Goal: Task Accomplishment & Management: Use online tool/utility

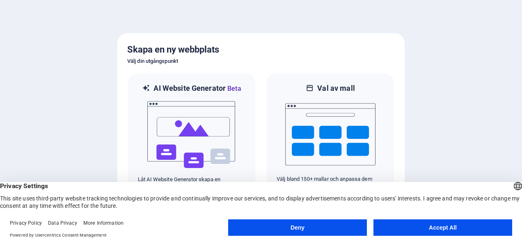
click at [411, 227] on button "Accept All" at bounding box center [443, 227] width 139 height 16
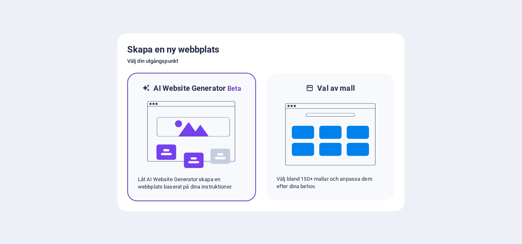
click at [164, 138] on img at bounding box center [192, 135] width 90 height 82
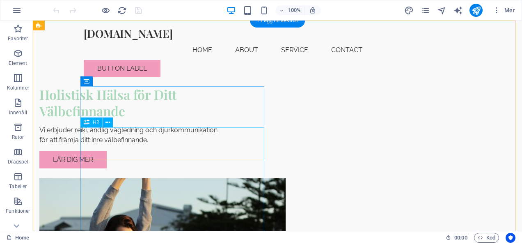
click at [168, 119] on div "Holistisk Hälsa för Ditt Välbefinnande" at bounding box center [131, 102] width 184 height 33
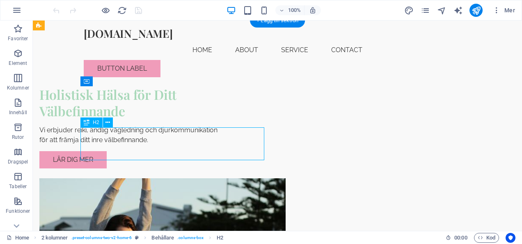
click at [168, 119] on div "Holistisk Hälsa för Ditt Välbefinnande" at bounding box center [131, 102] width 184 height 33
click at [168, 145] on div "Dra hit för att ersätta det befintliga innehållet. Tryck på "Ctrl" om du vill s…" at bounding box center [278, 126] width 490 height 210
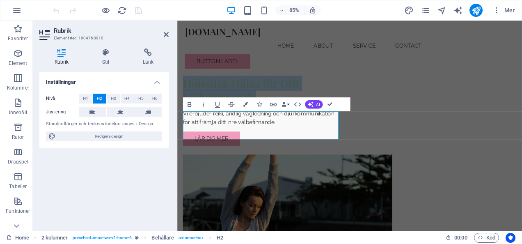
drag, startPoint x: 313, startPoint y: 145, endPoint x: 281, endPoint y: 148, distance: 31.4
click at [281, 119] on h2 "Holistisk Hälsa för Ditt Välbefinnande" at bounding box center [276, 102] width 184 height 33
click at [289, 69] on div "Holistisk Hälsa för Ditt Välbefinnande Vi erbjuder reiki, andlig vägledning och…" at bounding box center [380, 198] width 406 height 355
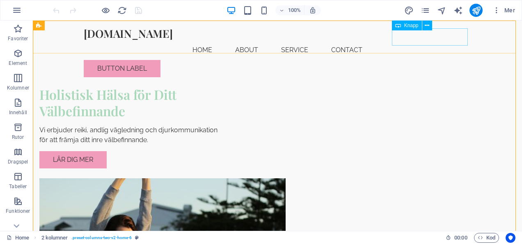
click at [446, 60] on div "Button label" at bounding box center [278, 68] width 388 height 17
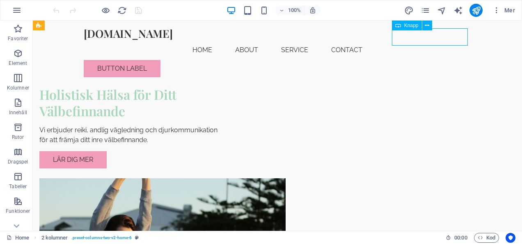
click at [446, 60] on div "Button label" at bounding box center [278, 68] width 388 height 17
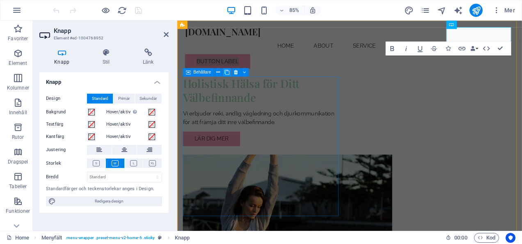
click at [229, 73] on icon at bounding box center [227, 72] width 5 height 7
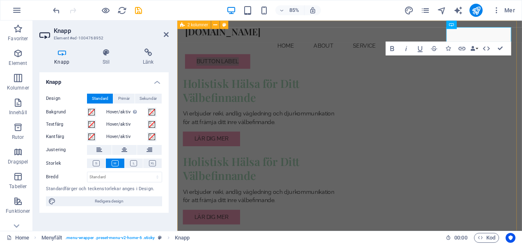
click at [321, 65] on div "Holistisk Hälsa för Ditt Välbefinnande Vi erbjuder reiki, andlig vägledning och…" at bounding box center [380, 244] width 406 height 447
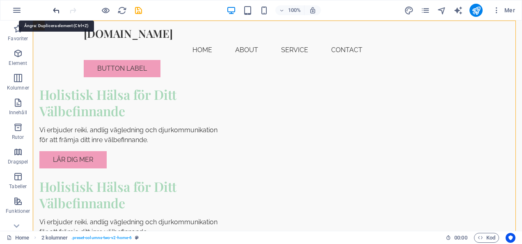
click at [57, 12] on icon "undo" at bounding box center [56, 10] width 9 height 9
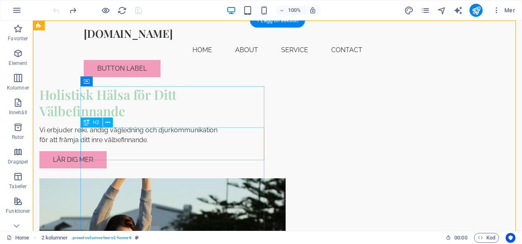
click at [152, 119] on div "Holistisk Hälsa för Ditt Välbefinnande" at bounding box center [131, 102] width 184 height 33
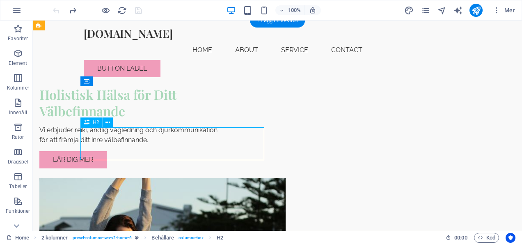
click at [152, 119] on div "Holistisk Hälsa för Ditt Välbefinnande" at bounding box center [131, 102] width 184 height 33
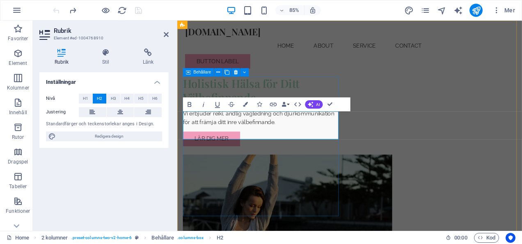
click at [290, 168] on div "Holistisk Hälsa för Ditt Välbefinnande Vi erbjuder reiki, andlig vägledning och…" at bounding box center [276, 127] width 184 height 82
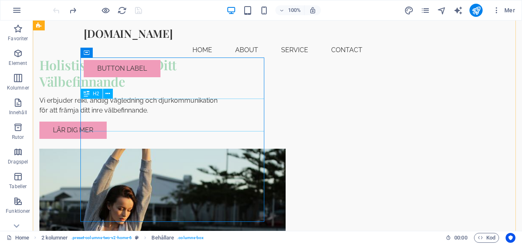
scroll to position [29, 0]
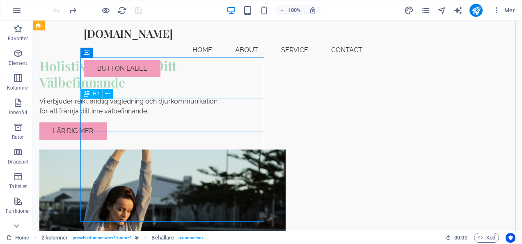
click at [134, 90] on div "Holistisk Hälsa för Ditt Välbefinnande" at bounding box center [131, 74] width 184 height 33
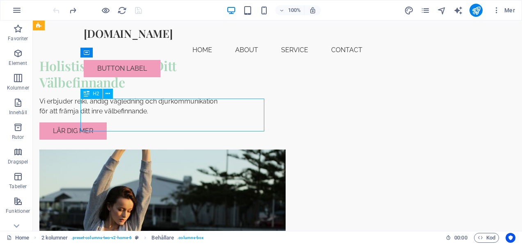
click at [134, 90] on div "Holistisk Hälsa för Ditt Välbefinnande" at bounding box center [131, 74] width 184 height 33
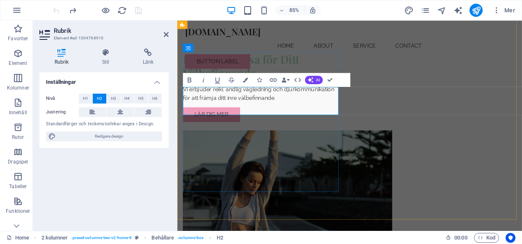
click at [280, 90] on h2 "Holistisk Hälsa för Ditt Välbefinnande" at bounding box center [276, 74] width 184 height 33
click at [240, 78] on button "Colors" at bounding box center [245, 80] width 13 height 14
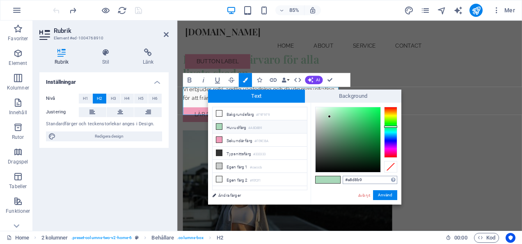
drag, startPoint x: 380, startPoint y: 177, endPoint x: 346, endPoint y: 178, distance: 33.7
click at [346, 178] on input "#a8d8b9" at bounding box center [370, 180] width 55 height 8
click at [362, 200] on div "Avbryt Använd" at bounding box center [378, 195] width 40 height 10
click at [366, 196] on link "Avbryt" at bounding box center [365, 195] width 14 height 6
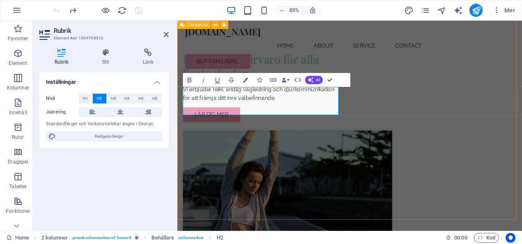
click at [366, 224] on div "​Energi och närvaro för alla livets skeden Vi erbjuder reiki, andlig vägledning…" at bounding box center [380, 169] width 406 height 355
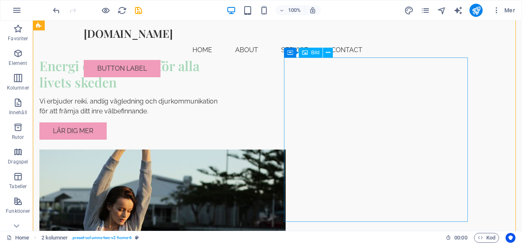
click at [223, 193] on figure at bounding box center [131, 232] width 184 height 164
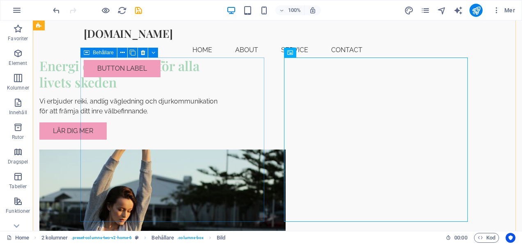
click at [223, 67] on div "Energi och närvaro för alla livets skeden Vi erbjuder reiki, andlig vägledning …" at bounding box center [131, 99] width 184 height 82
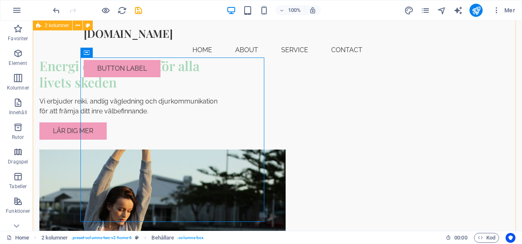
click at [270, 63] on div "Energi och närvaro för alla livets skeden Vi erbjuder reiki, andlig vägledning …" at bounding box center [278, 169] width 490 height 355
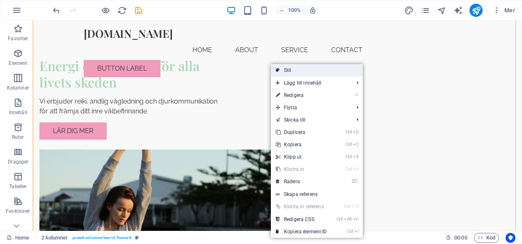
click at [283, 71] on link "Stil" at bounding box center [317, 70] width 92 height 12
select select "rem"
select select "preset-columns-two-v2-home-6"
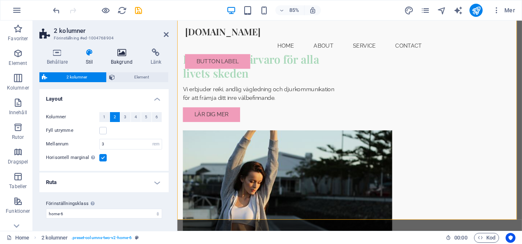
click at [115, 49] on icon at bounding box center [122, 52] width 37 height 8
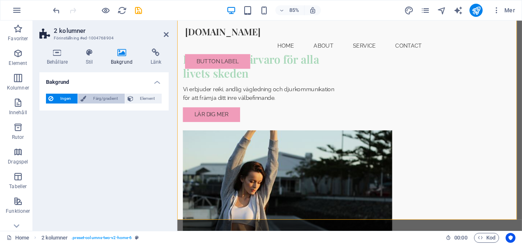
click at [106, 98] on span "Färg/gradient" at bounding box center [105, 99] width 33 height 10
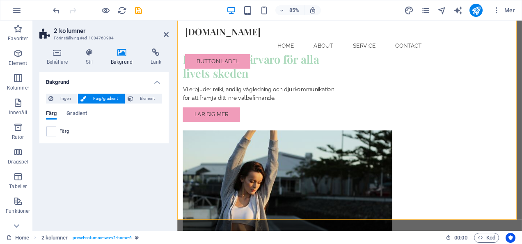
click at [58, 133] on div "Färg" at bounding box center [103, 132] width 115 height 10
click at [54, 129] on span at bounding box center [51, 131] width 9 height 9
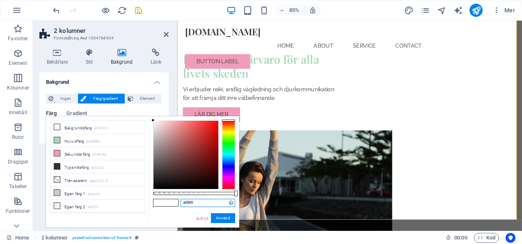
click at [199, 201] on input "#ffffff" at bounding box center [208, 203] width 55 height 8
click at [226, 220] on button "Använd" at bounding box center [223, 218] width 24 height 10
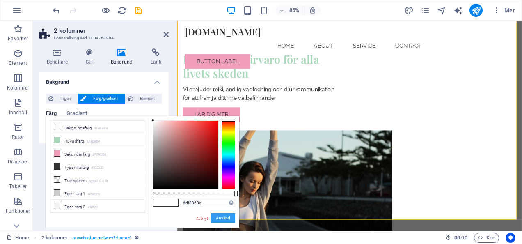
click at [226, 220] on button "Använd" at bounding box center [223, 218] width 24 height 10
click at [226, 217] on button "Använd" at bounding box center [223, 218] width 24 height 10
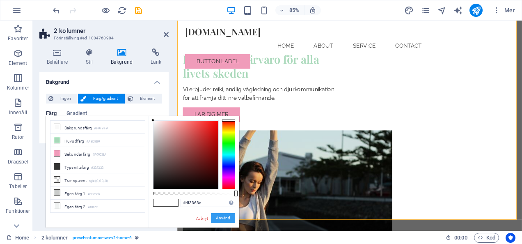
click at [226, 217] on button "Använd" at bounding box center [223, 218] width 24 height 10
click at [167, 204] on span at bounding box center [172, 202] width 12 height 7
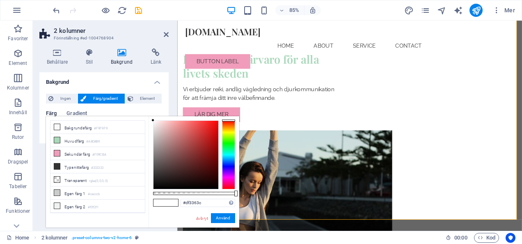
click at [168, 203] on span at bounding box center [172, 202] width 12 height 7
click at [229, 214] on button "Använd" at bounding box center [223, 218] width 24 height 10
drag, startPoint x: 237, startPoint y: 126, endPoint x: 238, endPoint y: 131, distance: 6.0
click at [238, 131] on div "#df3363c Format som stöds #0852ed rgb(8, 82, 237) rgba(8, 82, 237, 90%) hsv(221…" at bounding box center [194, 231] width 91 height 230
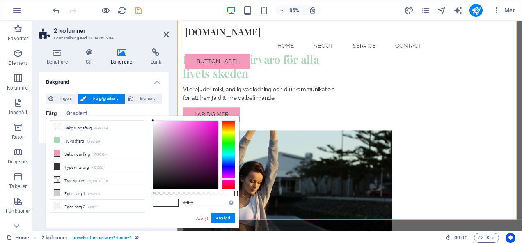
drag, startPoint x: 228, startPoint y: 121, endPoint x: 235, endPoint y: 178, distance: 57.6
click at [235, 178] on div "#ffffff Format som stöds #0852ed rgb(8, 82, 237) rgba(8, 82, 237, 90%) hsv(221,…" at bounding box center [194, 231] width 91 height 230
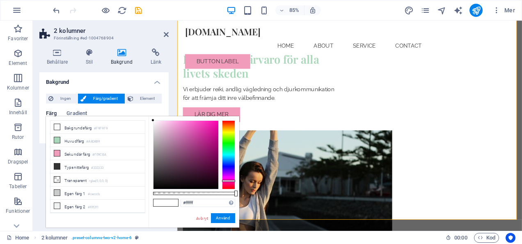
click at [232, 181] on div at bounding box center [228, 181] width 13 height 2
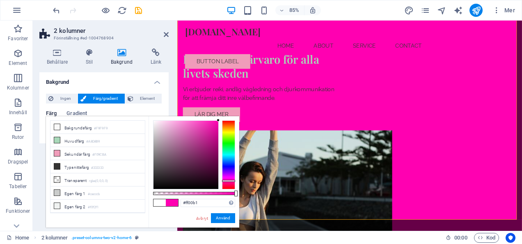
drag, startPoint x: 152, startPoint y: 119, endPoint x: 80, endPoint y: 104, distance: 74.0
click at [246, 108] on body "[DOMAIN_NAME] Home Favoriter Element Kolumner Innehåll Rutor Dragspel Tabeller …" at bounding box center [261, 122] width 522 height 244
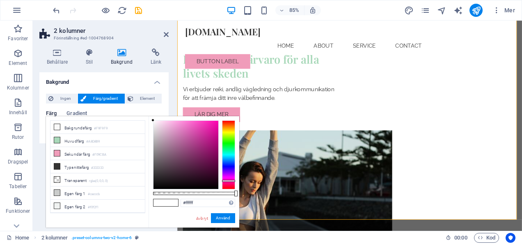
drag, startPoint x: 218, startPoint y: 119, endPoint x: 125, endPoint y: 86, distance: 98.9
click at [125, 86] on body "[DOMAIN_NAME] Home Favoriter Element Kolumner Innehåll Rutor Dragspel Tabeller …" at bounding box center [261, 122] width 522 height 244
click at [276, 116] on div "Vi erbjuder reiki, andlig vägledning och djurkommunikation för att främja ditt …" at bounding box center [276, 107] width 184 height 20
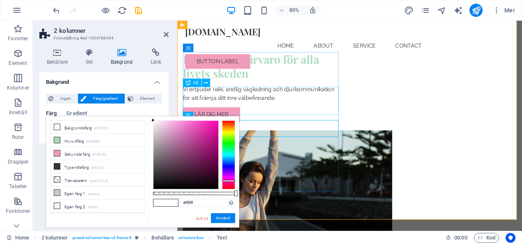
click at [282, 90] on div "Energi och närvaro för alla livets skeden" at bounding box center [276, 74] width 184 height 33
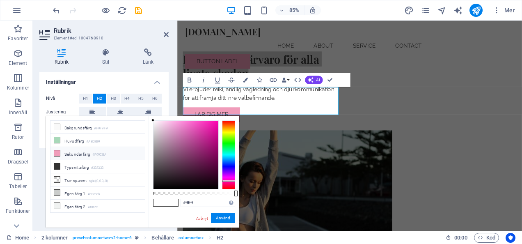
click at [58, 150] on icon at bounding box center [57, 153] width 6 height 6
type input "#f09cba"
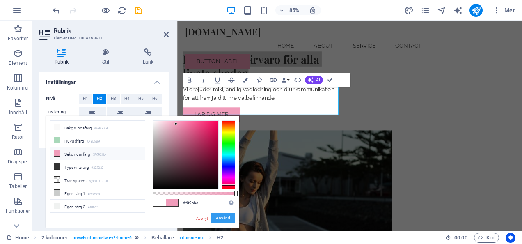
click at [228, 219] on button "Använd" at bounding box center [223, 218] width 24 height 10
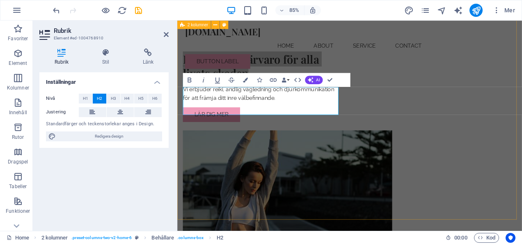
click at [313, 229] on div "Energi och närvaro för alla livets skeden Vi erbjuder reiki, andlig vägledning …" at bounding box center [380, 169] width 406 height 355
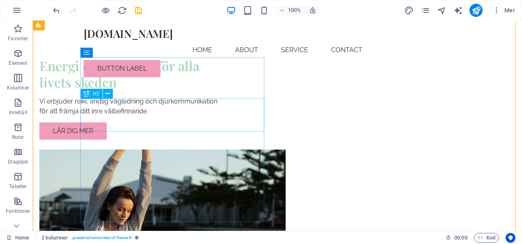
click at [132, 90] on div "Energi och närvaro för alla livets skeden" at bounding box center [131, 74] width 184 height 33
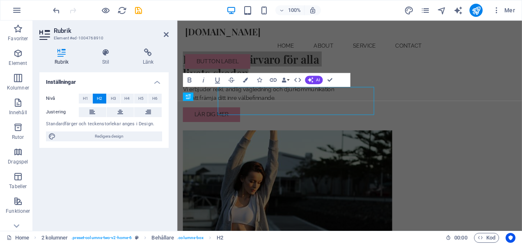
click at [132, 130] on div "Nivå H1 H2 H3 H4 H5 H6 Justering Standardfärger och teckenstorlekar anges i Des…" at bounding box center [103, 117] width 129 height 61
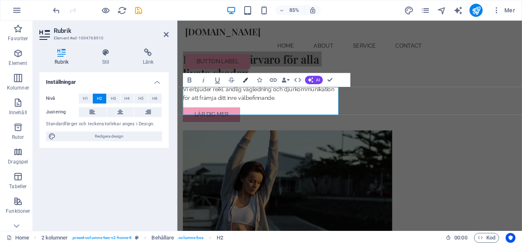
click at [246, 78] on icon "button" at bounding box center [245, 80] width 5 height 5
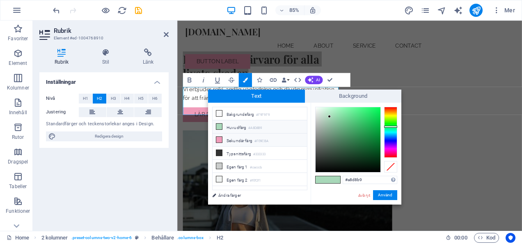
click at [217, 137] on icon at bounding box center [219, 140] width 6 height 6
type input "#f09cba"
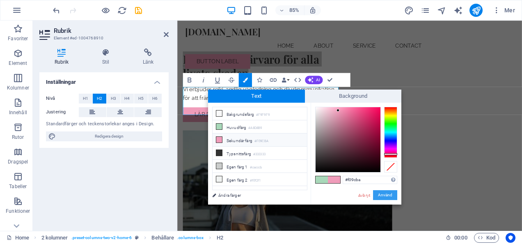
click at [387, 196] on button "Använd" at bounding box center [385, 195] width 24 height 10
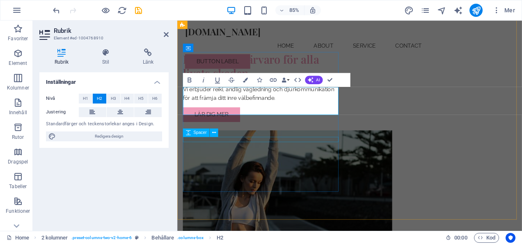
click at [301, 122] on div at bounding box center [276, 119] width 184 height 6
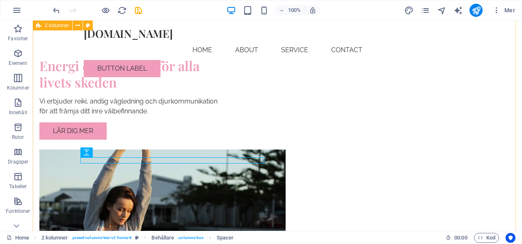
click at [274, 164] on div "Energi och närvaro för alla livets skeden Vi erbjuder reiki, andlig vägledning …" at bounding box center [278, 169] width 490 height 355
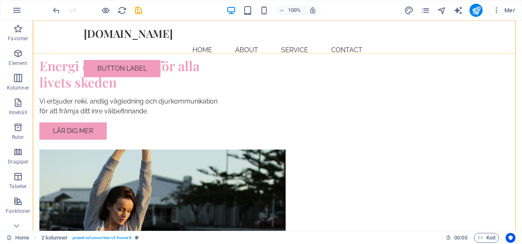
click at [214, 47] on div "[DOMAIN_NAME] Menu Home About Service Contact Button label" at bounding box center [278, 52] width 490 height 63
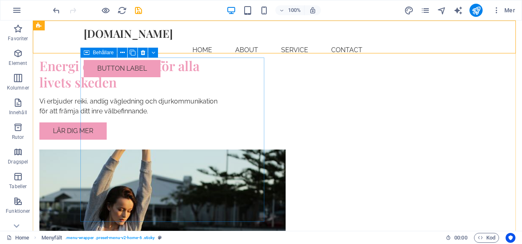
click at [210, 58] on div "Energi och närvaro för alla livets skeden Vi erbjuder reiki, andlig vägledning …" at bounding box center [131, 99] width 184 height 82
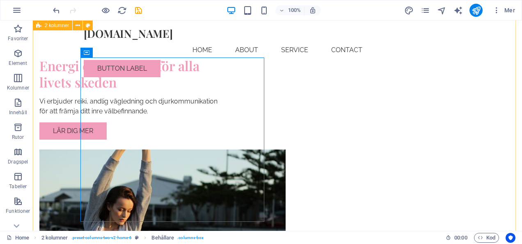
click at [68, 136] on div "Energi och närvaro för alla livets skeden Vi erbjuder reiki, andlig vägledning …" at bounding box center [278, 169] width 490 height 355
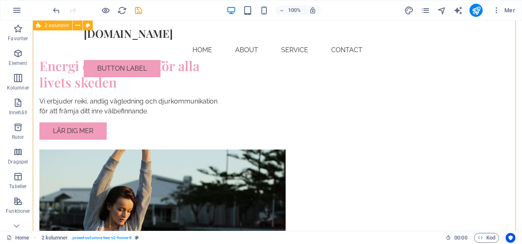
click at [68, 136] on div "Energi och närvaro för alla livets skeden Vi erbjuder reiki, andlig vägledning …" at bounding box center [278, 169] width 490 height 355
click at [275, 53] on div "[DOMAIN_NAME] Menu Home About Service Contact Button label" at bounding box center [278, 52] width 490 height 63
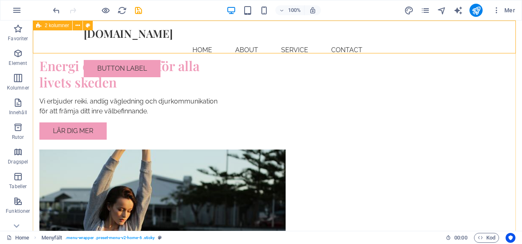
click at [274, 62] on div "Energi och närvaro för alla livets skeden Vi erbjuder reiki, andlig vägledning …" at bounding box center [278, 169] width 490 height 355
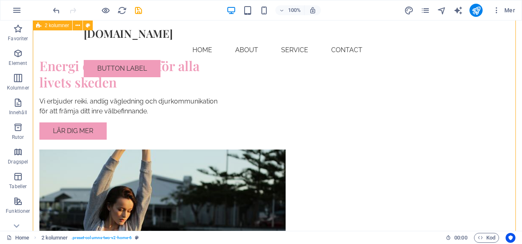
click at [274, 62] on div "Energi och närvaro för alla livets skeden Vi erbjuder reiki, andlig vägledning …" at bounding box center [278, 169] width 490 height 355
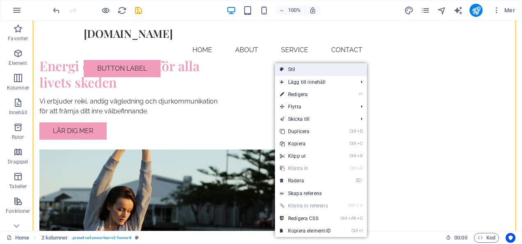
click at [319, 66] on link "Stil" at bounding box center [321, 69] width 92 height 12
select select "rem"
select select "preset-columns-two-v2-home-6"
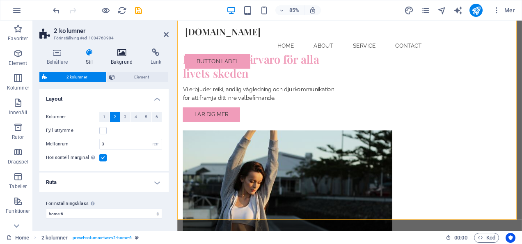
click at [117, 53] on icon at bounding box center [122, 52] width 37 height 8
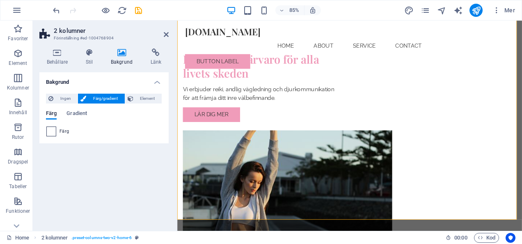
click at [55, 131] on span at bounding box center [51, 131] width 9 height 9
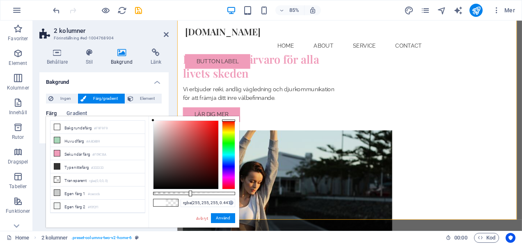
click at [190, 194] on div at bounding box center [194, 193] width 82 height 3
drag, startPoint x: 198, startPoint y: 193, endPoint x: 276, endPoint y: 189, distance: 77.8
click at [276, 189] on body "[DOMAIN_NAME] Home Favoriter Element Kolumner Innehåll Rutor Dragspel Tabeller …" at bounding box center [261, 122] width 522 height 244
click at [159, 202] on span at bounding box center [160, 202] width 12 height 7
drag, startPoint x: 217, startPoint y: 197, endPoint x: 164, endPoint y: 193, distance: 52.7
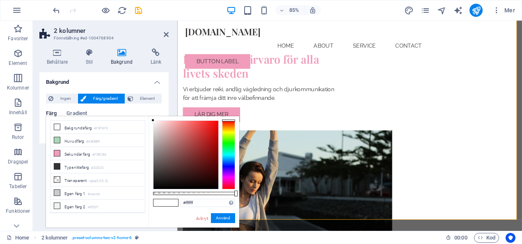
click at [164, 193] on div "#ffffff Format som stöds #0852ed rgb(8, 82, 237) rgba(8, 82, 237, 90%) hsv(221,…" at bounding box center [194, 231] width 91 height 230
click at [164, 193] on div at bounding box center [194, 193] width 82 height 3
drag, startPoint x: 166, startPoint y: 192, endPoint x: 300, endPoint y: 204, distance: 134.4
click at [300, 204] on body "[DOMAIN_NAME] Home Favoriter Element Kolumner Innehåll Rutor Dragspel Tabeller …" at bounding box center [261, 122] width 522 height 244
click at [209, 198] on div "#ffffff Format som stöds #0852ed rgb(8, 82, 237) rgba(8, 82, 237, 90%) hsv(221,…" at bounding box center [194, 231] width 91 height 230
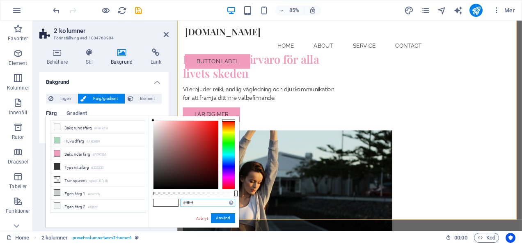
click at [215, 202] on input "#ffffff" at bounding box center [208, 203] width 55 height 8
type input "#df336c"
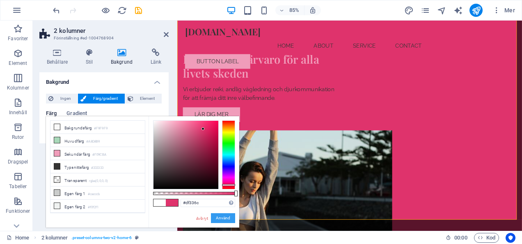
click at [225, 217] on button "Använd" at bounding box center [223, 218] width 24 height 10
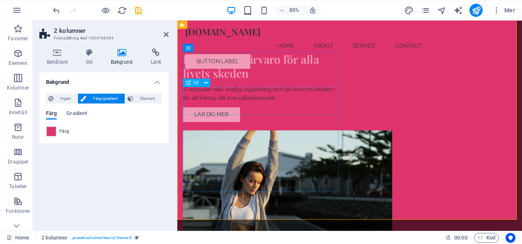
click at [297, 90] on div "Energi och närvaro för alla livets skeden" at bounding box center [276, 74] width 184 height 33
click at [57, 128] on div "Färg" at bounding box center [103, 132] width 115 height 10
click at [49, 127] on span at bounding box center [51, 131] width 9 height 9
click at [54, 134] on span at bounding box center [51, 131] width 9 height 9
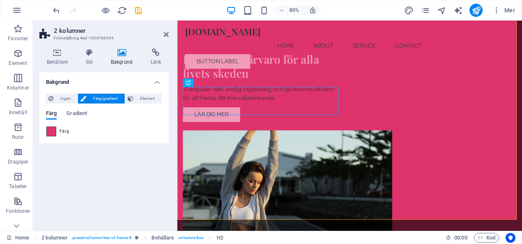
click at [54, 134] on span at bounding box center [51, 131] width 9 height 9
click at [64, 129] on span "Färg" at bounding box center [64, 131] width 9 height 7
click at [77, 117] on span "Gradient" at bounding box center [77, 114] width 21 height 12
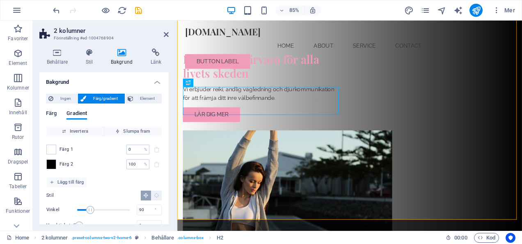
click at [57, 115] on span "Färg" at bounding box center [51, 114] width 11 height 12
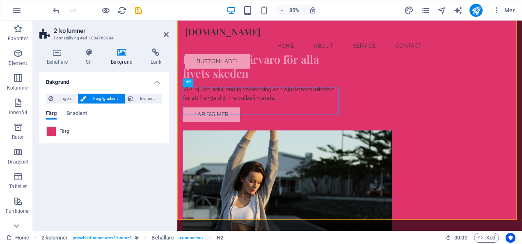
click at [53, 139] on div "Ingen Färg/gradient Element Sträck ut bakgrund till full bredd Färgöverlägg Pla…" at bounding box center [103, 115] width 129 height 56
click at [53, 133] on span at bounding box center [51, 131] width 9 height 9
click at [207, 90] on div "Energi och närvaro för alla livets skeden" at bounding box center [276, 74] width 184 height 33
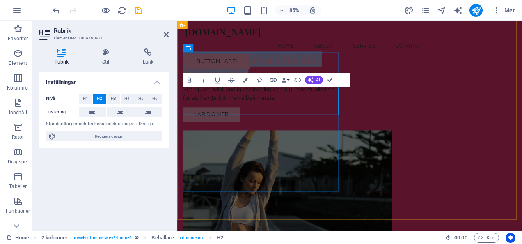
click at [207, 91] on span "Energi och närvaro för alla livets skeden" at bounding box center [264, 74] width 160 height 34
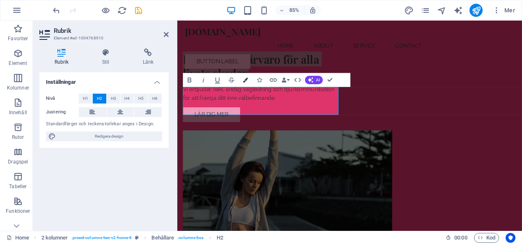
click at [247, 78] on icon "button" at bounding box center [245, 80] width 5 height 5
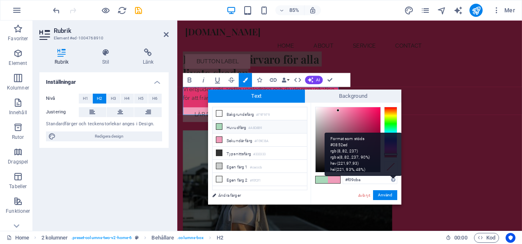
click at [394, 176] on div "Format som stöds #0852ed rgb(8, 82, 237) rgba(8, 82, 237, 90%) hsv(221,97,93) h…" at bounding box center [363, 154] width 77 height 43
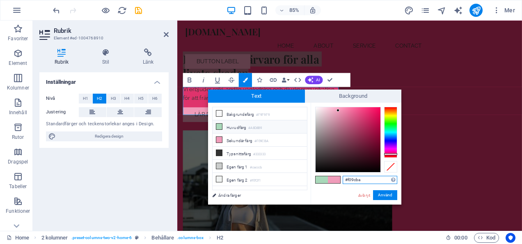
click at [370, 182] on input "#f09cba" at bounding box center [370, 180] width 55 height 8
drag, startPoint x: 365, startPoint y: 181, endPoint x: 346, endPoint y: 182, distance: 18.9
click at [346, 182] on input "#f09cba" at bounding box center [370, 180] width 55 height 8
click at [363, 182] on input "#f09cba" at bounding box center [370, 180] width 55 height 8
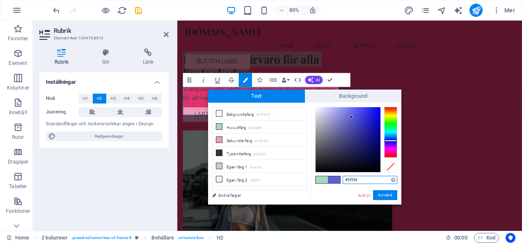
type input "#5f5fdc"
click at [389, 197] on button "Använd" at bounding box center [385, 195] width 24 height 10
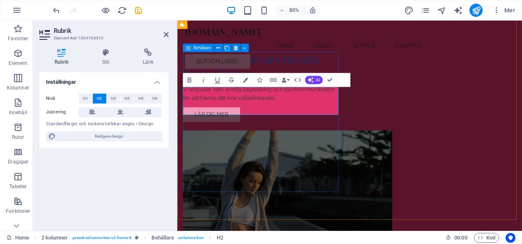
click at [322, 140] on div "Energi och närvaro för alla livets skeden Vi erbjuder reiki, andlig vägledning …" at bounding box center [276, 99] width 184 height 82
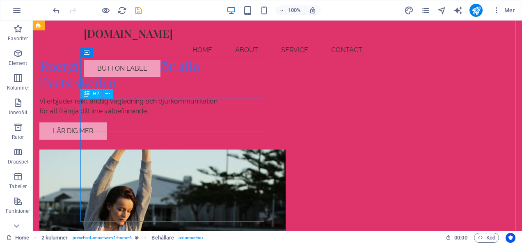
click at [139, 90] on div "Energi och närvaro för alla livets skeden" at bounding box center [131, 74] width 184 height 33
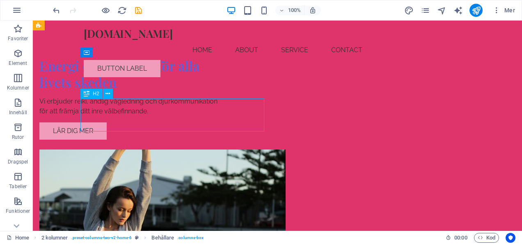
click at [139, 90] on div "Energi och närvaro för alla livets skeden" at bounding box center [131, 74] width 184 height 33
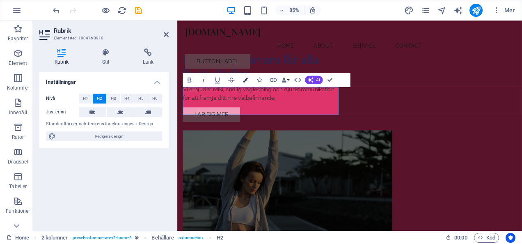
click at [245, 79] on icon "button" at bounding box center [245, 80] width 5 height 5
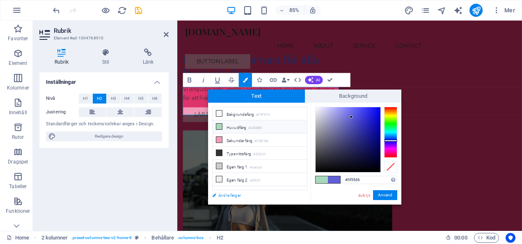
click at [236, 197] on link "Ändra färger" at bounding box center [255, 195] width 95 height 10
select select "rem"
select select "200"
select select "px"
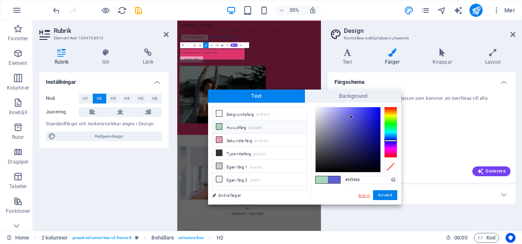
click at [367, 198] on link "Avbryt" at bounding box center [365, 195] width 14 height 6
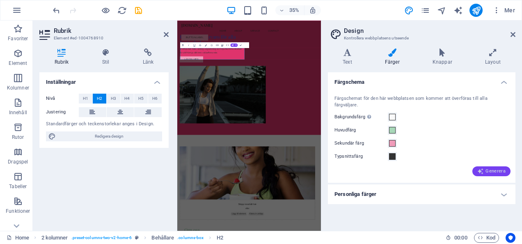
click at [491, 168] on span "Generera" at bounding box center [492, 171] width 28 height 7
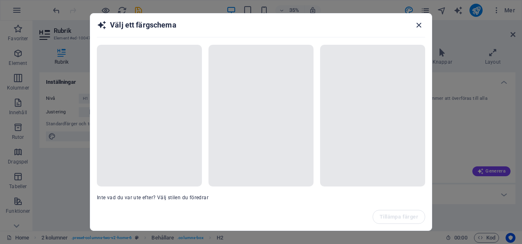
click at [419, 28] on icon "button" at bounding box center [418, 25] width 9 height 9
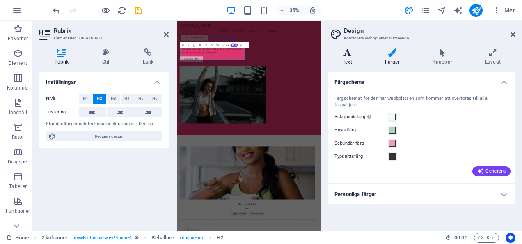
click at [352, 56] on icon at bounding box center [347, 52] width 39 height 8
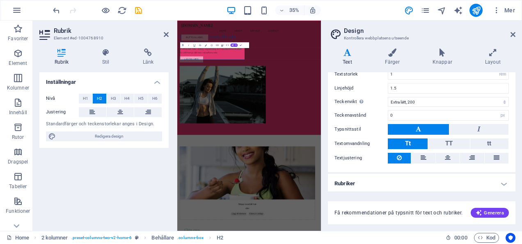
scroll to position [0, 0]
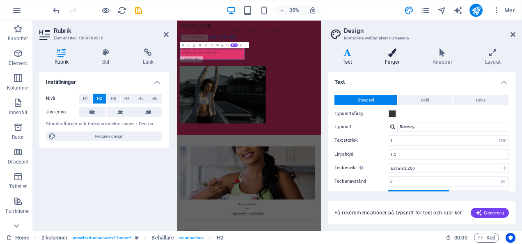
click at [398, 63] on h4 "Färger" at bounding box center [394, 56] width 48 height 17
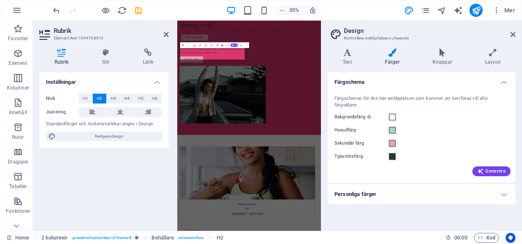
click at [492, 186] on h4 "Personliga färger" at bounding box center [422, 194] width 188 height 20
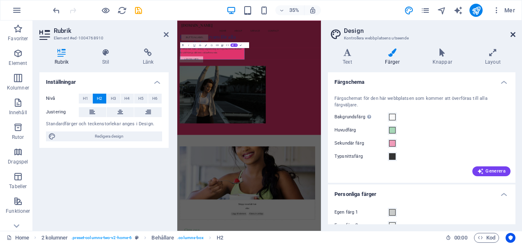
click at [515, 35] on icon at bounding box center [513, 34] width 5 height 7
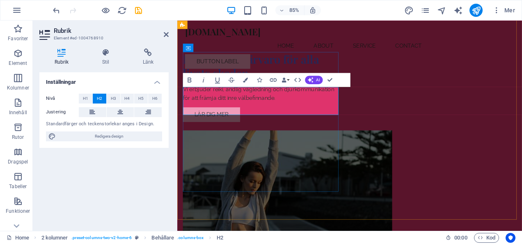
click at [285, 90] on h2 "Energi och närvaro för alla livets skeden" at bounding box center [276, 74] width 184 height 33
click at [300, 116] on div "Vi erbjuder reiki, andlig vägledning och djurkommunikation för att främja ditt …" at bounding box center [276, 107] width 184 height 20
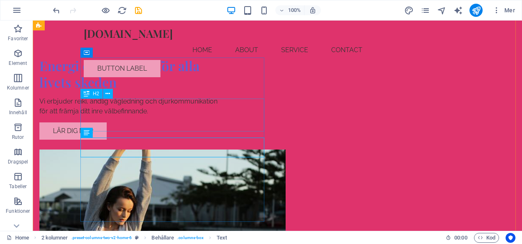
click at [177, 90] on div "Energi och närvaro för alla livets skeden" at bounding box center [131, 74] width 184 height 33
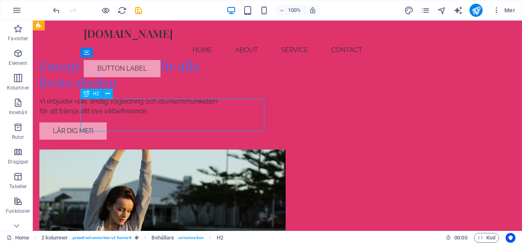
click at [177, 90] on div "Energi och närvaro för alla livets skeden" at bounding box center [131, 74] width 184 height 33
click at [154, 90] on div "Energi och närvaro för alla livets skeden" at bounding box center [131, 74] width 184 height 33
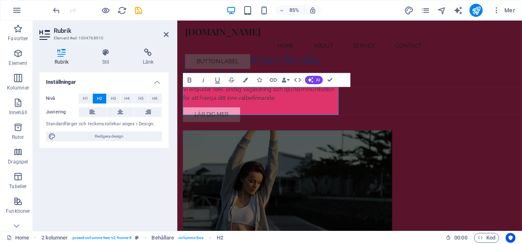
click at [154, 119] on div "Nivå H1 H2 H3 H4 H5 H6 Justering Standardfärger och teckenstorlekar anges i Des…" at bounding box center [103, 117] width 129 height 61
click at [246, 75] on button "Colors" at bounding box center [245, 80] width 13 height 14
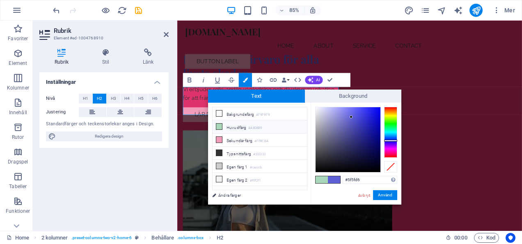
click at [331, 181] on span at bounding box center [334, 179] width 12 height 7
click at [371, 180] on input "#5f5fd6" at bounding box center [370, 180] width 55 height 8
type input "#5f5fdc"
click at [389, 196] on button "Använd" at bounding box center [385, 195] width 24 height 10
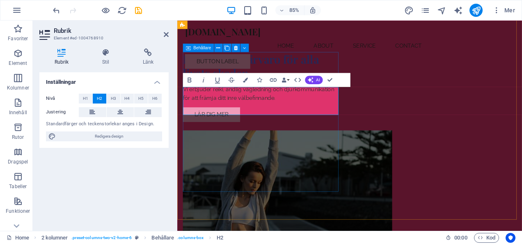
click at [321, 140] on div "Energi och närvaro för alla livets skeden Vi erbjuder reiki, andlig vägledning …" at bounding box center [276, 99] width 184 height 82
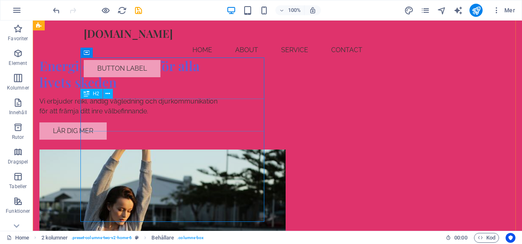
click at [223, 90] on div "Energi och närvaro för alla livets skeden" at bounding box center [131, 74] width 184 height 33
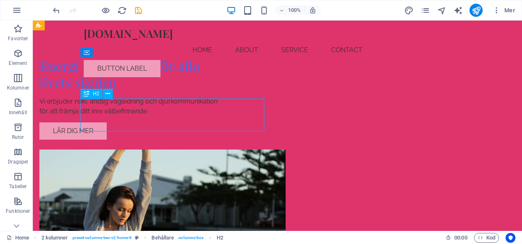
click at [223, 90] on div "Energi och närvaro för alla livets skeden" at bounding box center [131, 74] width 184 height 33
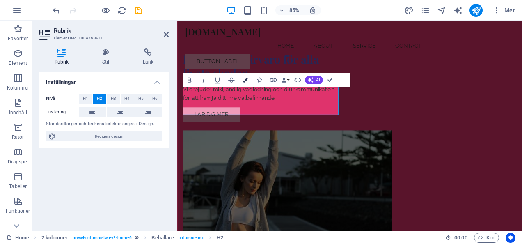
click at [243, 81] on icon "button" at bounding box center [245, 80] width 5 height 5
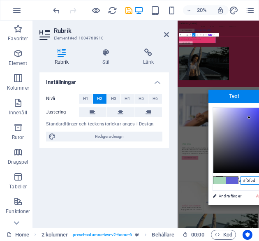
type input "#f5f5dc"
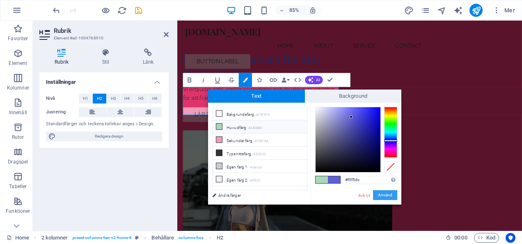
click at [389, 191] on button "Använd" at bounding box center [385, 195] width 24 height 10
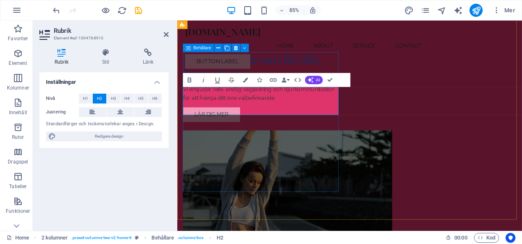
click at [275, 140] on div "Energi och närvaro för alla livets skeden Vi erbjuder reiki, andlig vägledning …" at bounding box center [276, 99] width 184 height 82
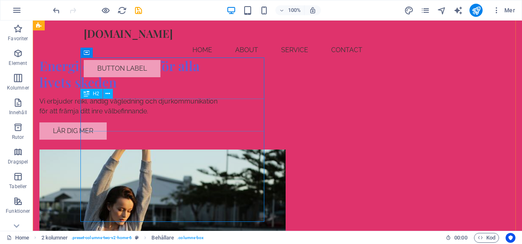
click at [160, 90] on div "Energi och närvaro för alla livets skeden" at bounding box center [131, 74] width 184 height 33
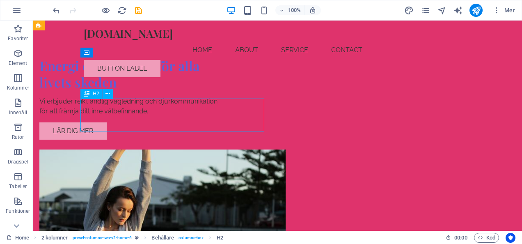
click at [160, 90] on div "Energi och närvaro för alla livets skeden" at bounding box center [131, 74] width 184 height 33
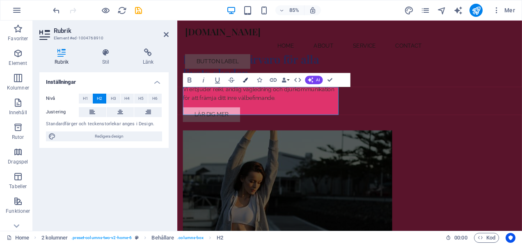
click at [245, 83] on button "Colors" at bounding box center [245, 80] width 13 height 14
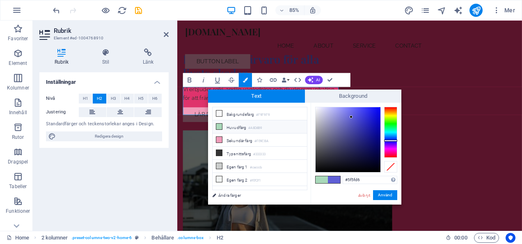
click at [381, 174] on div "#5f5fd6 Format som stöds #0852ed rgb(8, 82, 237) rgba(8, 82, 237, 90%) hsv(221,…" at bounding box center [356, 213] width 91 height 221
click at [363, 186] on div "#5f5fd6 Format som stöds #0852ed rgb(8, 82, 237) rgba(8, 82, 237, 90%) hsv(221,…" at bounding box center [356, 213] width 91 height 221
click at [224, 197] on link "Ändra färger" at bounding box center [255, 195] width 95 height 10
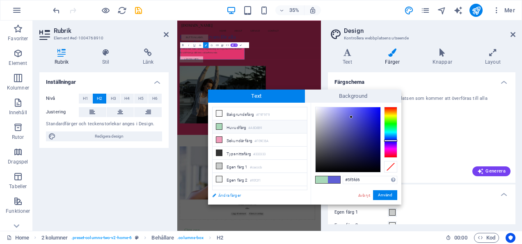
click at [224, 197] on link "Ändra färger" at bounding box center [255, 195] width 95 height 10
click at [390, 168] on div at bounding box center [390, 167] width 13 height 12
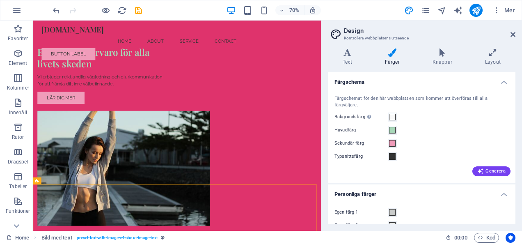
click at [512, 39] on header "Design Kontrollera webbplatsens utseende" at bounding box center [423, 31] width 186 height 21
click at [513, 35] on icon at bounding box center [513, 34] width 5 height 7
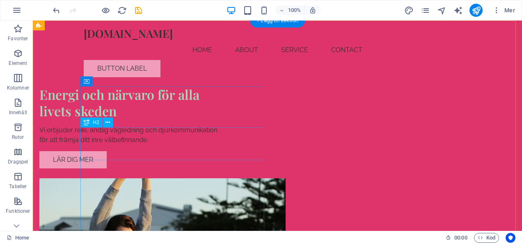
click at [185, 119] on div "Energi och närvaro för alla livets skeden" at bounding box center [131, 102] width 184 height 33
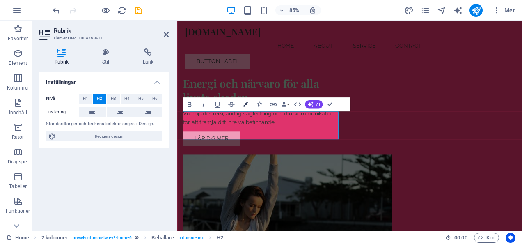
click at [247, 101] on button "Colors" at bounding box center [245, 104] width 13 height 14
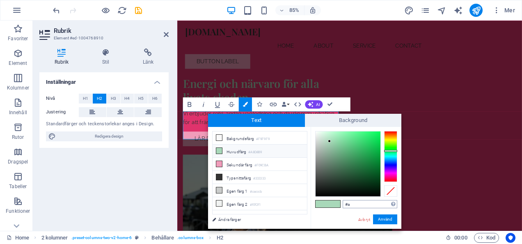
type input "#"
type input "#f5f5dc"
click at [380, 222] on button "Använd" at bounding box center [385, 219] width 24 height 10
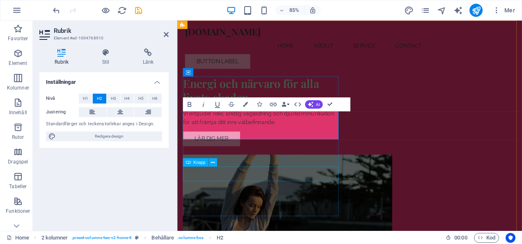
click at [340, 168] on div "Lär dig mer" at bounding box center [276, 159] width 184 height 17
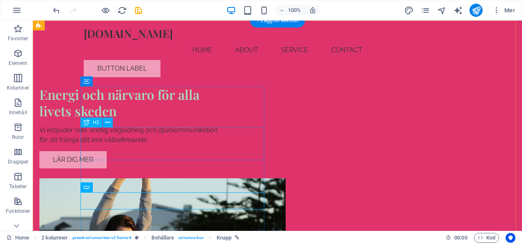
click at [142, 119] on div "Energi och närvaro för alla livets skeden" at bounding box center [131, 102] width 184 height 33
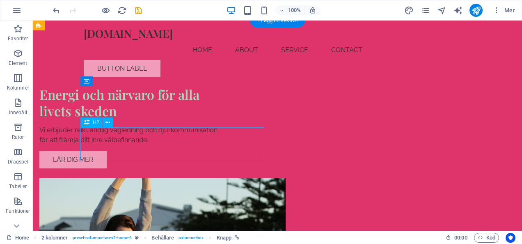
click at [142, 119] on div "Energi och närvaro för alla livets skeden" at bounding box center [131, 102] width 184 height 33
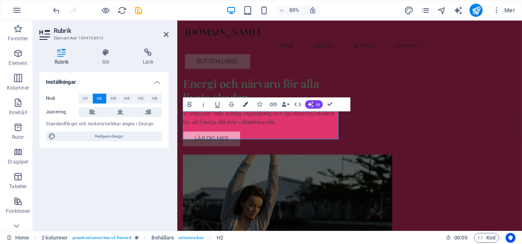
click at [244, 103] on icon "button" at bounding box center [245, 104] width 5 height 5
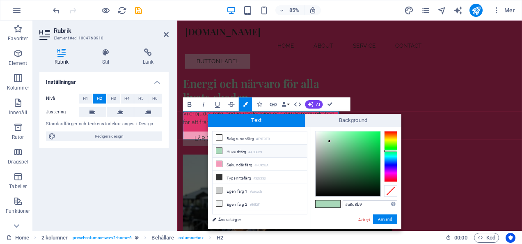
click at [369, 206] on input "#a8d8b9" at bounding box center [370, 204] width 55 height 8
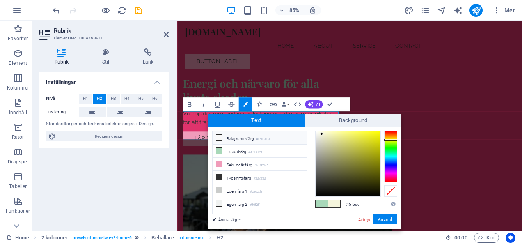
click at [250, 140] on li "Bakgrundsfärg #F9F9F9" at bounding box center [260, 137] width 94 height 13
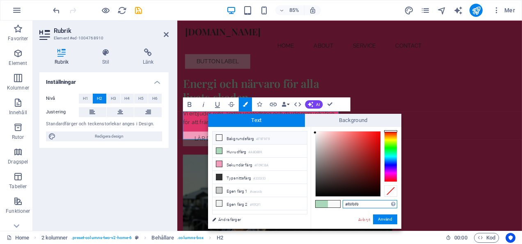
click at [375, 205] on input "#f9f9f9" at bounding box center [370, 204] width 55 height 8
click at [244, 149] on li "Huvudfärg #A8D8B9" at bounding box center [260, 151] width 94 height 13
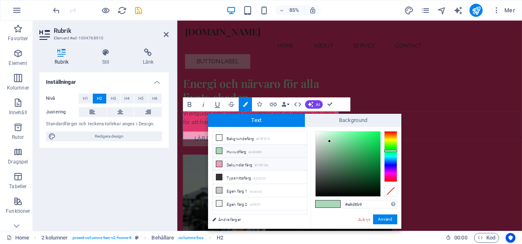
click at [248, 161] on li "Sekundär färg #F09CBA" at bounding box center [260, 164] width 94 height 13
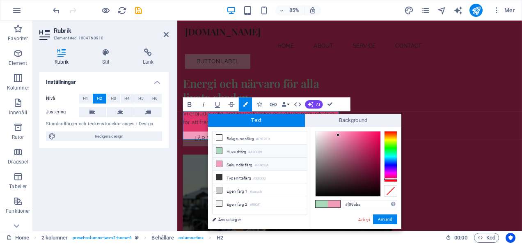
click at [227, 150] on li "Huvudfärg #A8D8B9" at bounding box center [260, 151] width 94 height 13
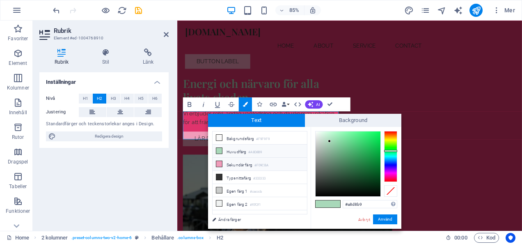
click at [247, 159] on li "Sekundär färg #F09CBA" at bounding box center [260, 164] width 94 height 13
type input "#f09cba"
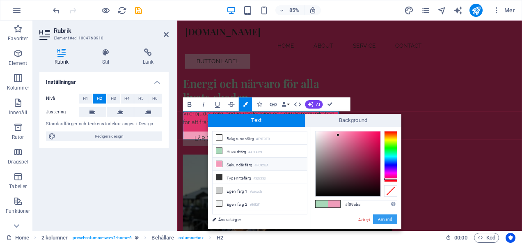
click at [392, 219] on button "Använd" at bounding box center [385, 219] width 24 height 10
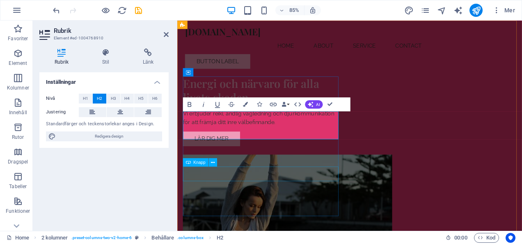
click at [318, 168] on div "Lär dig mer" at bounding box center [276, 159] width 184 height 17
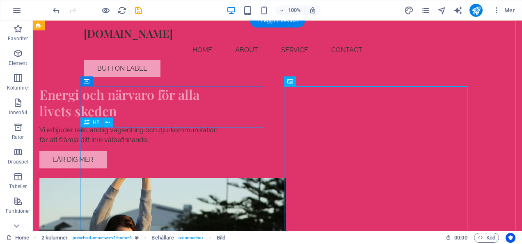
click at [146, 119] on div "Energi och närvaro för alla livets skeden" at bounding box center [131, 102] width 184 height 33
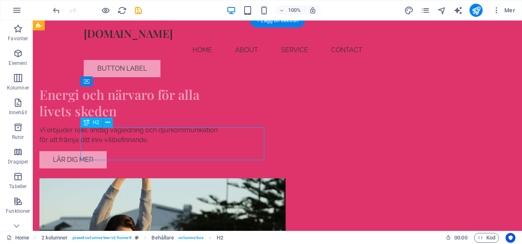
click at [146, 119] on div "Energi och närvaro för alla livets skeden" at bounding box center [131, 102] width 184 height 33
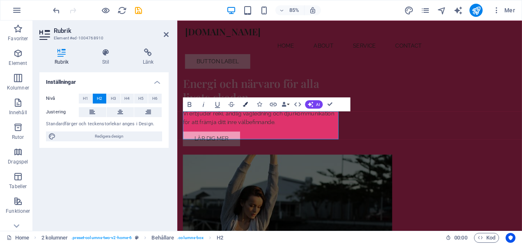
click at [247, 106] on icon "button" at bounding box center [245, 104] width 5 height 5
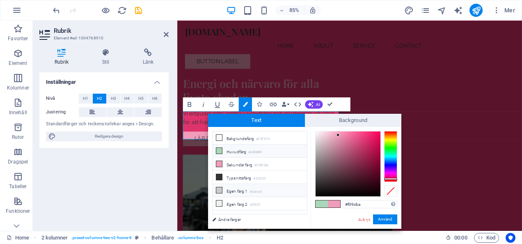
click at [230, 191] on li "Egen färg 1 #cacccb" at bounding box center [260, 190] width 94 height 13
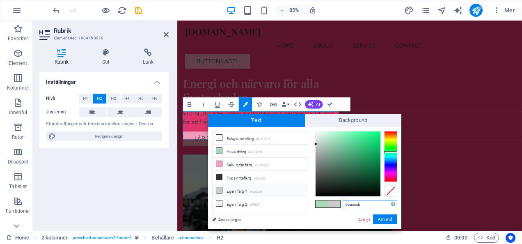
click at [364, 205] on input "#cacccb" at bounding box center [370, 204] width 55 height 8
type input "#f5f5dc"
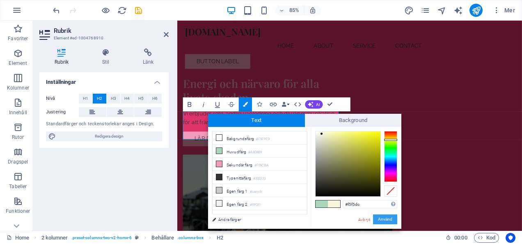
click at [385, 218] on button "Använd" at bounding box center [385, 219] width 24 height 10
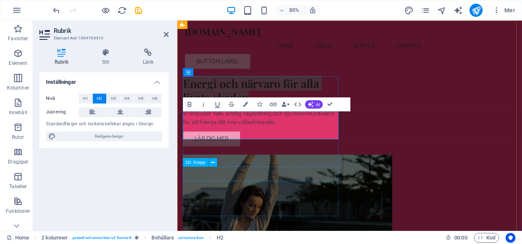
click at [261, 168] on div "Lär dig mer" at bounding box center [276, 159] width 184 height 17
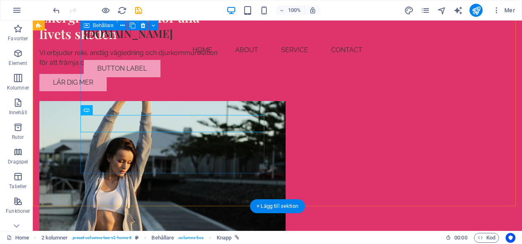
scroll to position [57, 0]
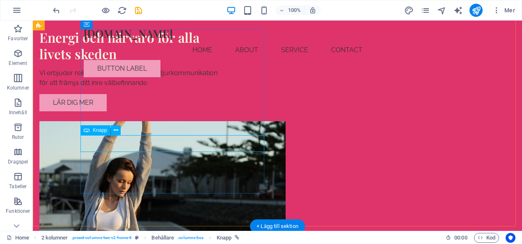
click at [132, 111] on div "Lär dig mer" at bounding box center [131, 102] width 184 height 17
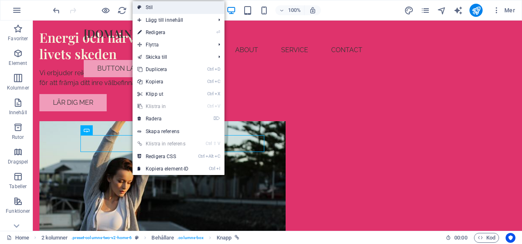
click at [144, 9] on link "Stil" at bounding box center [179, 7] width 92 height 12
select select "rem"
select select "preset-columns-two-v2-home-6"
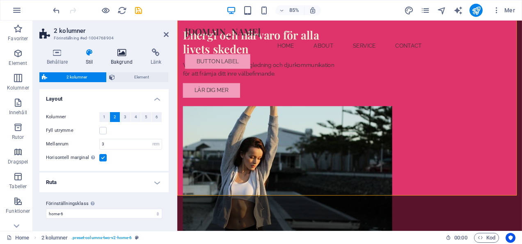
click at [129, 58] on h4 "Bakgrund" at bounding box center [124, 56] width 40 height 17
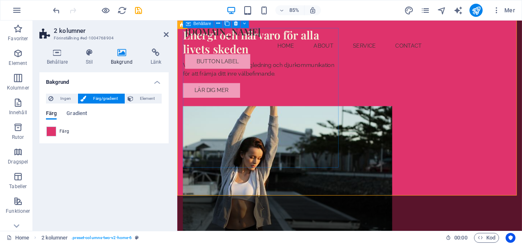
click at [240, 111] on div "Energi och närvaro för alla livets skeden Vi erbjuder reiki, andlig vägledning …" at bounding box center [276, 70] width 184 height 82
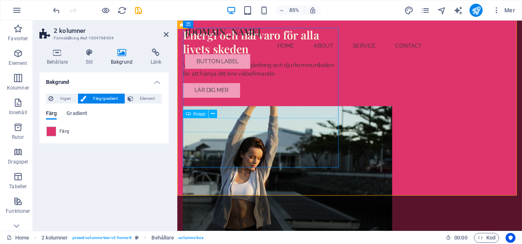
click at [237, 111] on div "Lär dig mer" at bounding box center [276, 102] width 184 height 17
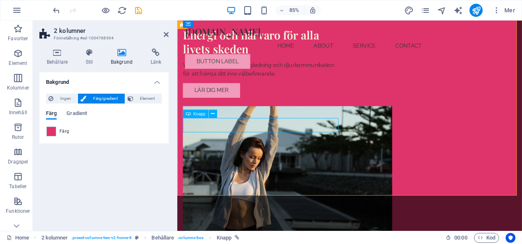
click at [237, 111] on div "Lär dig mer" at bounding box center [276, 102] width 184 height 17
click at [214, 113] on icon at bounding box center [213, 113] width 4 height 7
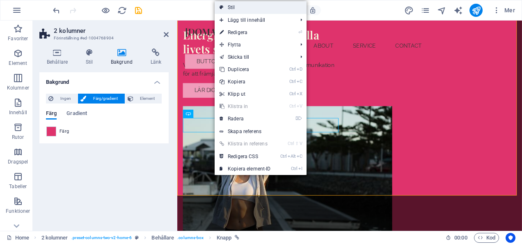
click at [233, 8] on link "Stil" at bounding box center [261, 7] width 92 height 12
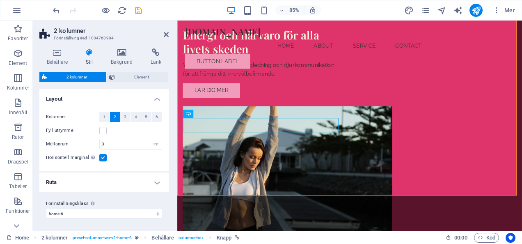
scroll to position [0, 0]
click at [63, 52] on icon at bounding box center [57, 52] width 36 height 8
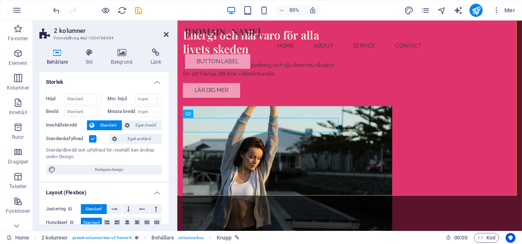
click at [168, 35] on icon at bounding box center [166, 34] width 5 height 7
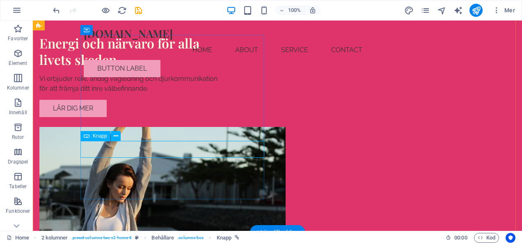
scroll to position [52, 0]
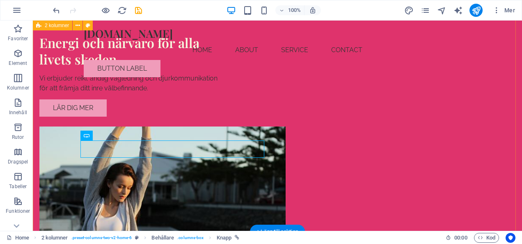
click at [60, 182] on div "Energi och närvaro för alla livets skeden Vi erbjuder reiki, andlig vägledning …" at bounding box center [278, 146] width 490 height 355
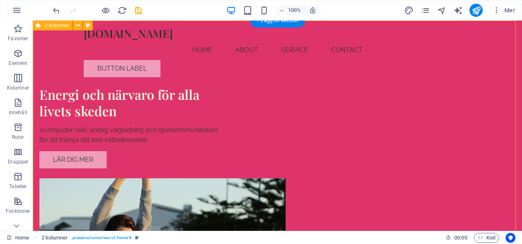
scroll to position [0, 0]
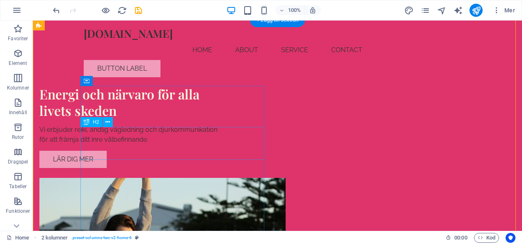
click at [136, 119] on div "Energi och närvaro för alla livets skeden" at bounding box center [131, 102] width 184 height 33
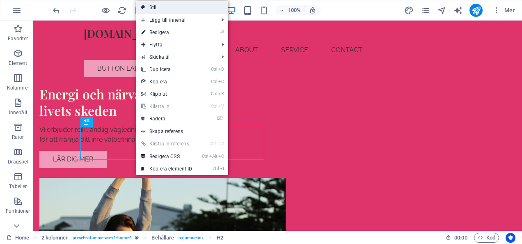
click at [164, 4] on link "Stil" at bounding box center [182, 7] width 92 height 12
select select "rem"
select select "preset-columns-two-v2-home-6"
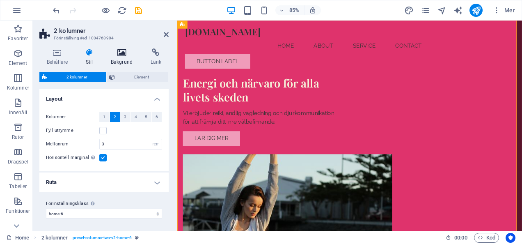
click at [131, 58] on h4 "Bakgrund" at bounding box center [124, 56] width 40 height 17
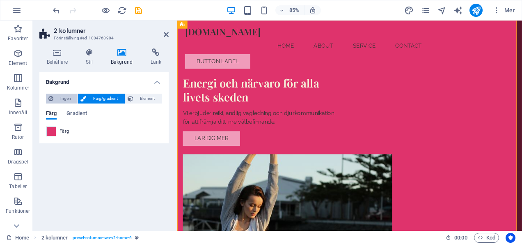
click at [67, 99] on span "Ingen" at bounding box center [65, 99] width 19 height 10
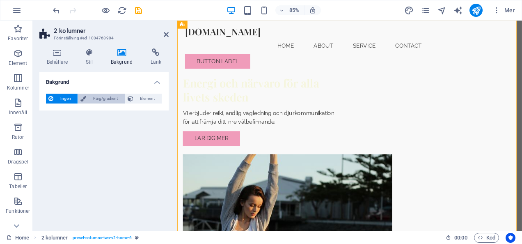
click at [104, 97] on span "Färg/gradient" at bounding box center [105, 99] width 33 height 10
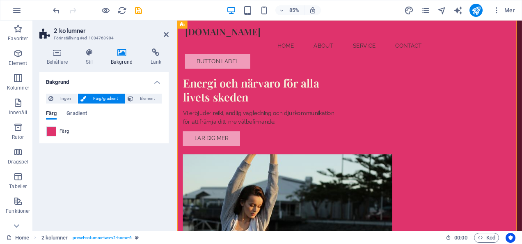
click at [169, 36] on aside "2 kolumner Förinställning #ed-1004768904 Behållare Stil Bakgrund Länk Storlek H…" at bounding box center [105, 126] width 145 height 210
click at [168, 36] on icon at bounding box center [166, 34] width 5 height 7
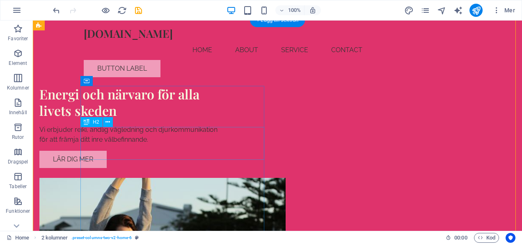
click at [169, 119] on div "Energi och närvaro för alla livets skeden" at bounding box center [131, 102] width 184 height 33
click at [147, 125] on div at bounding box center [131, 122] width 184 height 6
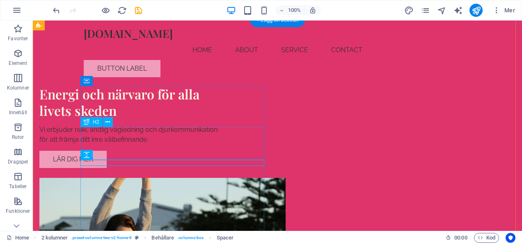
click at [152, 119] on div "Energi och närvaro för alla livets skeden" at bounding box center [131, 102] width 184 height 33
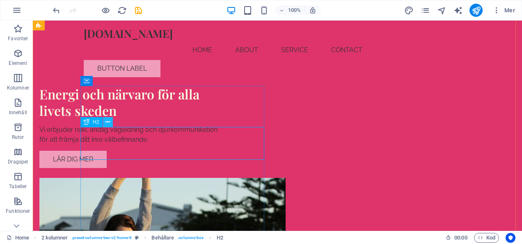
click at [108, 120] on icon at bounding box center [108, 122] width 5 height 9
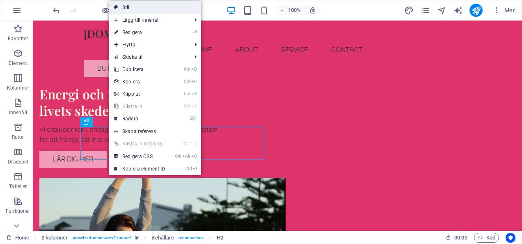
click at [124, 7] on link "Stil" at bounding box center [155, 7] width 92 height 12
select select "rem"
select select "preset-columns-two-v2-home-6"
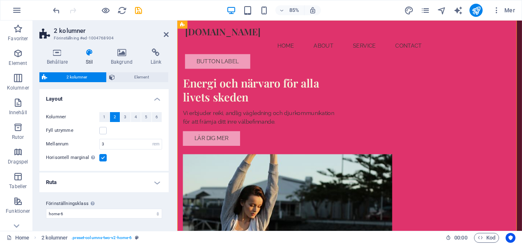
click at [168, 30] on h2 "2 kolumner" at bounding box center [111, 30] width 115 height 7
click at [167, 35] on icon at bounding box center [166, 34] width 5 height 7
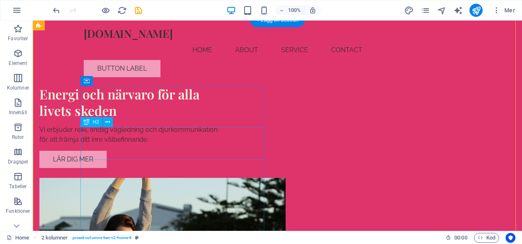
click at [169, 119] on div "Energi och närvaro för alla livets skeden" at bounding box center [131, 102] width 184 height 33
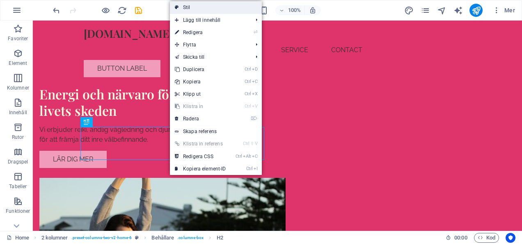
click at [198, 6] on link "Stil" at bounding box center [216, 7] width 92 height 12
select select "rem"
select select "preset-columns-two-v2-home-6"
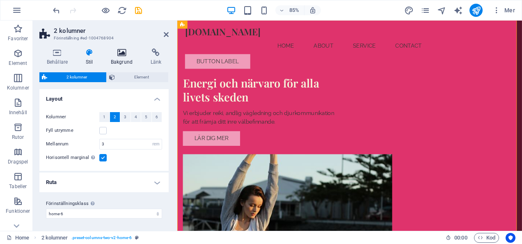
click at [125, 64] on h4 "Bakgrund" at bounding box center [124, 56] width 40 height 17
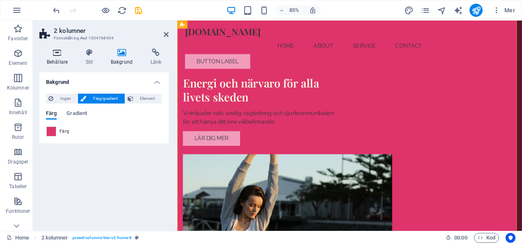
click at [67, 63] on h4 "Behållare" at bounding box center [58, 56] width 39 height 17
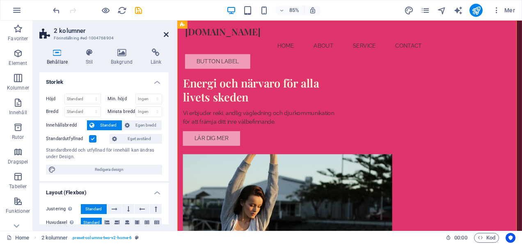
click at [167, 36] on icon at bounding box center [166, 34] width 5 height 7
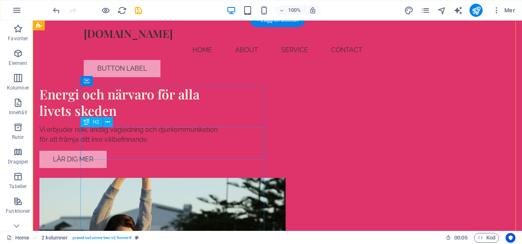
click at [185, 119] on div "Energi och närvaro för alla livets skeden" at bounding box center [131, 102] width 184 height 33
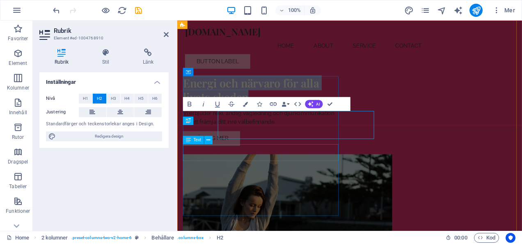
click at [186, 145] on div "Vi erbjuder reiki, andlig vägledning och djurkommunikation för att främja ditt …" at bounding box center [276, 135] width 184 height 20
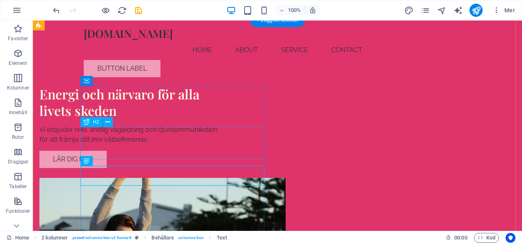
click at [196, 119] on div "Energi och närvaro för alla livets skeden" at bounding box center [131, 102] width 184 height 33
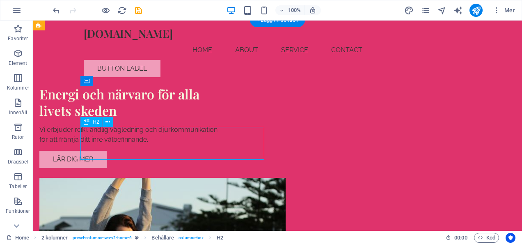
click at [196, 119] on div "Energi och närvaro för alla livets skeden" at bounding box center [131, 102] width 184 height 33
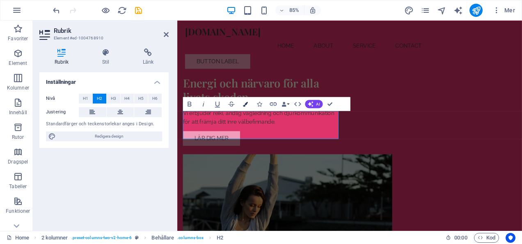
click at [239, 102] on button "Colors" at bounding box center [245, 104] width 13 height 14
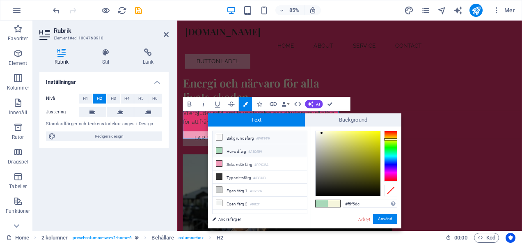
click at [243, 141] on li "Bakgrundsfärg #F9F9F9" at bounding box center [260, 137] width 94 height 13
type input "#f9f9f9"
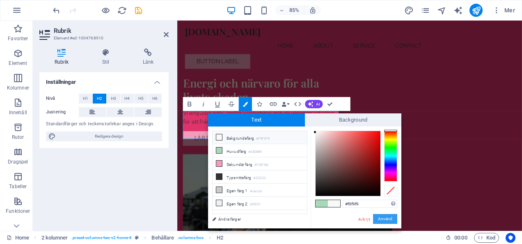
click at [385, 218] on button "Använd" at bounding box center [385, 219] width 24 height 10
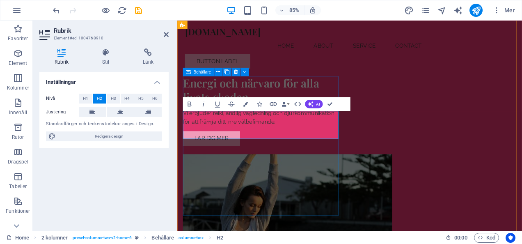
click at [325, 168] on div "Energi och närvaro för alla livets skeden Vi erbjuder reiki, andlig vägledning …" at bounding box center [276, 127] width 184 height 82
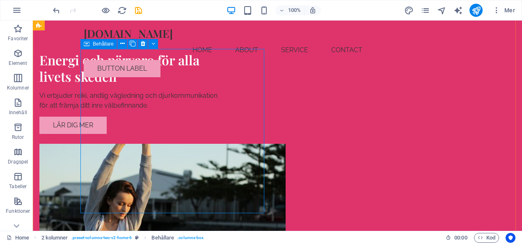
scroll to position [37, 0]
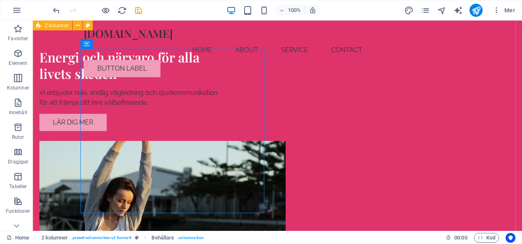
click at [60, 125] on div "Energi och närvaro för alla livets skeden Vi erbjuder reiki, andlig vägledning …" at bounding box center [278, 160] width 490 height 355
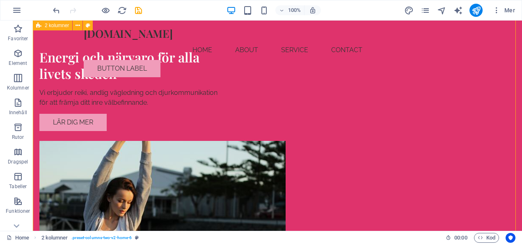
click at [54, 192] on div "Energi och närvaro för alla livets skeden Vi erbjuder reiki, andlig vägledning …" at bounding box center [278, 160] width 490 height 355
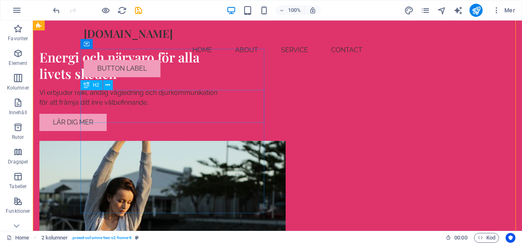
click at [103, 82] on div "Energi och närvaro för alla livets skeden" at bounding box center [131, 65] width 184 height 33
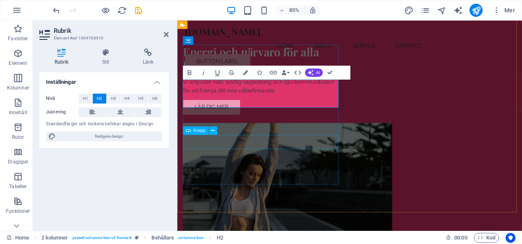
click at [298, 131] on div "Lär dig mer" at bounding box center [276, 122] width 184 height 17
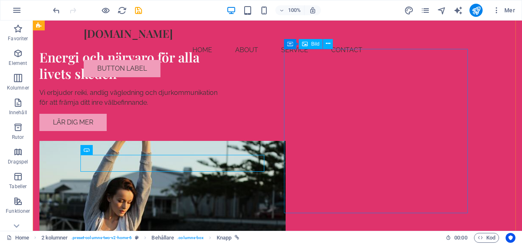
click at [223, 191] on figure at bounding box center [131, 223] width 184 height 164
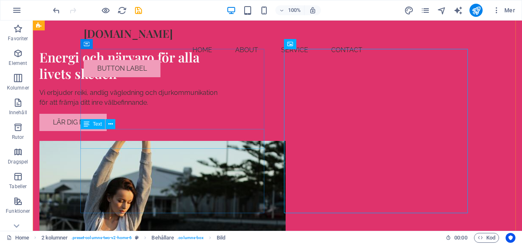
click at [201, 108] on div "Vi erbjuder reiki, andlig vägledning och djurkommunikation för att främja ditt …" at bounding box center [131, 98] width 184 height 20
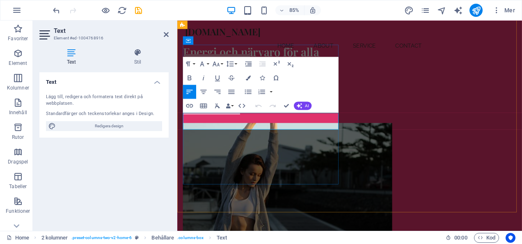
click at [252, 108] on p "Vi erbjuder reiki, andlig vägledning och djurkommunikation för att främja ditt …" at bounding box center [276, 98] width 184 height 20
click at [248, 80] on icon "button" at bounding box center [248, 77] width 5 height 5
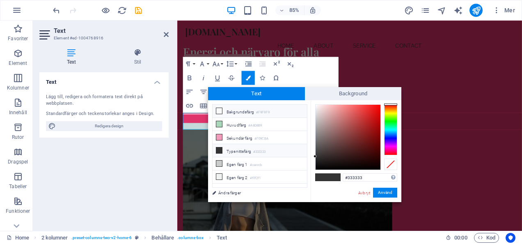
click at [246, 109] on li "Bakgrundsfärg #F9F9F9" at bounding box center [260, 111] width 94 height 13
type input "#f9f9f9"
click at [382, 190] on button "Använd" at bounding box center [385, 193] width 24 height 10
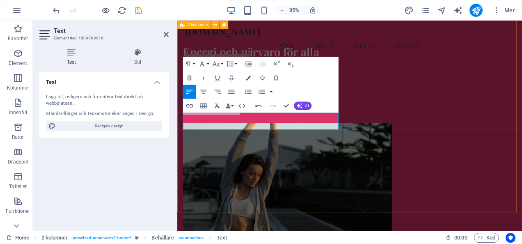
click at [313, 219] on div "Energi och närvaro för alla livets skeden Vi erbjuder reiki, andlig vägledning …" at bounding box center [380, 160] width 406 height 355
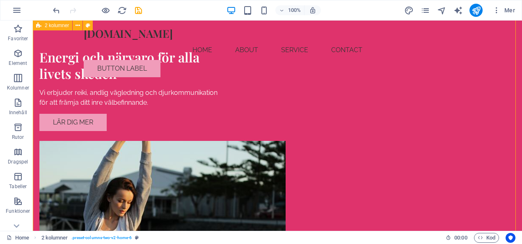
click at [69, 190] on div "Energi och närvaro för alla livets skeden Vi erbjuder reiki, andlig vägledning …" at bounding box center [278, 160] width 490 height 355
click at [112, 36] on div "[DOMAIN_NAME]" at bounding box center [278, 33] width 388 height 13
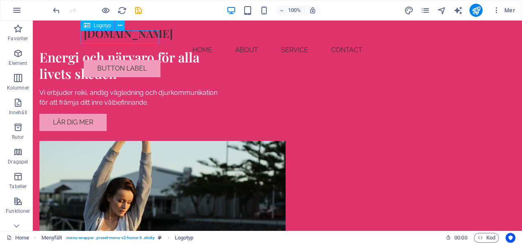
click at [112, 36] on div "[DOMAIN_NAME]" at bounding box center [278, 33] width 388 height 13
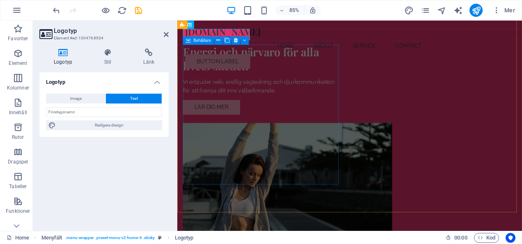
click at [203, 55] on div "Energi och närvaro för alla livets skeden Vi erbjuder reiki, andlig vägledning …" at bounding box center [276, 90] width 184 height 82
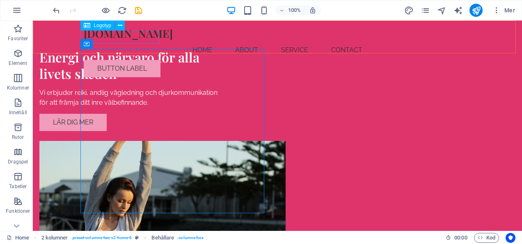
click at [131, 35] on div "[DOMAIN_NAME]" at bounding box center [278, 33] width 388 height 13
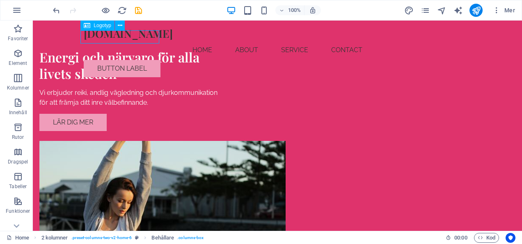
click at [131, 35] on div "[DOMAIN_NAME]" at bounding box center [278, 33] width 388 height 13
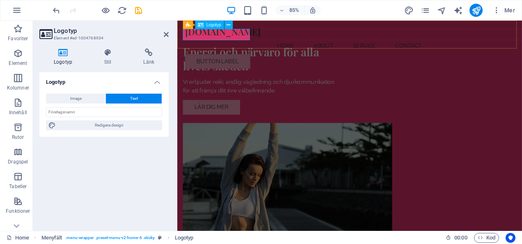
click at [222, 39] on div "[DOMAIN_NAME]" at bounding box center [380, 33] width 388 height 13
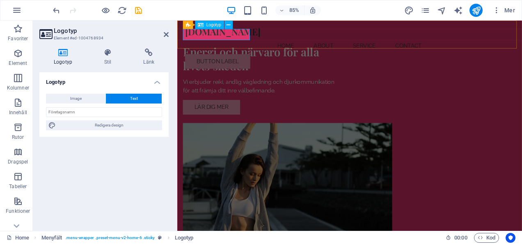
click at [222, 39] on div "[DOMAIN_NAME]" at bounding box center [380, 33] width 388 height 13
click at [110, 53] on icon at bounding box center [108, 52] width 36 height 8
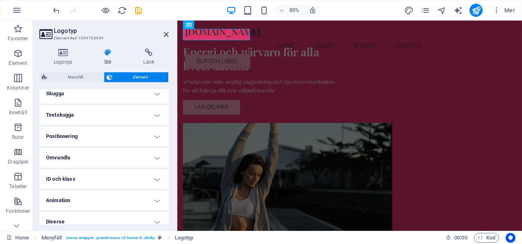
scroll to position [212, 0]
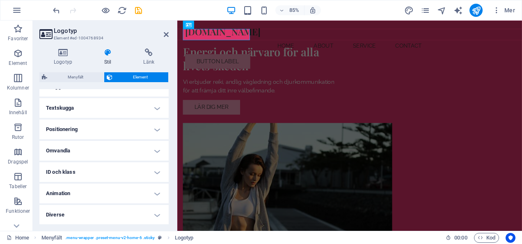
click at [107, 58] on h4 "Stil" at bounding box center [109, 56] width 39 height 17
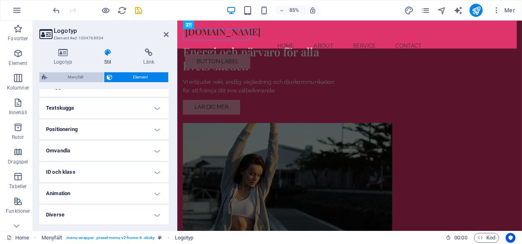
click at [90, 77] on span "Menyfält" at bounding box center [76, 77] width 52 height 10
select select "rem"
select select "preset-menu-v2-home-6"
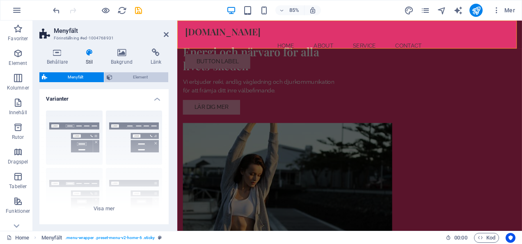
click at [120, 79] on span "Element" at bounding box center [140, 77] width 51 height 10
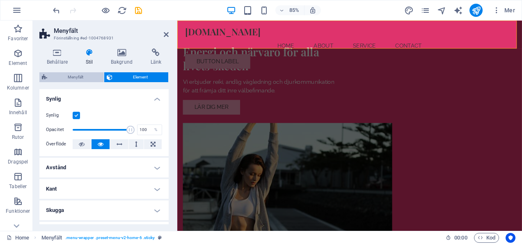
click at [84, 76] on span "Menyfält" at bounding box center [76, 77] width 52 height 10
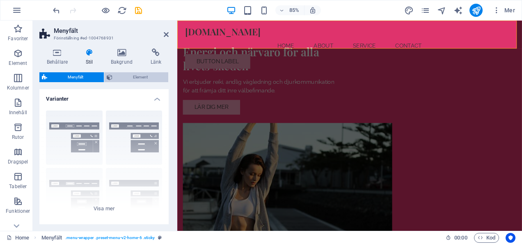
click at [112, 78] on icon at bounding box center [110, 77] width 6 height 10
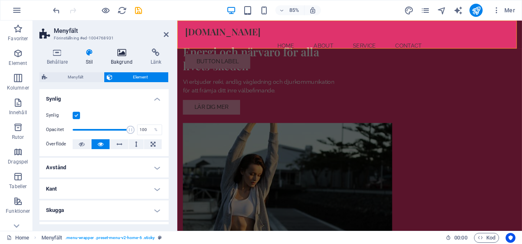
click at [126, 58] on h4 "Bakgrund" at bounding box center [124, 56] width 40 height 17
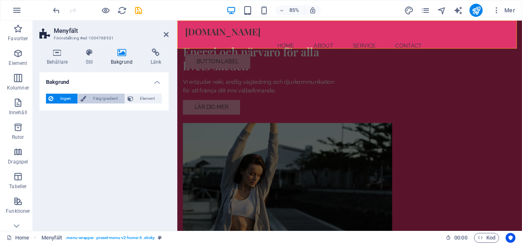
click at [112, 98] on span "Färg/gradient" at bounding box center [105, 99] width 33 height 10
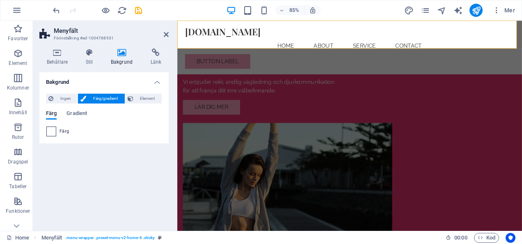
click at [52, 133] on span at bounding box center [51, 131] width 9 height 9
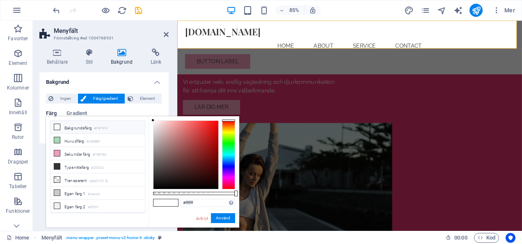
click at [68, 125] on li "Bakgrundsfärg #F9F9F9" at bounding box center [98, 127] width 94 height 13
type input "#f9f9f9"
click at [226, 222] on button "Använd" at bounding box center [223, 218] width 24 height 10
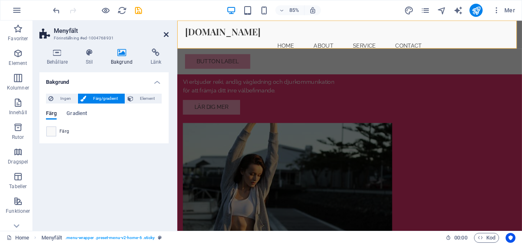
click at [165, 37] on icon at bounding box center [166, 34] width 5 height 7
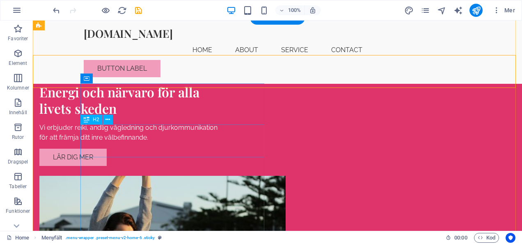
scroll to position [3, 0]
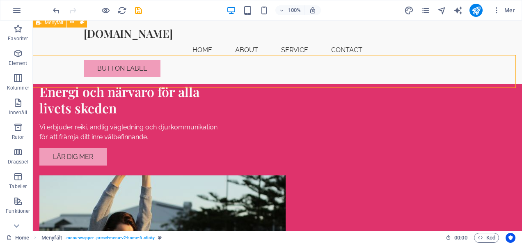
click at [492, 33] on div "[DOMAIN_NAME] Menu Home About Service Contact Button label" at bounding box center [278, 52] width 490 height 63
click at [34, 6] on div "100% Mer" at bounding box center [261, 10] width 522 height 20
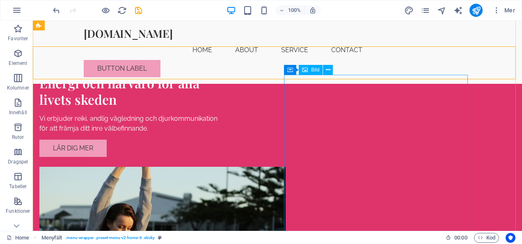
scroll to position [12, 0]
click at [312, 69] on span "Bild" at bounding box center [315, 69] width 8 height 5
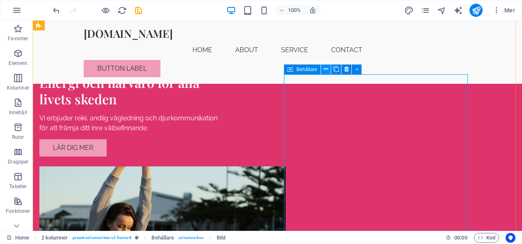
click at [329, 69] on button at bounding box center [326, 69] width 10 height 10
click at [223, 166] on figure at bounding box center [131, 248] width 184 height 164
click at [334, 71] on icon at bounding box center [337, 69] width 6 height 9
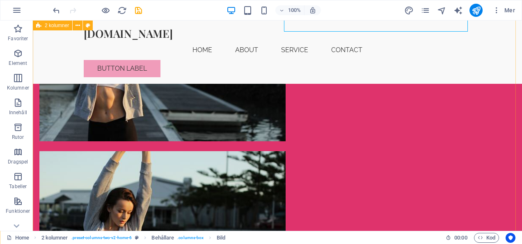
scroll to position [227, 0]
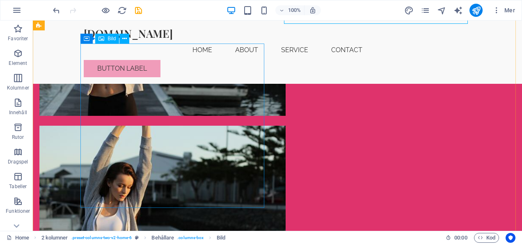
click at [208, 138] on figure at bounding box center [131, 208] width 184 height 164
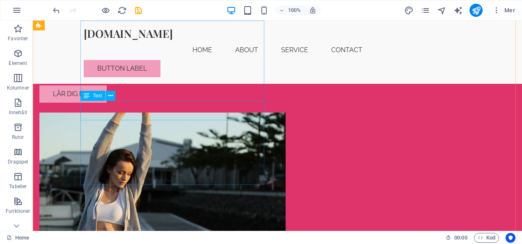
scroll to position [129, 0]
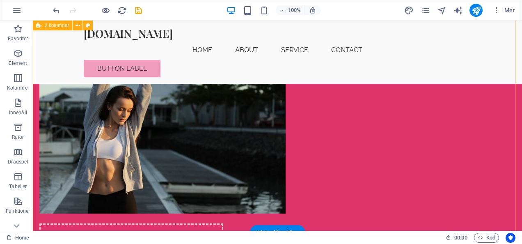
click at [63, 161] on div "Energi och närvaro för alla livets skeden Vi erbjuder reiki, andlig vägledning …" at bounding box center [278, 103] width 490 height 423
click at [341, 160] on div "Energi och närvaro för alla livets skeden Vi erbjuder reiki, andlig vägledning …" at bounding box center [278, 103] width 490 height 423
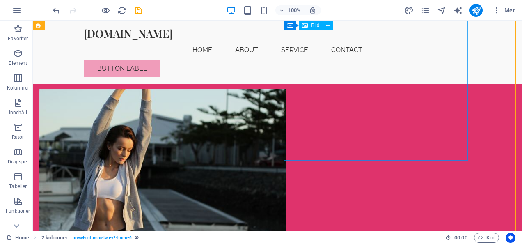
click at [223, 140] on figure at bounding box center [131, 171] width 184 height 164
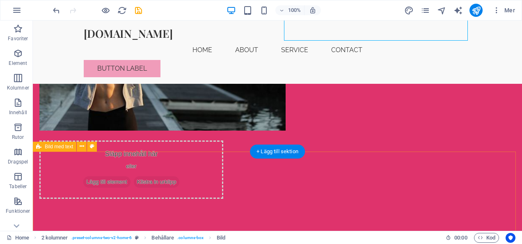
scroll to position [212, 0]
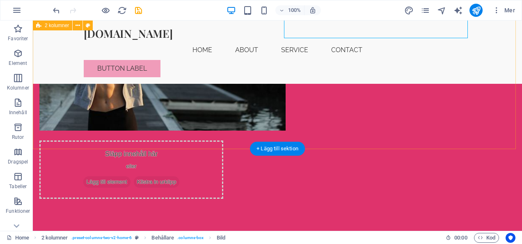
click at [224, 116] on div "Energi och närvaro för alla livets skeden Vi erbjuder reiki, andlig vägledning …" at bounding box center [278, 20] width 490 height 423
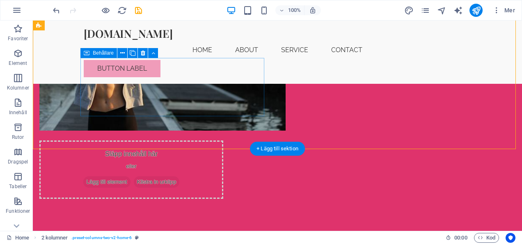
click at [223, 140] on div "Släpp innehåll här eller Lägg till element Klistra in urklipp" at bounding box center [131, 169] width 184 height 58
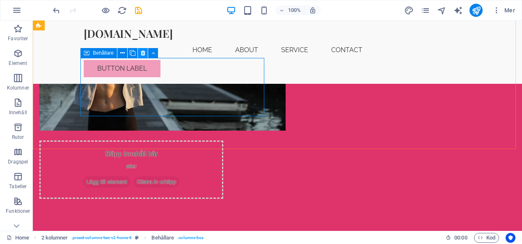
click at [142, 51] on icon at bounding box center [143, 53] width 5 height 9
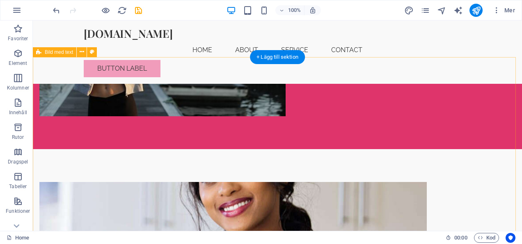
scroll to position [253, 0]
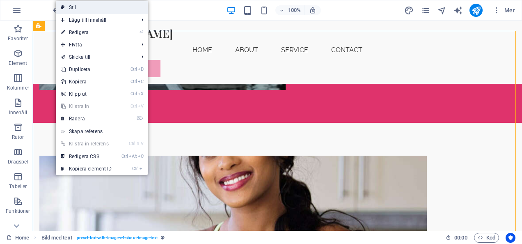
click at [69, 8] on link "Stil" at bounding box center [102, 7] width 92 height 12
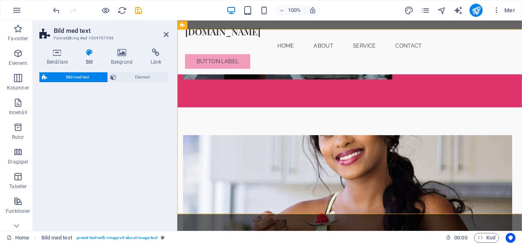
select select "rem"
select select "px"
select select "preset-text-with-image-v4-about-image-text"
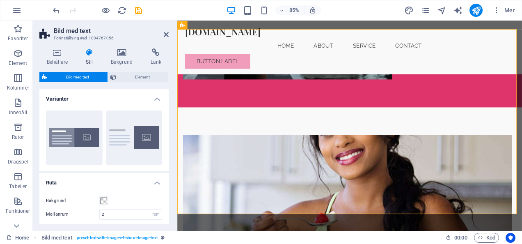
click at [130, 67] on div "Behållare Stil Bakgrund Länk Storlek Höjd Standard px rem % vh vw Min. höjd Ing…" at bounding box center [103, 136] width 129 height 176
click at [123, 56] on icon at bounding box center [122, 52] width 37 height 8
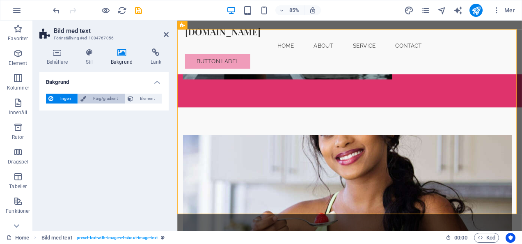
click at [105, 97] on span "Färg/gradient" at bounding box center [105, 99] width 33 height 10
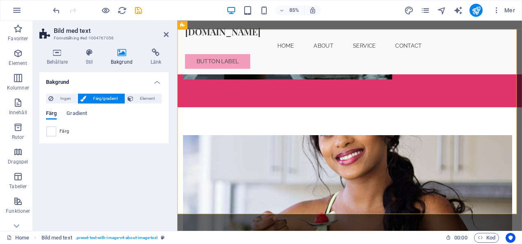
click at [60, 133] on span "Färg" at bounding box center [64, 131] width 9 height 7
click at [47, 130] on span at bounding box center [51, 131] width 9 height 9
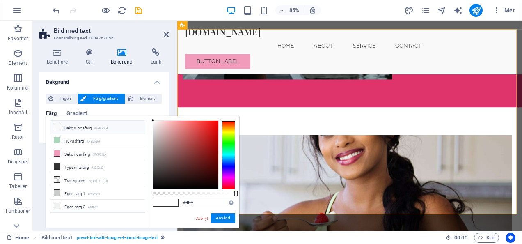
click at [64, 126] on li "Bakgrundsfärg #F9F9F9" at bounding box center [98, 127] width 94 height 13
type input "#f9f9f9"
click at [58, 127] on icon at bounding box center [57, 127] width 6 height 6
click at [204, 219] on link "Avbryt" at bounding box center [203, 218] width 14 height 6
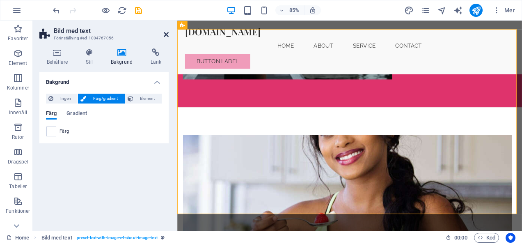
click at [168, 35] on icon at bounding box center [166, 34] width 5 height 7
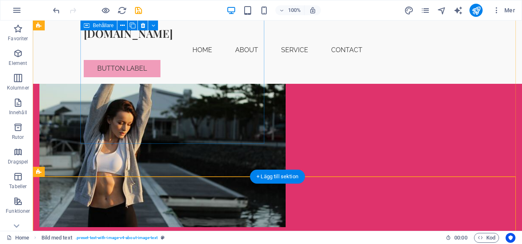
scroll to position [106, 0]
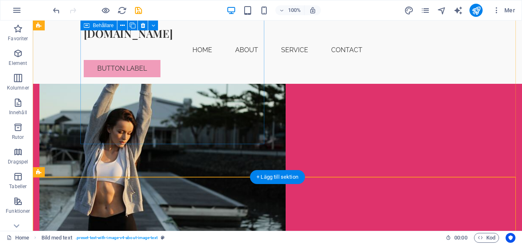
click at [199, 62] on div "Energi och närvaro för alla livets skeden Vi erbjuder reiki, andlig vägledning …" at bounding box center [131, 21] width 184 height 82
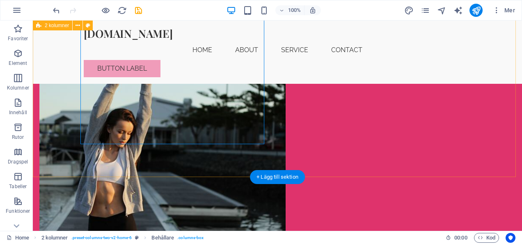
click at [200, 158] on div "Energi och närvaro för alla livets skeden Vi erbjuder reiki, andlig vägledning …" at bounding box center [278, 91] width 490 height 355
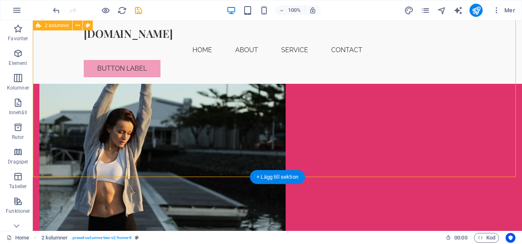
click at [200, 158] on div "Energi och närvaro för alla livets skeden Vi erbjuder reiki, andlig vägledning …" at bounding box center [278, 91] width 490 height 355
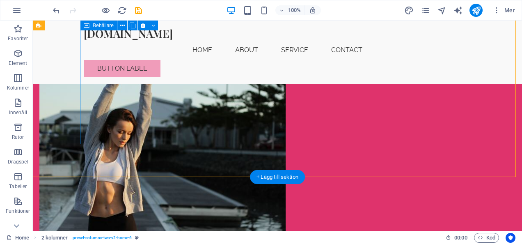
scroll to position [0, 0]
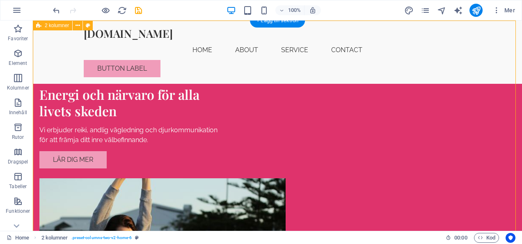
click at [65, 102] on div "Energi och närvaro för alla livets skeden Vi erbjuder reiki, andlig vägledning …" at bounding box center [278, 198] width 490 height 355
click at [82, 25] on icon at bounding box center [82, 25] width 5 height 9
select select "rem"
select select "preset-menu-v2-home-6"
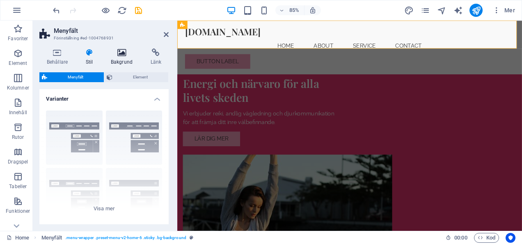
click at [122, 64] on h4 "Bakgrund" at bounding box center [124, 56] width 40 height 17
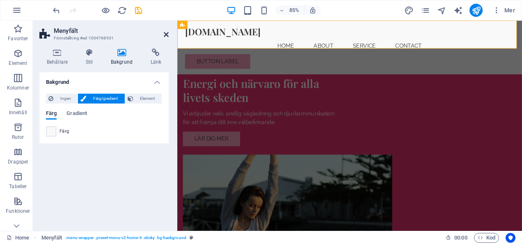
click at [164, 35] on icon at bounding box center [166, 34] width 5 height 7
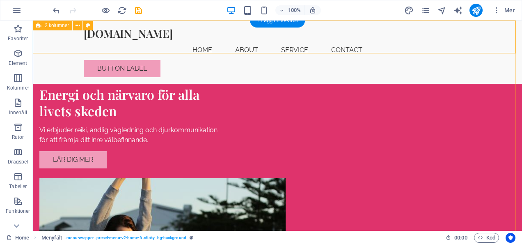
click at [191, 83] on div "Energi och närvaro för alla livets skeden Vi erbjuder reiki, andlig vägledning …" at bounding box center [278, 198] width 490 height 355
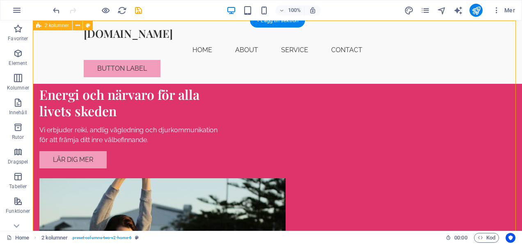
click at [72, 58] on div "Energi och närvaro för alla livets skeden Vi erbjuder reiki, andlig vägledning …" at bounding box center [278, 198] width 490 height 355
click at [81, 24] on icon at bounding box center [82, 25] width 5 height 9
select select "rem"
select select "preset-menu-v2-home-6"
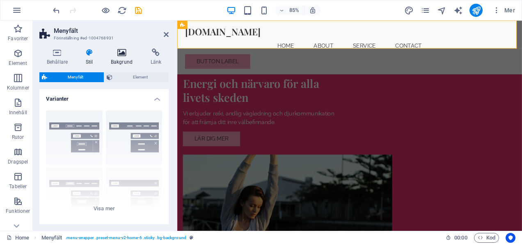
click at [116, 49] on icon at bounding box center [122, 52] width 37 height 8
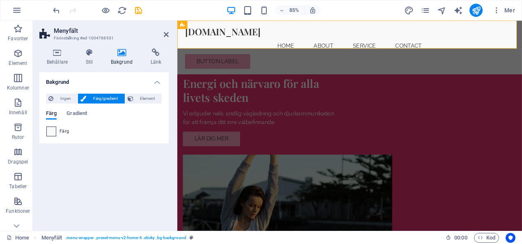
click at [53, 128] on span at bounding box center [51, 131] width 9 height 9
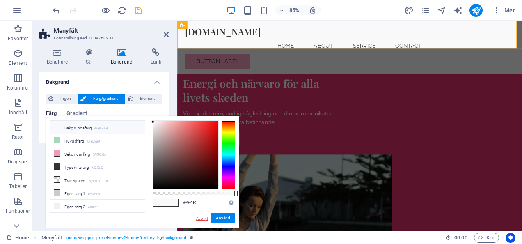
click at [204, 215] on link "Avbryt" at bounding box center [203, 218] width 14 height 6
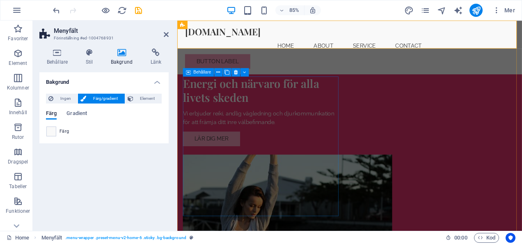
click at [292, 168] on div "Energi och närvaro för alla livets skeden Vi erbjuder reiki, andlig vägledning …" at bounding box center [276, 127] width 184 height 82
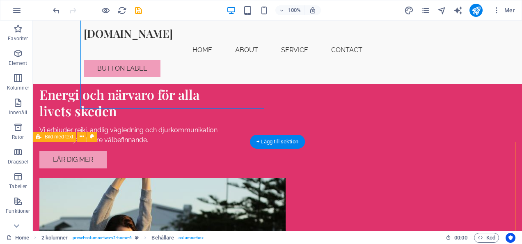
scroll to position [177, 0]
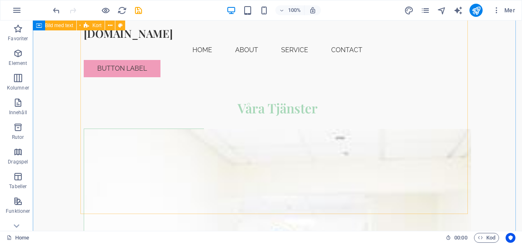
scroll to position [703, 0]
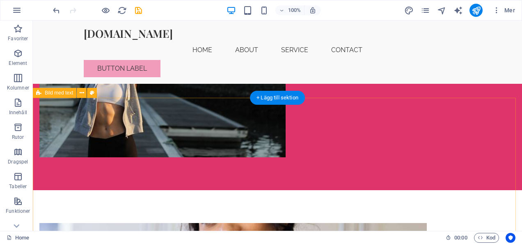
scroll to position [186, 0]
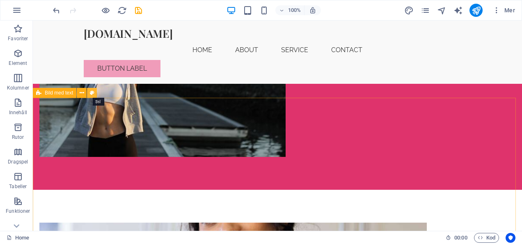
click at [94, 92] on icon at bounding box center [92, 93] width 5 height 9
select select "rem"
select select "px"
select select "preset-text-with-image-v4-about-image-text"
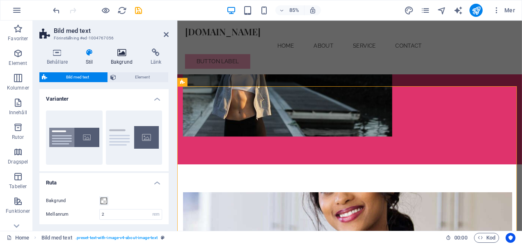
click at [115, 55] on icon at bounding box center [122, 52] width 37 height 8
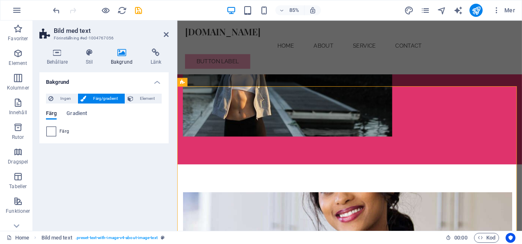
click at [52, 129] on span at bounding box center [51, 131] width 9 height 9
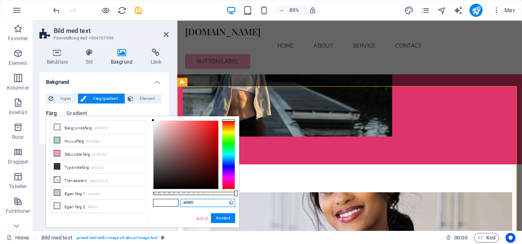
click at [200, 205] on input "#ffffff" at bounding box center [208, 203] width 55 height 8
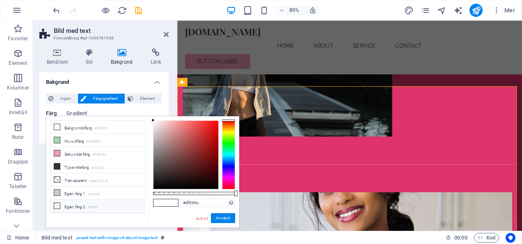
click at [81, 202] on li "Egen färg 2 #f0f2f1" at bounding box center [98, 206] width 94 height 13
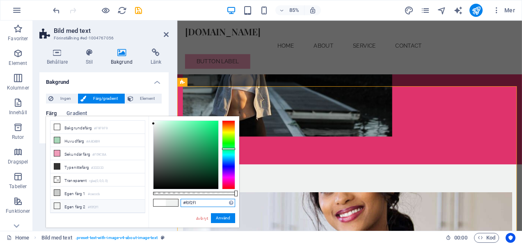
click at [221, 203] on input "#f0f2f1" at bounding box center [208, 203] width 55 height 8
type input "#df336c"
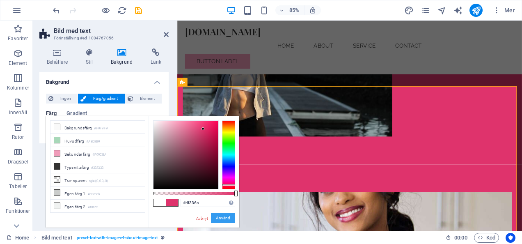
click at [229, 216] on button "Använd" at bounding box center [223, 218] width 24 height 10
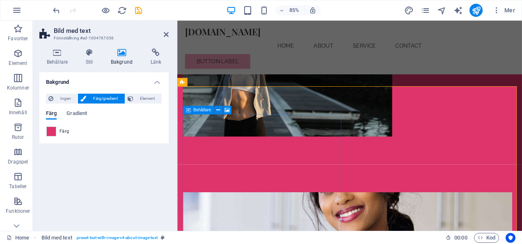
scroll to position [103, 0]
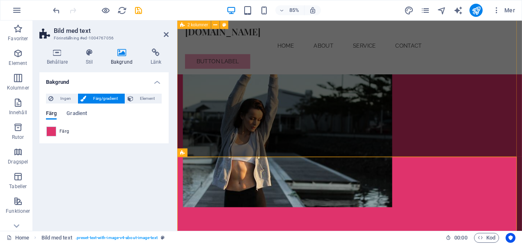
click at [336, 152] on div "Energi och närvaro för alla livets skeden Vi erbjuder reiki, andlig vägledning …" at bounding box center [380, 95] width 406 height 355
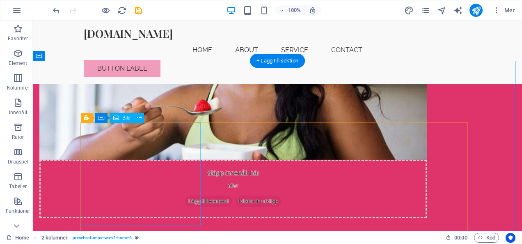
scroll to position [440, 0]
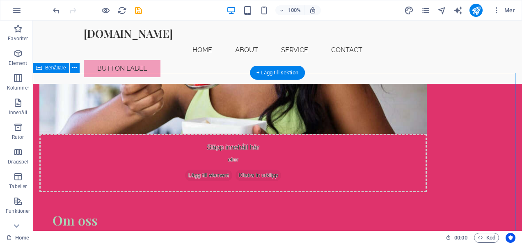
scroll to position [425, 0]
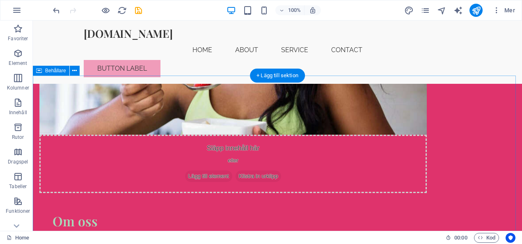
click at [74, 68] on icon at bounding box center [74, 71] width 5 height 9
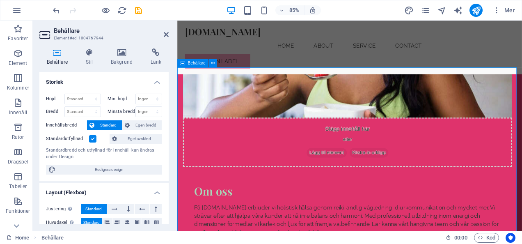
drag, startPoint x: 196, startPoint y: 154, endPoint x: 259, endPoint y: 108, distance: 78.5
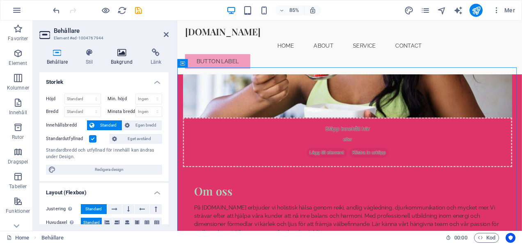
click at [125, 63] on h4 "Bakgrund" at bounding box center [124, 56] width 40 height 17
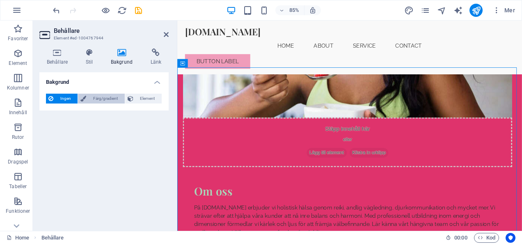
click at [100, 96] on span "Färg/gradient" at bounding box center [105, 99] width 33 height 10
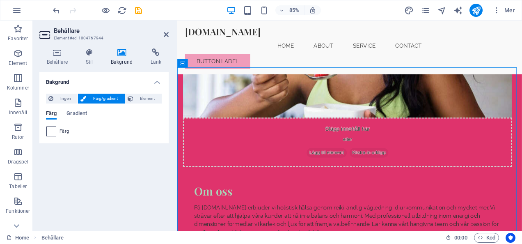
click at [55, 131] on span at bounding box center [51, 131] width 9 height 9
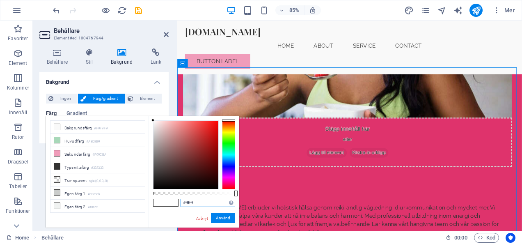
click at [207, 207] on input "#ffffff" at bounding box center [208, 203] width 55 height 8
drag, startPoint x: 207, startPoint y: 207, endPoint x: 185, endPoint y: 207, distance: 22.6
click at [185, 207] on div "#ffffff Format som stöds #0852ed rgb(8, 82, 237) rgba(8, 82, 237, 90%) hsv(221,…" at bounding box center [208, 203] width 55 height 9
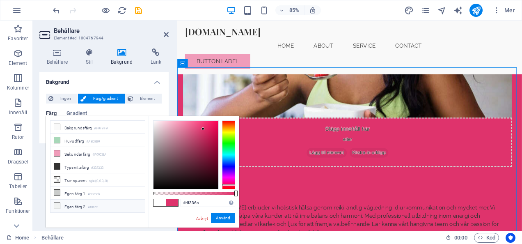
click at [74, 201] on li "Egen färg 2 #f0f2f1" at bounding box center [98, 206] width 94 height 13
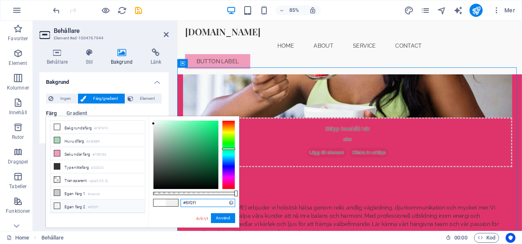
click at [200, 203] on input "#f0f2f1" at bounding box center [208, 203] width 55 height 8
type input "#df336c"
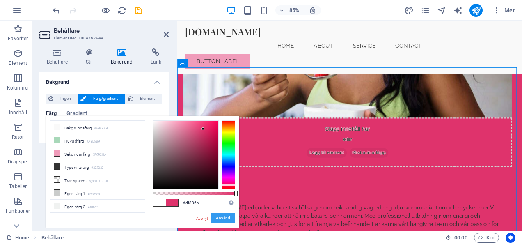
click at [221, 217] on button "Använd" at bounding box center [223, 218] width 24 height 10
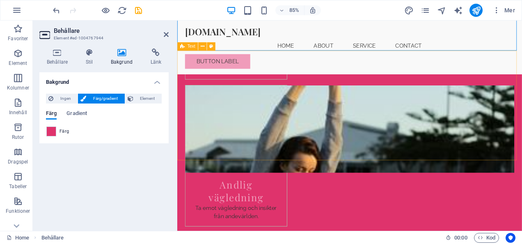
scroll to position [894, 0]
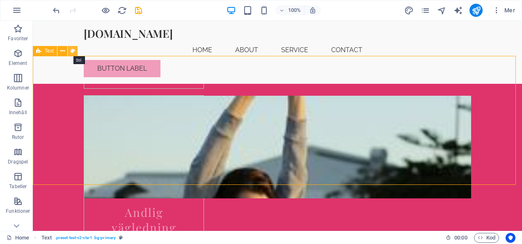
click at [71, 47] on icon at bounding box center [73, 51] width 5 height 9
select select "preset-text-v2-cta-1"
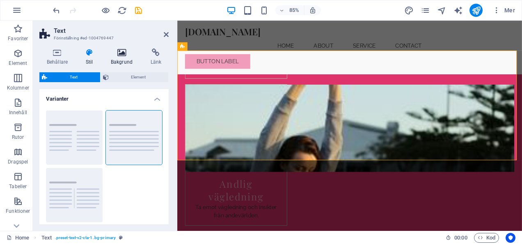
click at [115, 51] on icon at bounding box center [122, 52] width 37 height 8
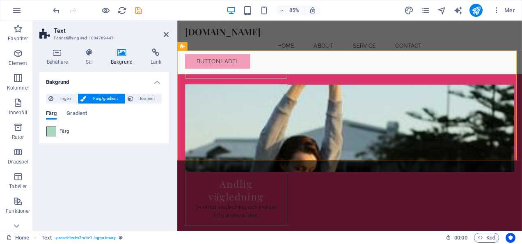
click at [55, 130] on span at bounding box center [51, 131] width 9 height 9
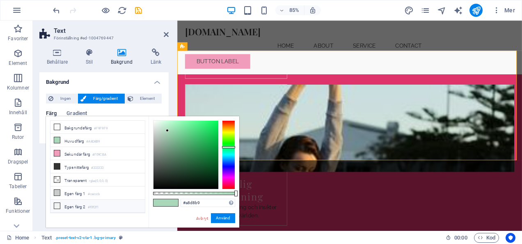
click at [94, 205] on small "#f0f2f1" at bounding box center [93, 208] width 11 height 6
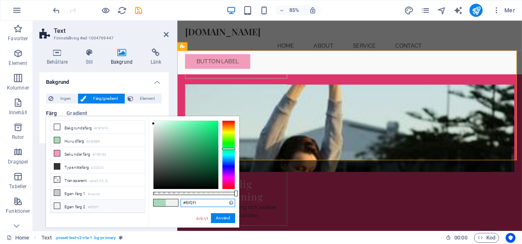
click at [205, 203] on input "#f0f2f1" at bounding box center [208, 203] width 55 height 8
type input "#"
drag, startPoint x: 201, startPoint y: 203, endPoint x: 181, endPoint y: 206, distance: 20.3
click at [181, 206] on input "#df336c" at bounding box center [208, 203] width 55 height 8
type input "#df336c"
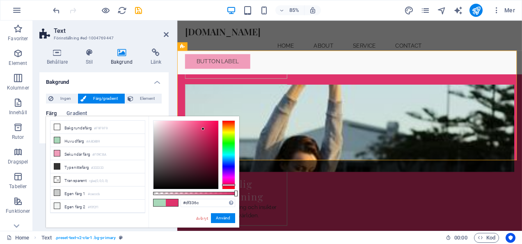
click at [222, 213] on div "#df336c Format som stöds #0852ed rgb(8, 82, 237) rgba(8, 82, 237, 90%) hsv(221,…" at bounding box center [194, 231] width 91 height 230
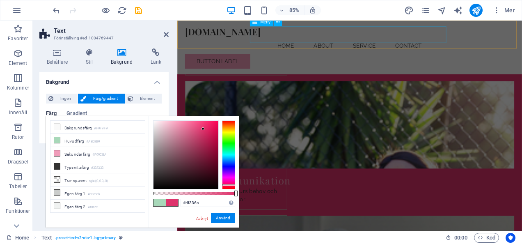
scroll to position [954, 0]
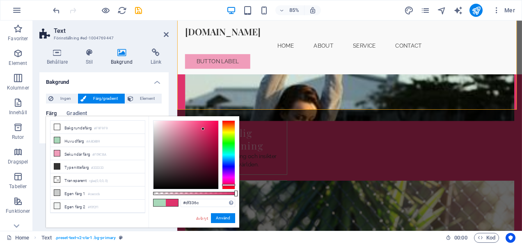
click at [169, 31] on aside "Text Förinställning #ed-1004769447 Behållare Stil Bakgrund Länk Storlek Höjd St…" at bounding box center [105, 126] width 145 height 210
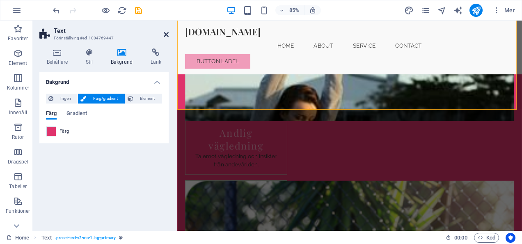
click at [166, 34] on icon at bounding box center [166, 34] width 5 height 7
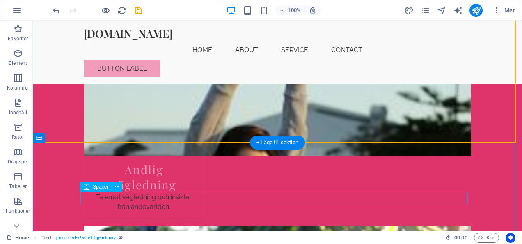
scroll to position [936, 0]
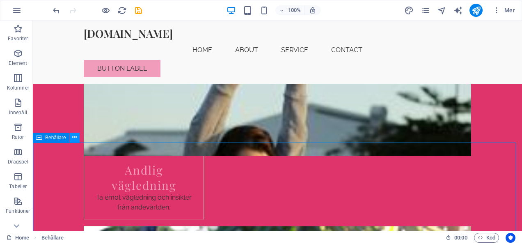
click at [76, 138] on icon at bounding box center [74, 137] width 5 height 9
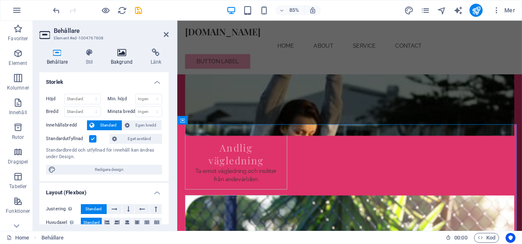
click at [128, 56] on icon at bounding box center [122, 52] width 37 height 8
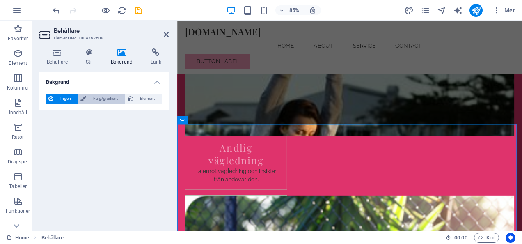
click at [106, 101] on span "Färg/gradient" at bounding box center [105, 99] width 33 height 10
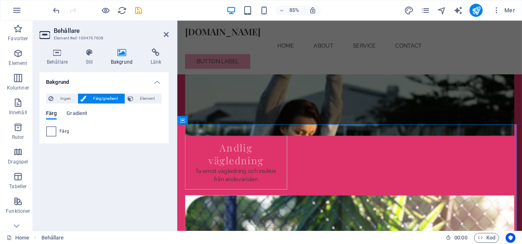
click at [53, 132] on span at bounding box center [51, 131] width 9 height 9
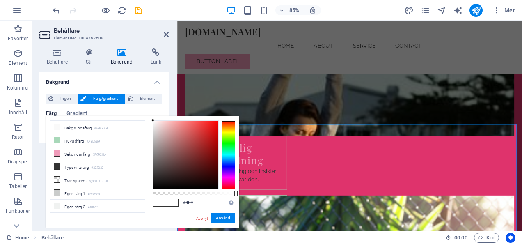
click at [210, 205] on input "#ffffff" at bounding box center [208, 203] width 55 height 8
type input "#df336c"
click at [228, 218] on button "Använd" at bounding box center [223, 218] width 24 height 10
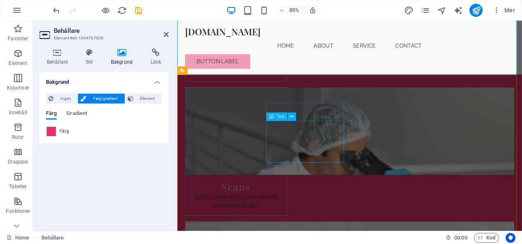
scroll to position [1153, 0]
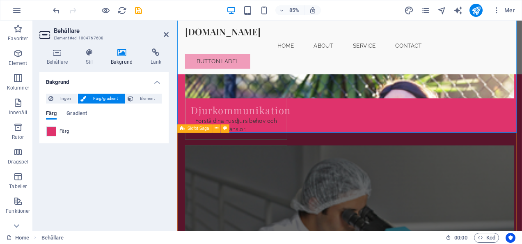
select select "footer"
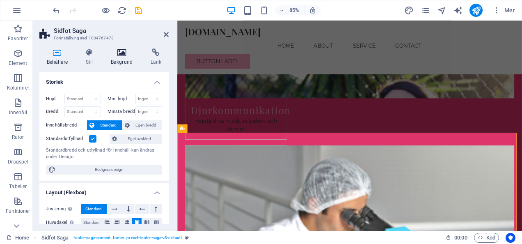
click at [125, 62] on h4 "Bakgrund" at bounding box center [124, 56] width 40 height 17
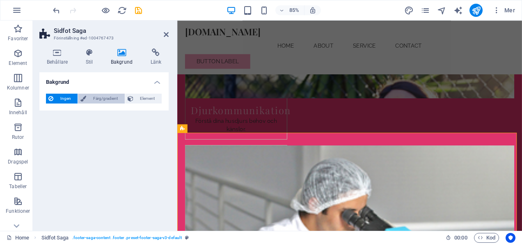
click at [110, 97] on span "Färg/gradient" at bounding box center [105, 99] width 33 height 10
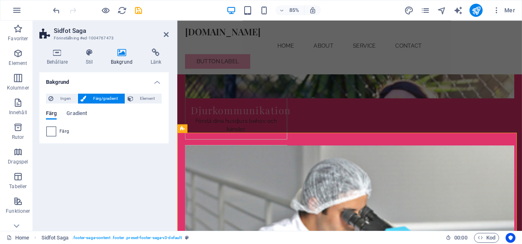
click at [54, 132] on span at bounding box center [51, 131] width 9 height 9
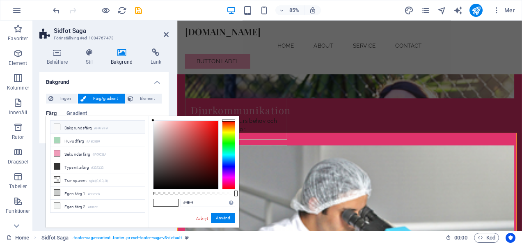
click at [55, 126] on icon at bounding box center [57, 127] width 6 height 6
type input "#f9f9f9"
click at [225, 217] on button "Använd" at bounding box center [223, 218] width 24 height 10
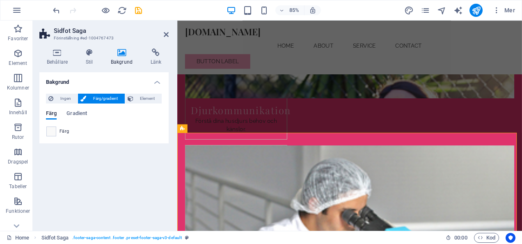
click at [162, 38] on header "Sidfot Saga Förinställning #ed-1004767473" at bounding box center [103, 31] width 129 height 21
click at [167, 38] on header "Sidfot Saga Förinställning #ed-1004767473" at bounding box center [103, 31] width 129 height 21
click at [167, 37] on icon at bounding box center [166, 34] width 5 height 7
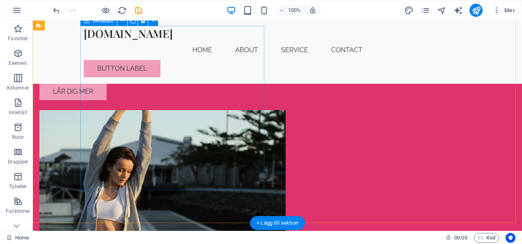
scroll to position [74, 0]
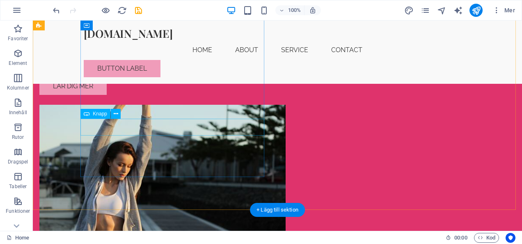
click at [120, 95] on div "Lär dig mer" at bounding box center [131, 86] width 184 height 17
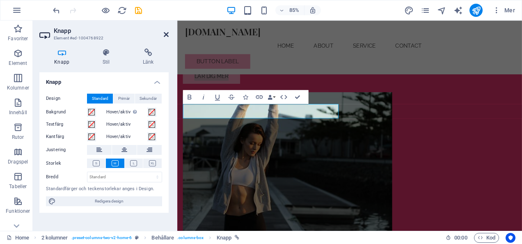
click at [166, 34] on icon at bounding box center [166, 34] width 5 height 7
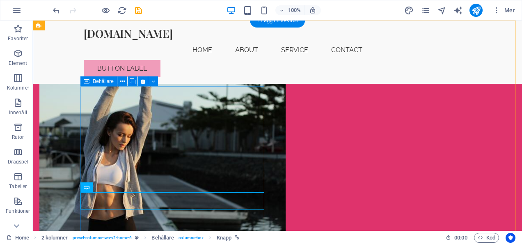
scroll to position [0, 0]
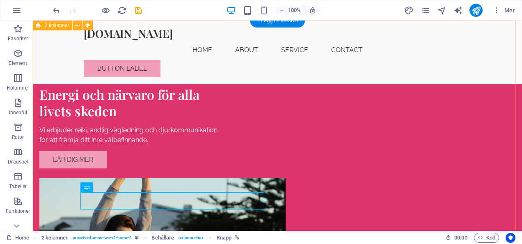
click at [64, 115] on div "Energi och närvaro för alla livets skeden Vi erbjuder reiki, andlig vägledning …" at bounding box center [278, 198] width 490 height 355
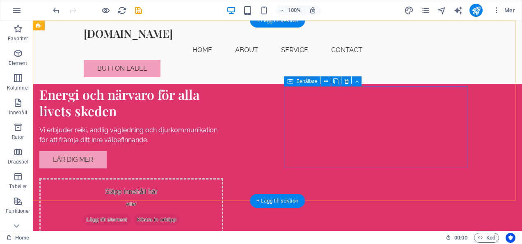
click at [223, 178] on div "Släpp innehåll här eller Lägg till element Klistra in urklipp" at bounding box center [131, 207] width 184 height 58
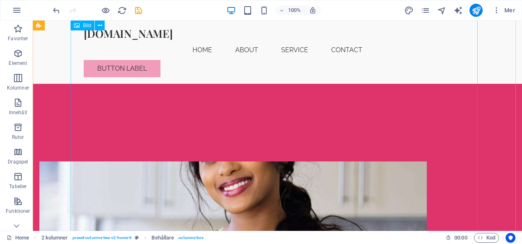
scroll to position [344, 0]
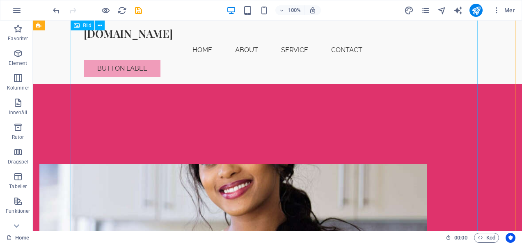
click at [248, 108] on figure at bounding box center [233, 5] width 407 height 205
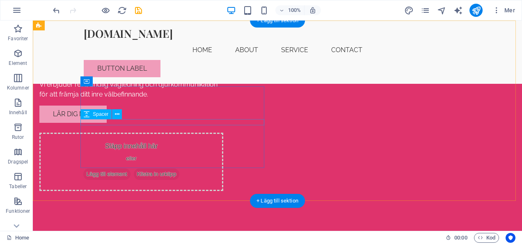
scroll to position [0, 0]
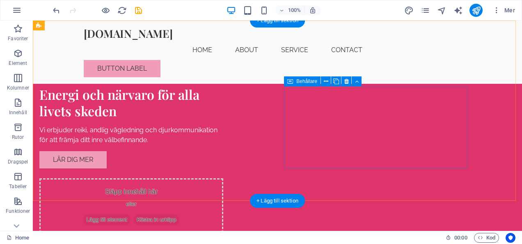
click at [223, 178] on div "Släpp innehåll här eller Lägg till element Klistra in urklipp" at bounding box center [131, 207] width 184 height 58
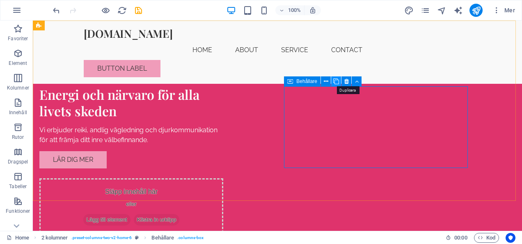
click at [338, 79] on icon at bounding box center [337, 81] width 6 height 9
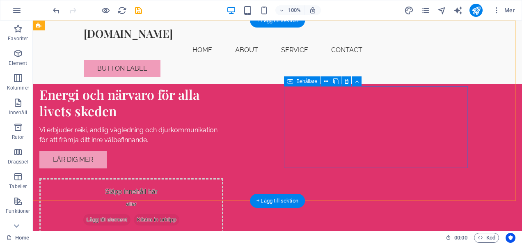
click at [131, 214] on span "Lägg till element" at bounding box center [106, 220] width 47 height 12
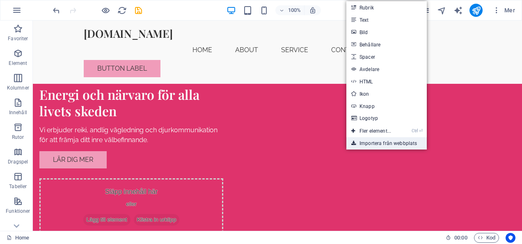
click at [380, 142] on link "Importera från webbplats" at bounding box center [387, 143] width 81 height 12
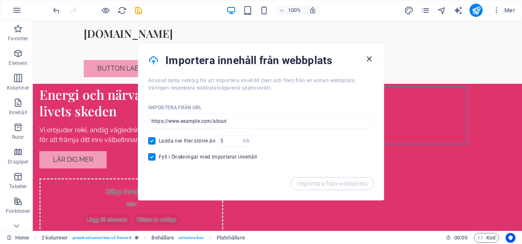
click at [370, 58] on icon "button" at bounding box center [369, 58] width 9 height 9
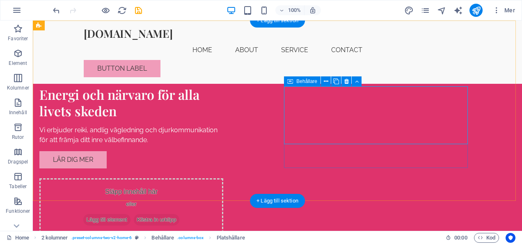
click at [180, 214] on span "Klistra in urklipp" at bounding box center [157, 220] width 46 height 12
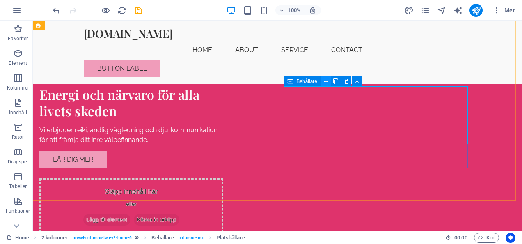
click at [327, 81] on icon at bounding box center [326, 81] width 5 height 9
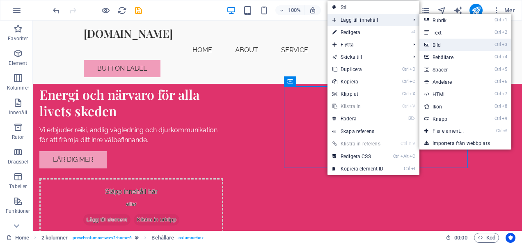
click at [431, 44] on link "Ctrl 3 Bild" at bounding box center [450, 45] width 61 height 12
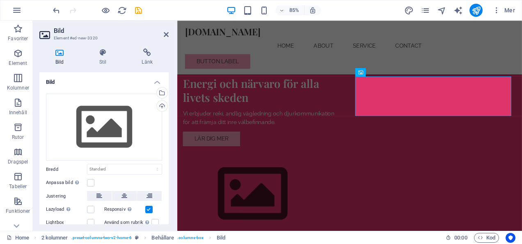
scroll to position [41, 0]
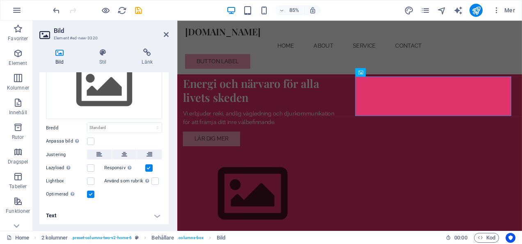
click at [163, 37] on header "Bild Element #ed-new-3320" at bounding box center [103, 31] width 129 height 21
click at [166, 38] on link at bounding box center [166, 34] width 5 height 7
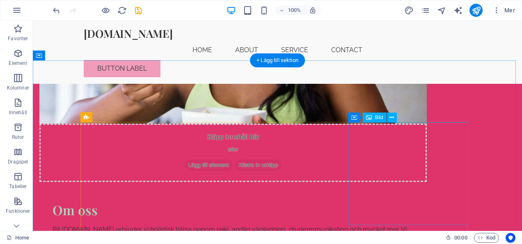
scroll to position [0, 0]
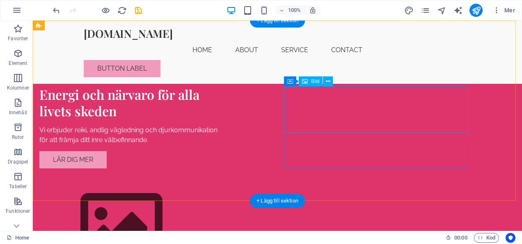
click at [223, 178] on figure at bounding box center [131, 224] width 184 height 92
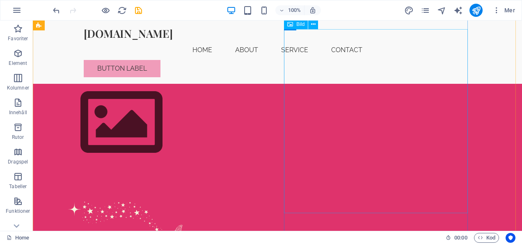
scroll to position [101, 0]
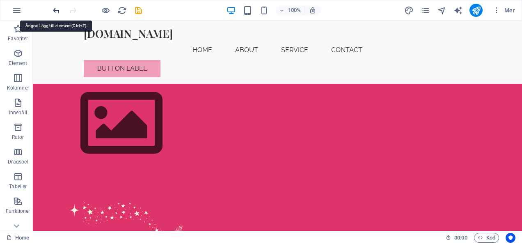
click at [59, 9] on icon "undo" at bounding box center [56, 10] width 9 height 9
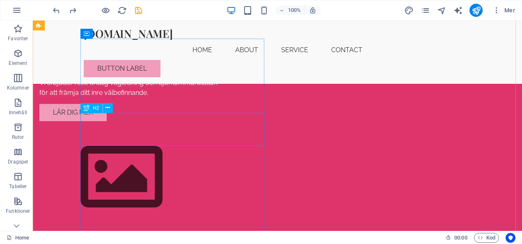
scroll to position [48, 0]
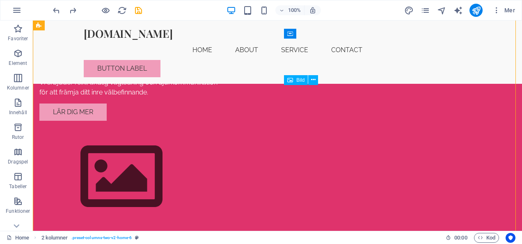
drag, startPoint x: 361, startPoint y: 185, endPoint x: 353, endPoint y: 108, distance: 77.2
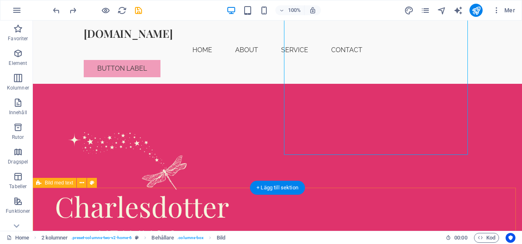
scroll to position [177, 0]
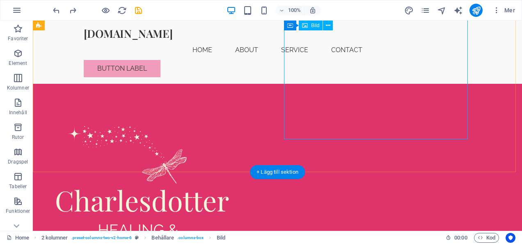
click at [223, 131] on figure at bounding box center [131, 195] width 184 height 205
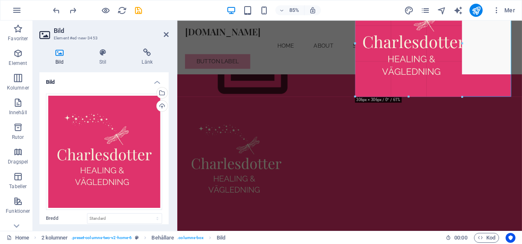
scroll to position [148, 0]
drag, startPoint x: 356, startPoint y: 121, endPoint x: 287, endPoint y: 51, distance: 98.5
type input "307"
select select "px"
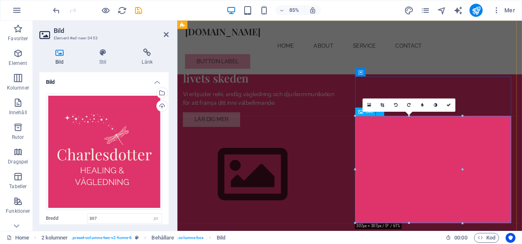
scroll to position [0, 0]
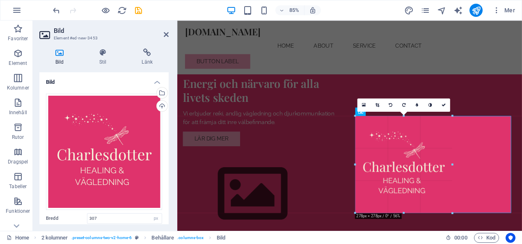
drag, startPoint x: 464, startPoint y: 168, endPoint x: 322, endPoint y: 176, distance: 142.7
type input "278"
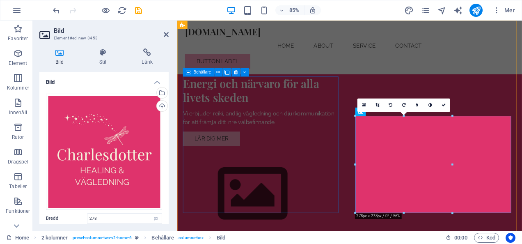
click at [348, 168] on div "Energi och närvaro för alla livets skeden Vi erbjuder reiki, andlig vägledning …" at bounding box center [276, 127] width 184 height 82
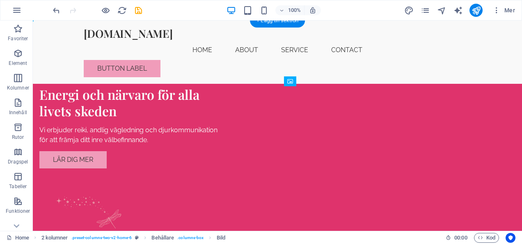
drag, startPoint x: 336, startPoint y: 210, endPoint x: 332, endPoint y: 117, distance: 92.9
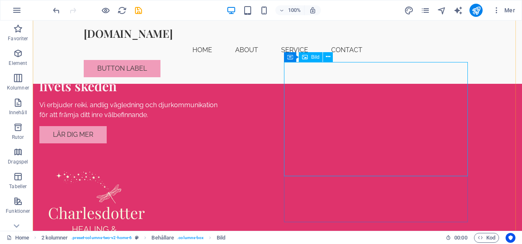
scroll to position [26, 0]
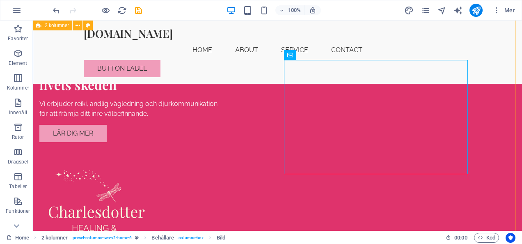
click at [490, 169] on div "Energi och närvaro för alla livets skeden Vi erbjuder reiki, andlig vägledning …" at bounding box center [278, 192] width 490 height 397
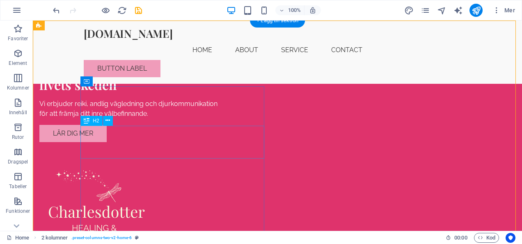
scroll to position [0, 0]
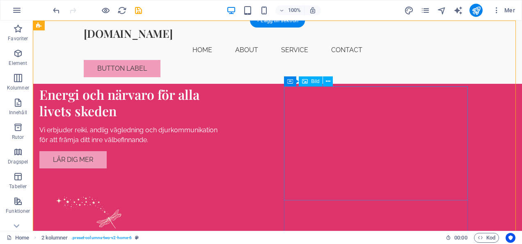
click at [223, 178] on figure at bounding box center [131, 235] width 184 height 114
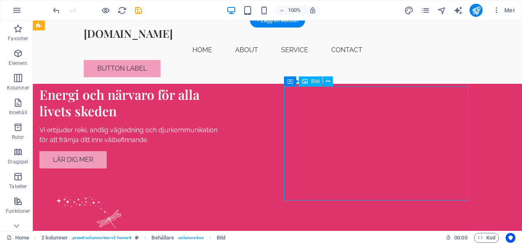
click at [223, 178] on figure at bounding box center [131, 235] width 184 height 114
select select "px"
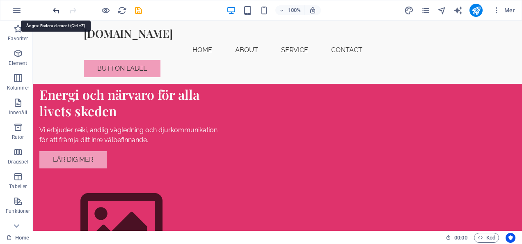
click at [59, 9] on icon "undo" at bounding box center [56, 10] width 9 height 9
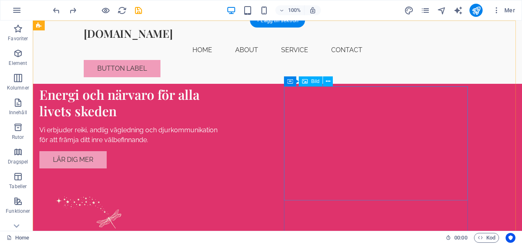
click at [223, 178] on figure at bounding box center [131, 235] width 184 height 114
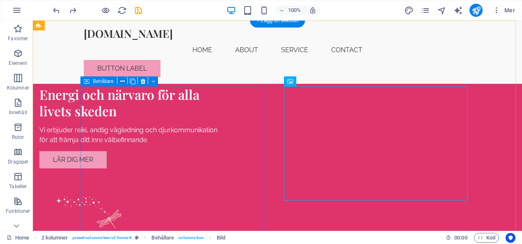
click at [153, 116] on div "Energi och närvaro för alla livets skeden Vi erbjuder reiki, andlig vägledning …" at bounding box center [131, 127] width 184 height 82
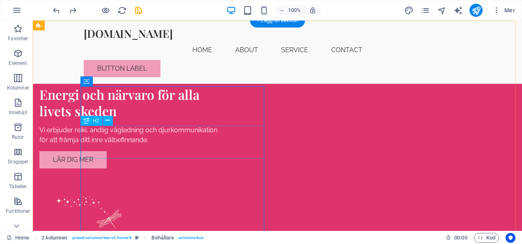
click at [140, 119] on div "Energi och närvaro för alla livets skeden" at bounding box center [131, 102] width 184 height 33
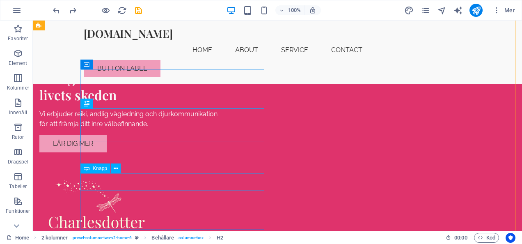
scroll to position [17, 0]
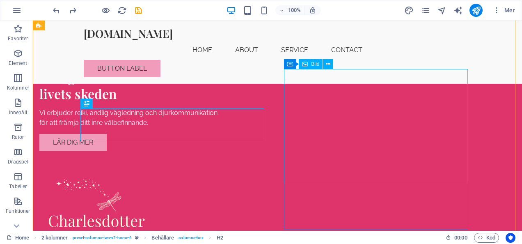
click at [223, 161] on figure at bounding box center [131, 218] width 184 height 114
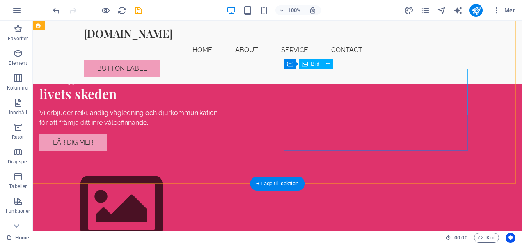
click at [223, 161] on figure at bounding box center [131, 207] width 184 height 92
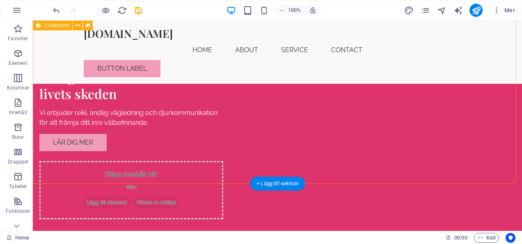
click at [400, 156] on div "Energi och närvaro för alla livets skeden Vi erbjuder reiki, andlig vägledning …" at bounding box center [278, 127] width 490 height 249
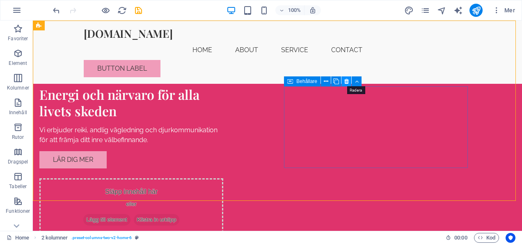
click at [345, 82] on icon at bounding box center [347, 81] width 5 height 9
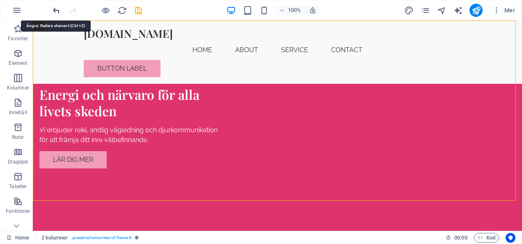
click at [58, 9] on icon "undo" at bounding box center [56, 10] width 9 height 9
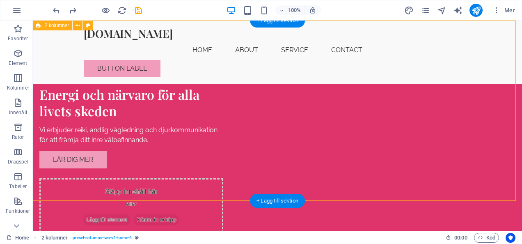
click at [269, 92] on div "Energi och närvaro för alla livets skeden Vi erbjuder reiki, andlig vägledning …" at bounding box center [278, 145] width 490 height 249
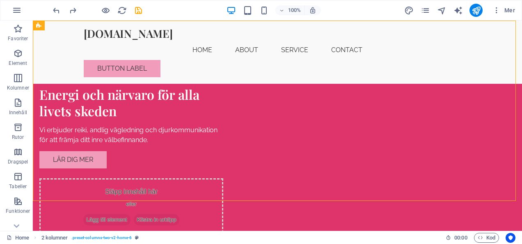
click at [61, 9] on div at bounding box center [97, 10] width 92 height 13
click at [59, 9] on icon "undo" at bounding box center [56, 10] width 9 height 9
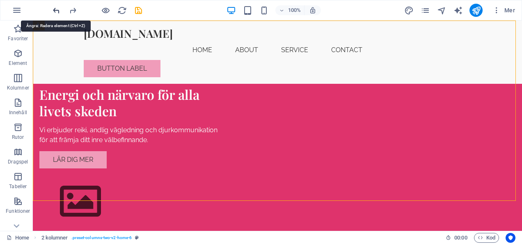
click at [59, 9] on icon "undo" at bounding box center [56, 10] width 9 height 9
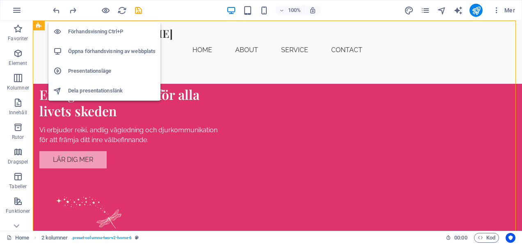
click at [106, 28] on h6 "Förhandsvisning Ctrl+P" at bounding box center [111, 32] width 87 height 10
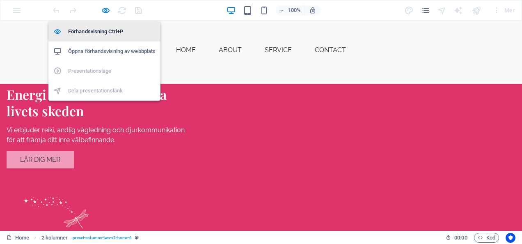
click at [106, 28] on h6 "Förhandsvisning Ctrl+P" at bounding box center [111, 32] width 87 height 10
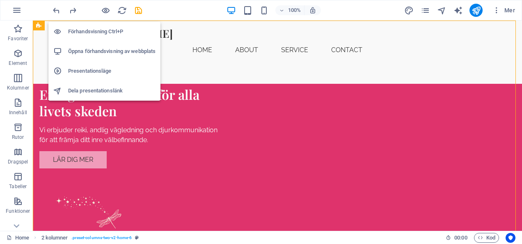
click at [106, 28] on h6 "Förhandsvisning Ctrl+P" at bounding box center [111, 32] width 87 height 10
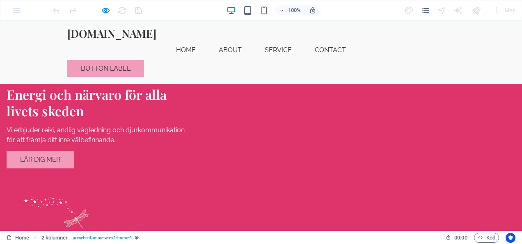
click at [191, 178] on figure at bounding box center [99, 235] width 184 height 114
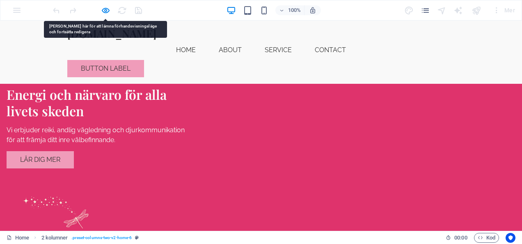
drag, startPoint x: 331, startPoint y: 134, endPoint x: 333, endPoint y: 175, distance: 40.7
click at [121, 178] on img at bounding box center [64, 235] width 114 height 114
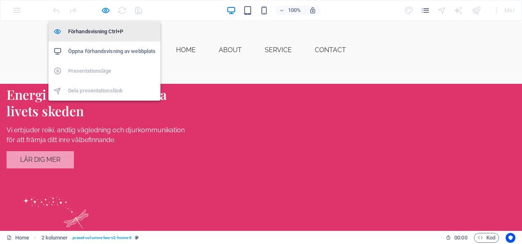
click at [115, 33] on h6 "Förhandsvisning Ctrl+P" at bounding box center [111, 32] width 87 height 10
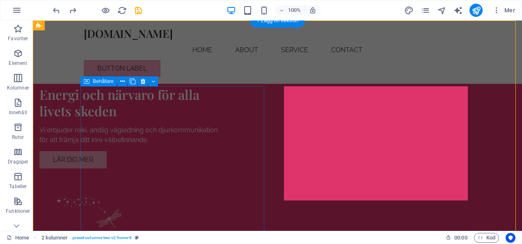
click at [194, 113] on div "Energi och närvaro för alla livets skeden Vi erbjuder reiki, andlig vägledning …" at bounding box center [131, 127] width 184 height 82
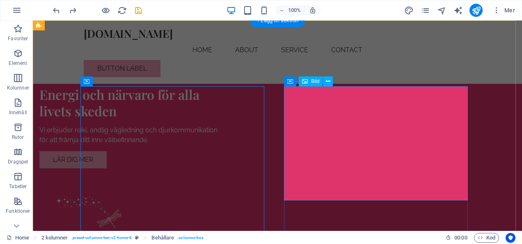
click at [223, 178] on figure at bounding box center [131, 235] width 184 height 114
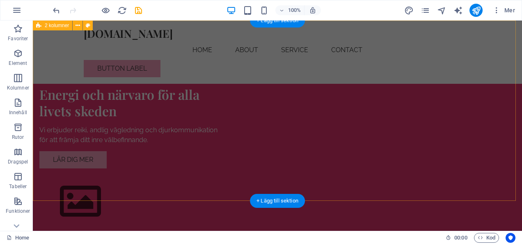
click at [407, 198] on div "Energi och närvaro för alla livets skeden Vi erbjuder reiki, andlig vägledning …" at bounding box center [278, 139] width 490 height 237
click at [58, 119] on div "Energi och närvaro för alla livets skeden Vi erbjuder reiki, andlig vägledning …" at bounding box center [278, 139] width 490 height 237
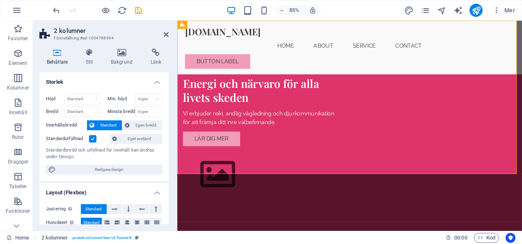
drag, startPoint x: 202, startPoint y: 119, endPoint x: 509, endPoint y: 186, distance: 314.5
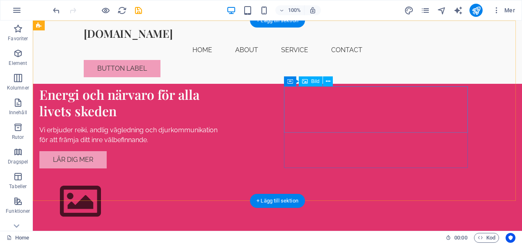
click at [223, 178] on figure at bounding box center [131, 201] width 184 height 46
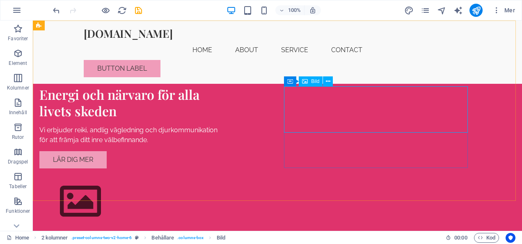
click at [314, 79] on span "Bild" at bounding box center [315, 81] width 8 height 5
click at [317, 82] on span "Bild" at bounding box center [315, 81] width 8 height 5
click at [327, 81] on icon at bounding box center [328, 81] width 5 height 9
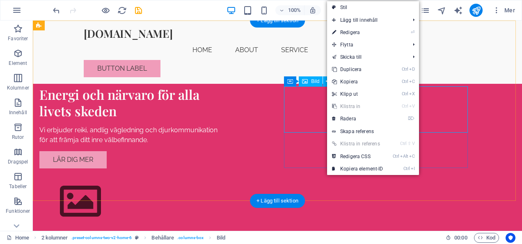
click at [223, 178] on figure at bounding box center [131, 201] width 184 height 46
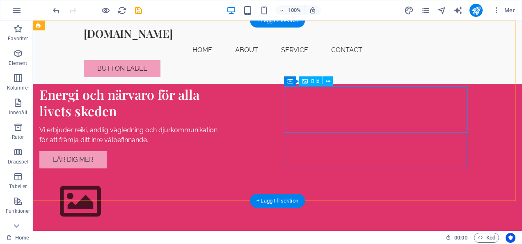
click at [223, 178] on figure at bounding box center [131, 201] width 184 height 46
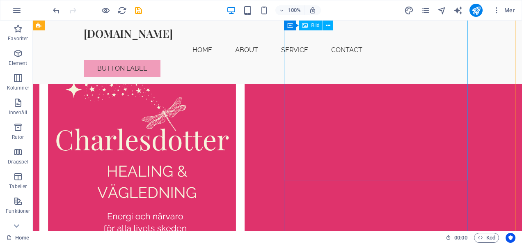
scroll to position [183, 0]
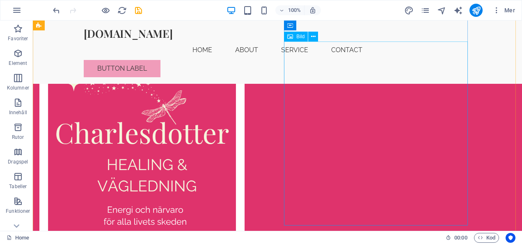
scroll to position [91, 0]
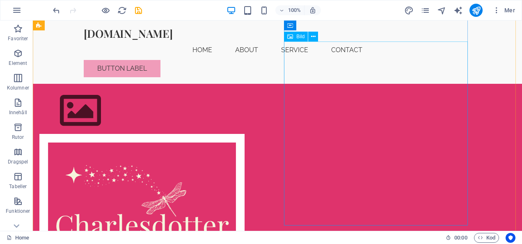
click at [223, 179] on figure at bounding box center [131, 236] width 184 height 205
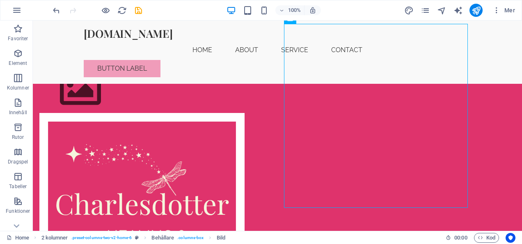
scroll to position [115, 0]
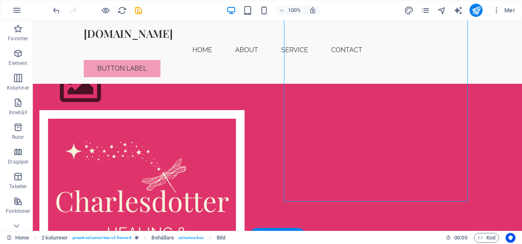
drag, startPoint x: 468, startPoint y: 221, endPoint x: 448, endPoint y: 199, distance: 29.9
click at [223, 199] on figure at bounding box center [131, 212] width 184 height 205
drag, startPoint x: 465, startPoint y: 200, endPoint x: 352, endPoint y: 114, distance: 141.3
click at [223, 114] on figure at bounding box center [131, 212] width 184 height 205
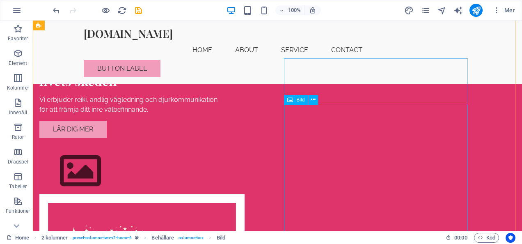
scroll to position [31, 0]
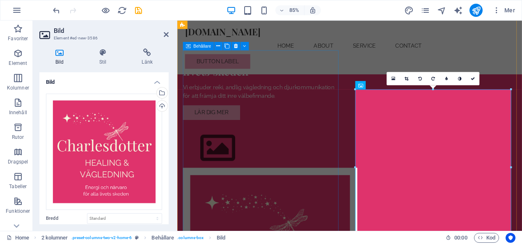
click at [360, 138] on div "Energi och närvaro för alla livets skeden Vi erbjuder reiki, andlig vägledning …" at bounding box center [276, 96] width 184 height 82
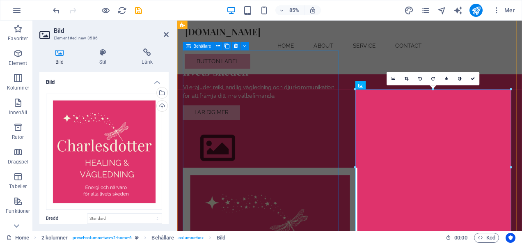
click at [353, 138] on div "Energi och närvaro för alla livets skeden Vi erbjuder reiki, andlig vägledning …" at bounding box center [276, 96] width 184 height 82
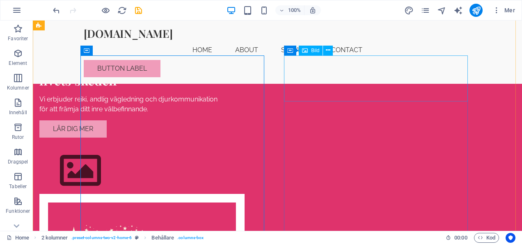
click at [223, 147] on figure at bounding box center [131, 170] width 184 height 46
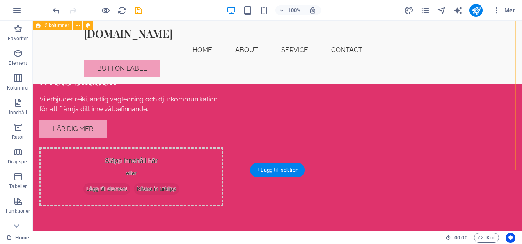
scroll to position [0, 0]
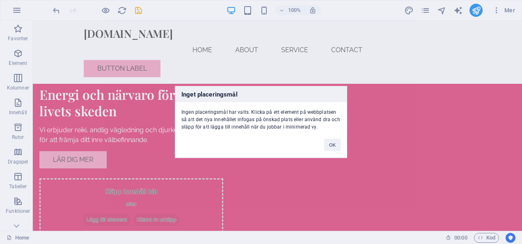
click at [336, 145] on button "OK" at bounding box center [332, 145] width 16 height 12
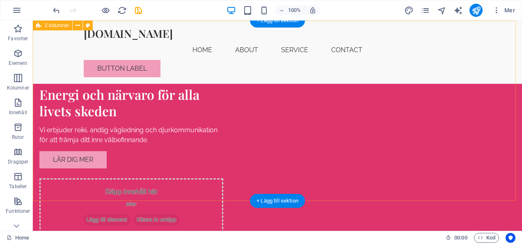
click at [262, 172] on div "Energi och närvaro för alla livets skeden Vi erbjuder reiki, andlig vägledning …" at bounding box center [278, 145] width 490 height 249
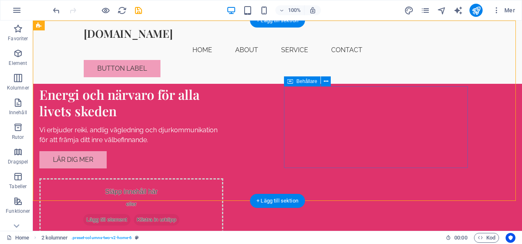
click at [223, 178] on div "Släpp innehåll här eller Lägg till element Klistra in urklipp" at bounding box center [131, 207] width 184 height 58
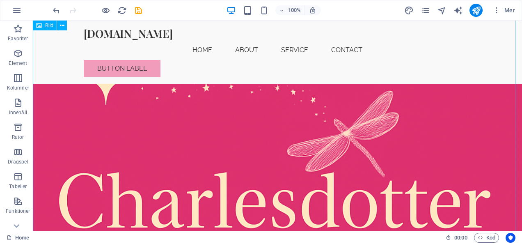
click at [268, 149] on figure at bounding box center [278, 231] width 490 height 490
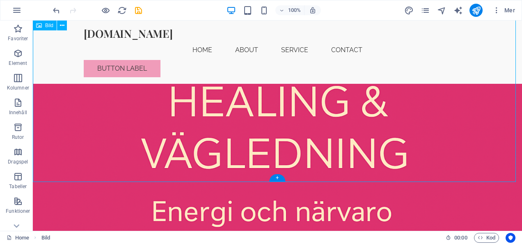
scroll to position [503, 0]
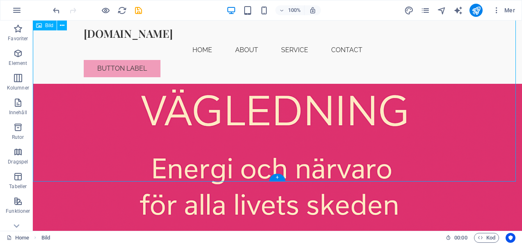
click at [301, 171] on figure at bounding box center [278, 12] width 490 height 490
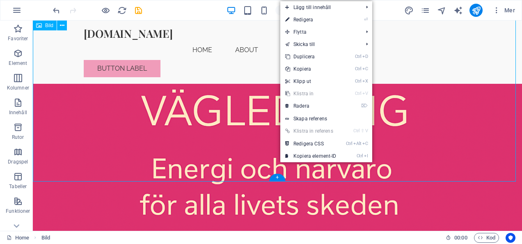
click at [218, 114] on figure at bounding box center [278, 12] width 490 height 490
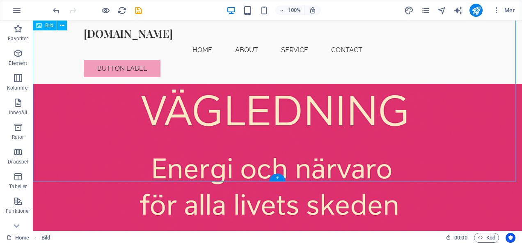
click at [218, 114] on figure at bounding box center [278, 12] width 490 height 490
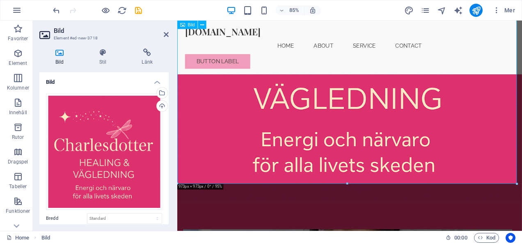
scroll to position [388, 0]
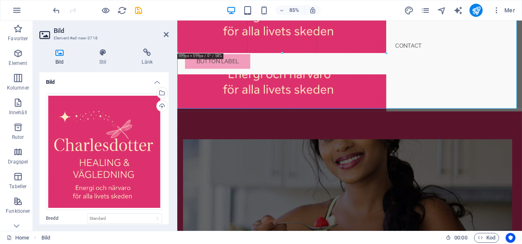
drag, startPoint x: 517, startPoint y: 183, endPoint x: 83, endPoint y: 9, distance: 467.9
type input "599"
select select "px"
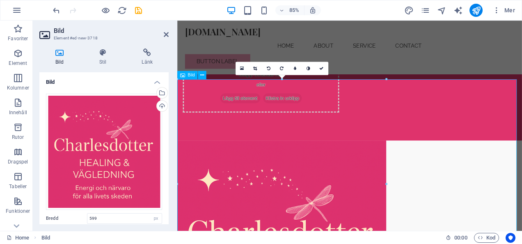
scroll to position [119, 0]
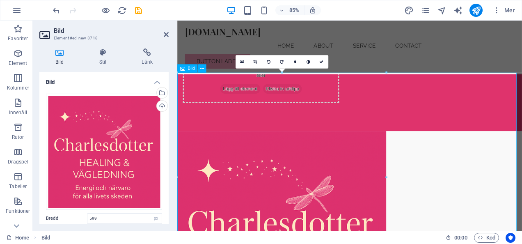
drag, startPoint x: 564, startPoint y: 94, endPoint x: 355, endPoint y: 137, distance: 213.3
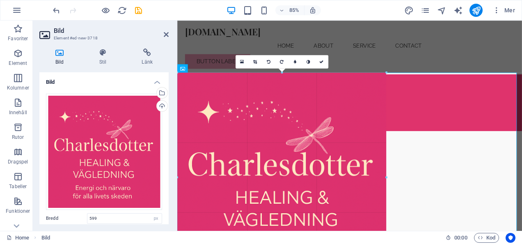
click at [389, 73] on div at bounding box center [347, 177] width 340 height 209
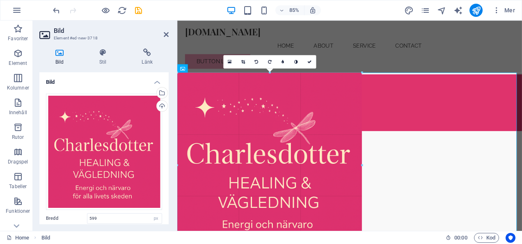
drag, startPoint x: 386, startPoint y: 72, endPoint x: 106, endPoint y: 94, distance: 281.4
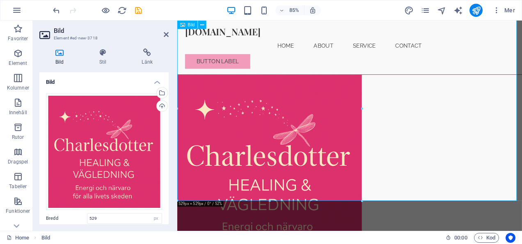
scroll to position [186, 0]
drag, startPoint x: 540, startPoint y: 221, endPoint x: 372, endPoint y: 217, distance: 167.6
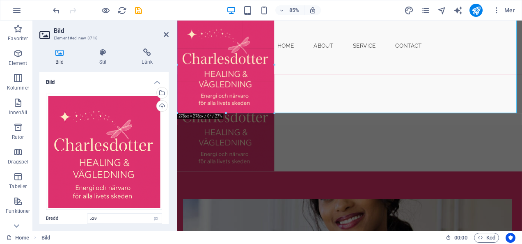
drag, startPoint x: 364, startPoint y: 203, endPoint x: 106, endPoint y: 98, distance: 278.4
type input "278"
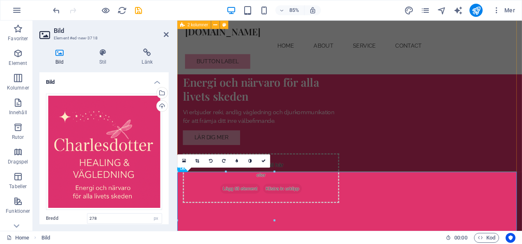
scroll to position [2, 0]
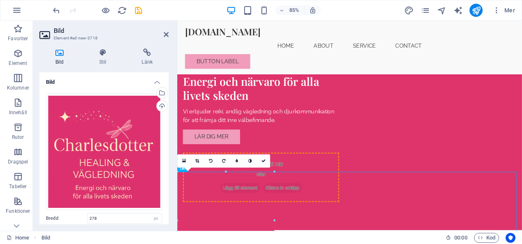
drag, startPoint x: 253, startPoint y: 225, endPoint x: 481, endPoint y: 107, distance: 256.3
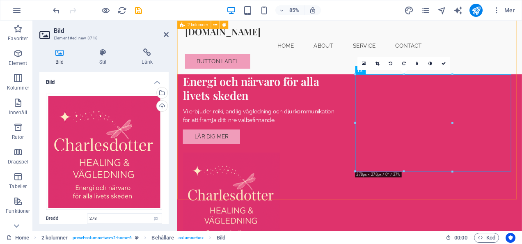
click at [318, 214] on div "Energi och närvaro för alla livets skeden Vi erbjuder reiki, andlig vägledning …" at bounding box center [380, 170] width 406 height 305
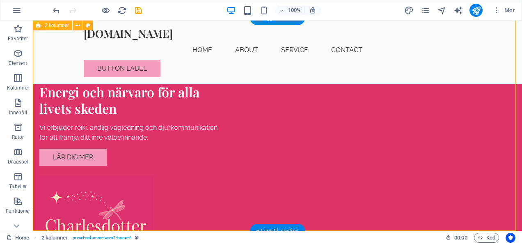
click at [491, 173] on div "Energi och närvaro för alla livets skeden Vi erbjuder reiki, andlig vägledning …" at bounding box center [278, 170] width 490 height 305
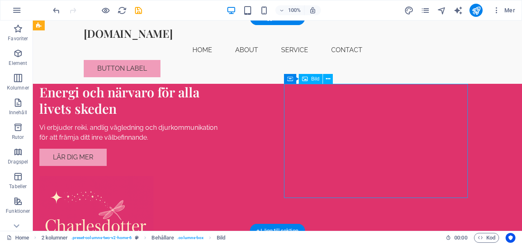
drag, startPoint x: 346, startPoint y: 146, endPoint x: 383, endPoint y: 145, distance: 37.0
click at [223, 176] on figure at bounding box center [131, 233] width 184 height 114
drag, startPoint x: 391, startPoint y: 177, endPoint x: 430, endPoint y: 177, distance: 39.0
click at [223, 177] on figure at bounding box center [131, 233] width 184 height 114
click at [200, 202] on div "Energi och närvaro för alla livets skeden Vi erbjuder reiki, andlig vägledning …" at bounding box center [278, 170] width 490 height 305
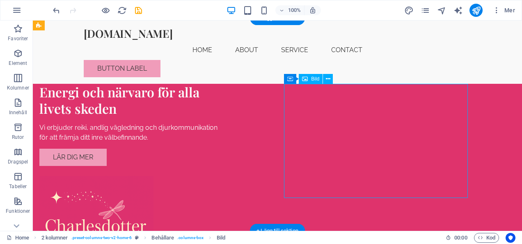
drag, startPoint x: 391, startPoint y: 116, endPoint x: 437, endPoint y: 123, distance: 46.1
click at [223, 176] on figure at bounding box center [131, 233] width 184 height 114
click at [489, 147] on div "Energi och närvaro för alla livets skeden Vi erbjuder reiki, andlig vägledning …" at bounding box center [278, 170] width 490 height 305
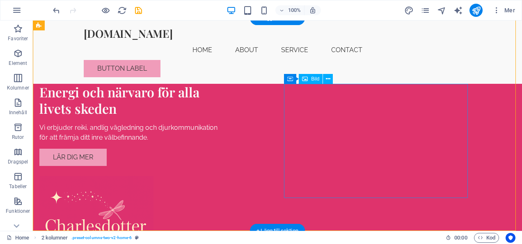
click at [223, 176] on figure at bounding box center [131, 233] width 184 height 114
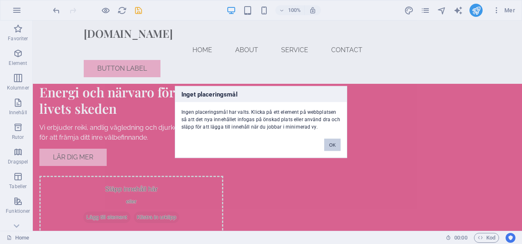
click at [337, 147] on button "OK" at bounding box center [332, 145] width 16 height 12
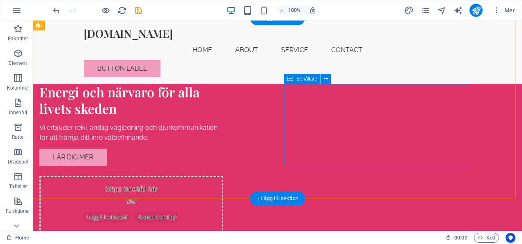
click at [223, 176] on div "Släpp innehåll här eller Lägg till element Klistra in urklipp" at bounding box center [131, 205] width 184 height 58
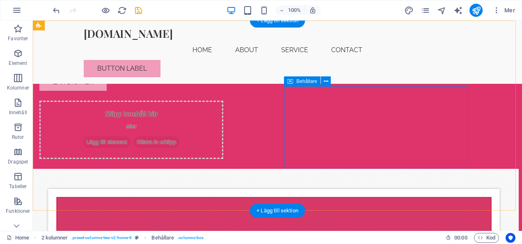
scroll to position [0, 0]
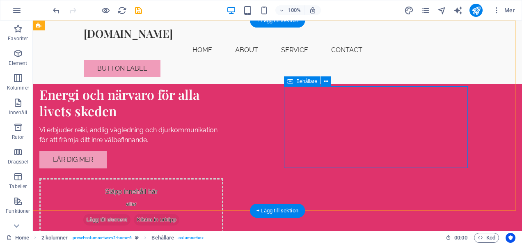
click at [223, 178] on div "Släpp innehåll här eller Lägg till element Klistra in urklipp" at bounding box center [131, 207] width 184 height 58
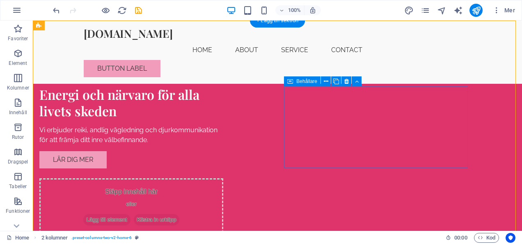
click at [223, 178] on div "Släpp innehåll här eller Lägg till element Klistra in urklipp" at bounding box center [131, 207] width 184 height 58
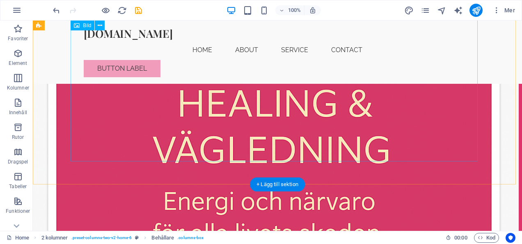
scroll to position [424, 0]
click at [352, 146] on figure at bounding box center [233, 68] width 407 height 490
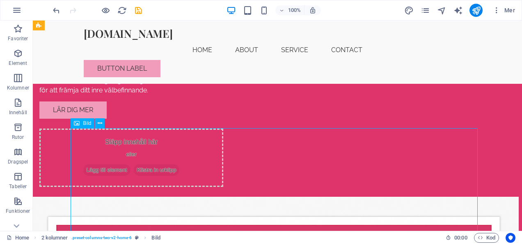
scroll to position [50, 0]
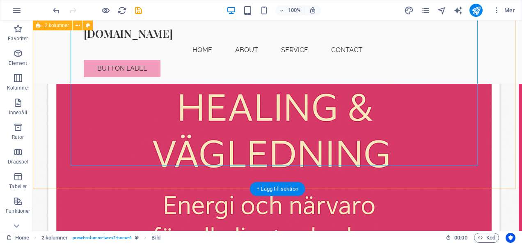
scroll to position [421, 0]
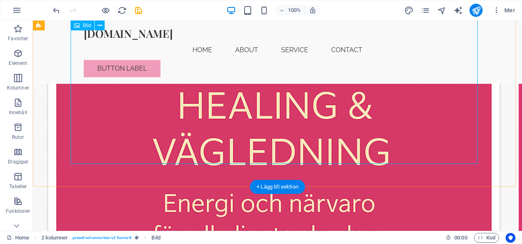
click at [115, 153] on figure at bounding box center [233, 70] width 407 height 490
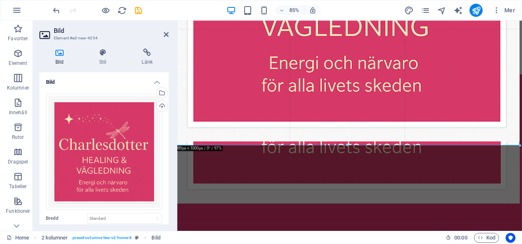
drag, startPoint x: 518, startPoint y: 140, endPoint x: 390, endPoint y: 149, distance: 128.8
type input "989"
select select "px"
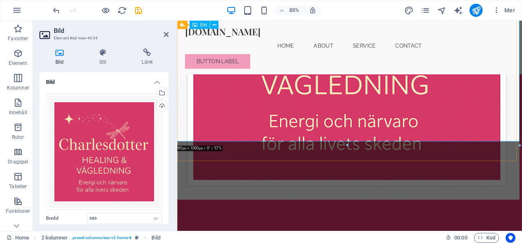
drag, startPoint x: 697, startPoint y: 165, endPoint x: 412, endPoint y: 81, distance: 297.0
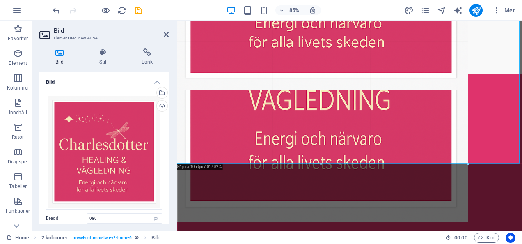
type input "841"
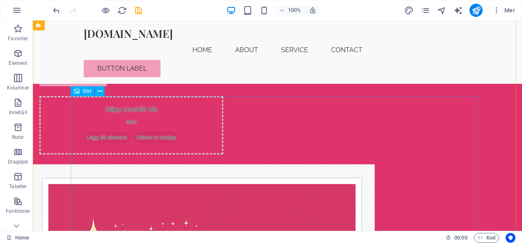
scroll to position [82, 0]
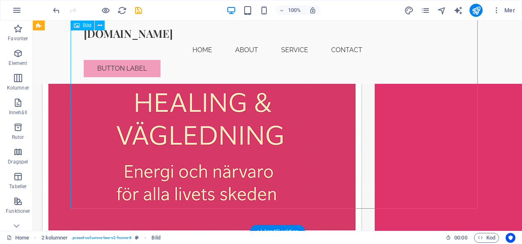
scroll to position [342, 0]
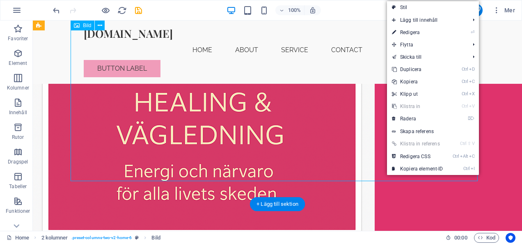
click at [355, 155] on figure at bounding box center [233, 76] width 407 height 345
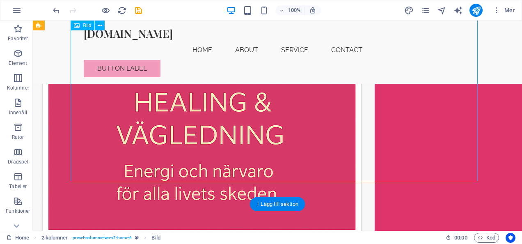
click at [355, 155] on figure at bounding box center [233, 76] width 407 height 345
select select "px"
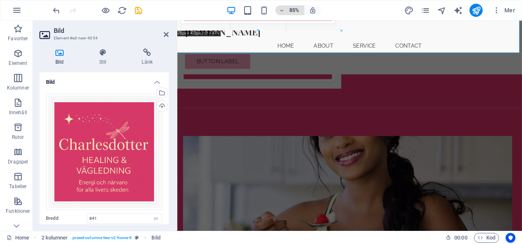
drag, startPoint x: 467, startPoint y: 157, endPoint x: 292, endPoint y: 6, distance: 231.8
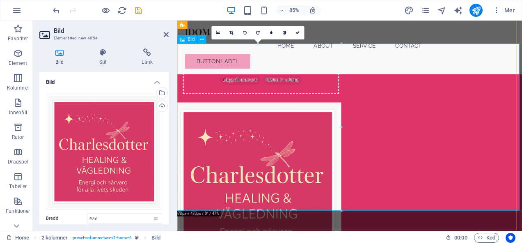
scroll to position [130, 0]
click at [341, 211] on div at bounding box center [342, 211] width 4 height 4
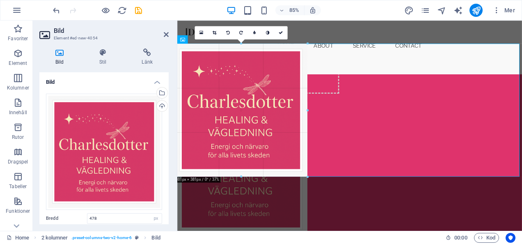
drag, startPoint x: 342, startPoint y: 212, endPoint x: 140, endPoint y: 175, distance: 205.0
type input "381"
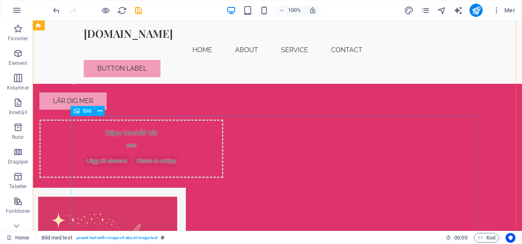
scroll to position [46, 0]
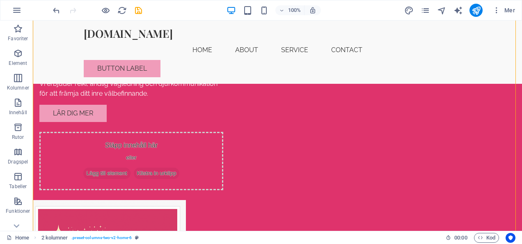
drag, startPoint x: 188, startPoint y: 188, endPoint x: 367, endPoint y: 65, distance: 217.4
click at [367, 65] on div "Energi och närvaro för alla livets skeden Vi erbjuder reiki, andlig vägledning …" at bounding box center [233, 193] width 421 height 392
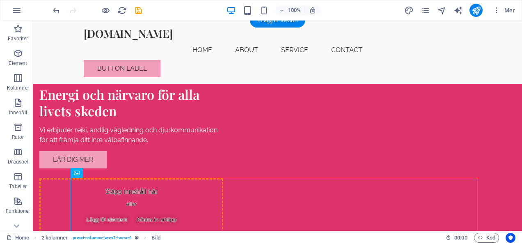
drag, startPoint x: 175, startPoint y: 200, endPoint x: 346, endPoint y: 108, distance: 194.1
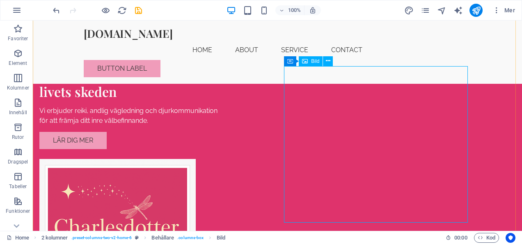
scroll to position [21, 0]
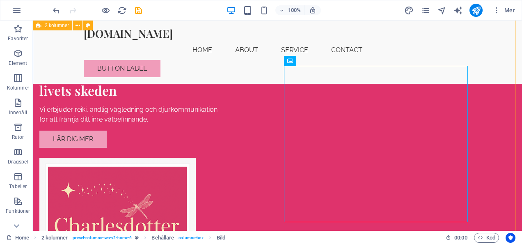
click at [497, 133] on div "Energi och närvaro för alla livets skeden Vi erbjuder reiki, andlig vägledning …" at bounding box center [278, 173] width 490 height 347
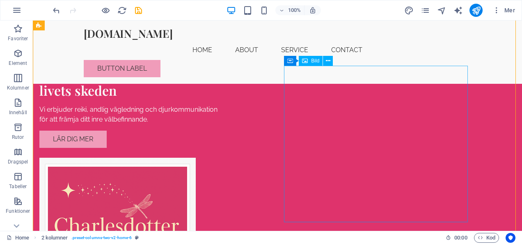
click at [223, 161] on figure at bounding box center [131, 236] width 184 height 156
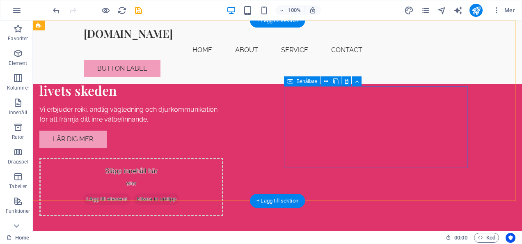
scroll to position [0, 0]
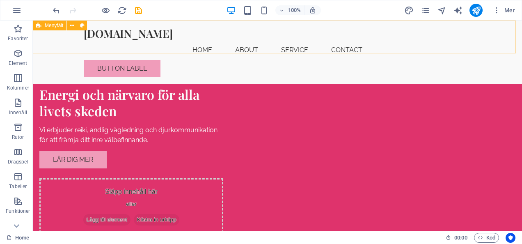
click at [60, 48] on div "[DOMAIN_NAME] Menu Home About Service Contact Button label" at bounding box center [278, 52] width 490 height 63
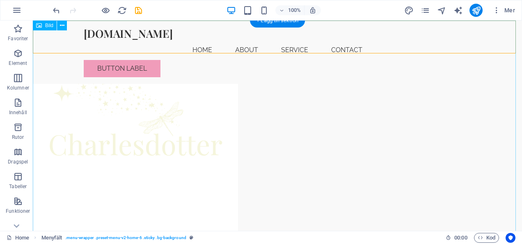
click at [236, 118] on figure at bounding box center [278, 140] width 490 height 238
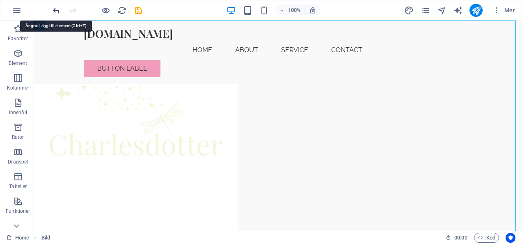
click at [59, 11] on icon "undo" at bounding box center [56, 10] width 9 height 9
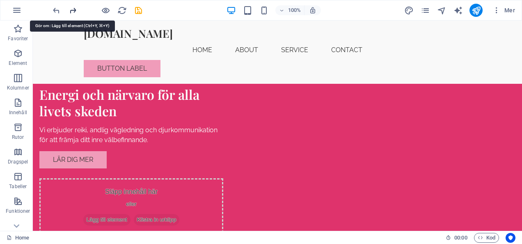
click at [70, 11] on icon "redo" at bounding box center [72, 10] width 9 height 9
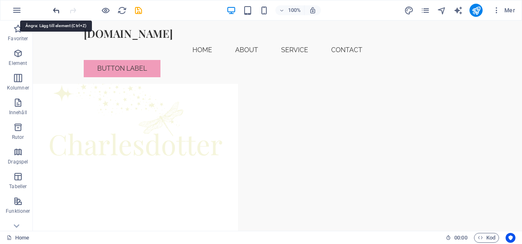
click at [57, 8] on icon "undo" at bounding box center [56, 10] width 9 height 9
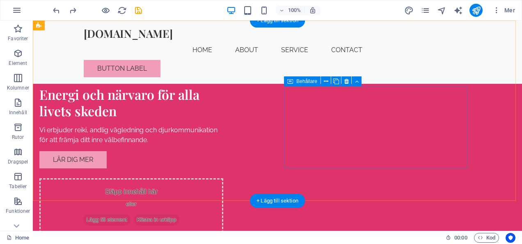
click at [223, 178] on div "Släpp innehåll här eller Lägg till element Klistra in urklipp" at bounding box center [131, 207] width 184 height 58
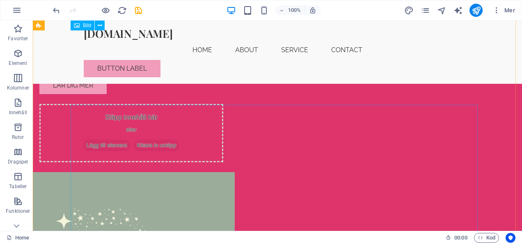
scroll to position [73, 0]
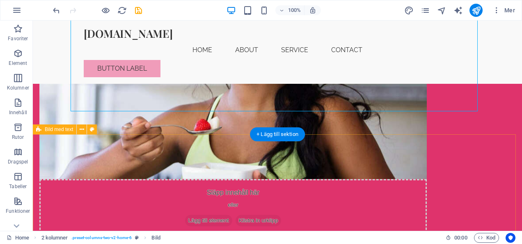
scroll to position [481, 0]
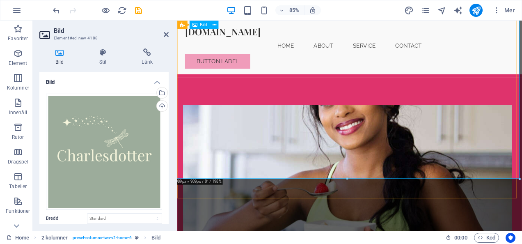
scroll to position [377, 0]
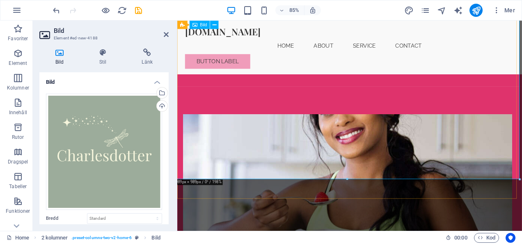
drag, startPoint x: 697, startPoint y: 198, endPoint x: 540, endPoint y: 185, distance: 158.3
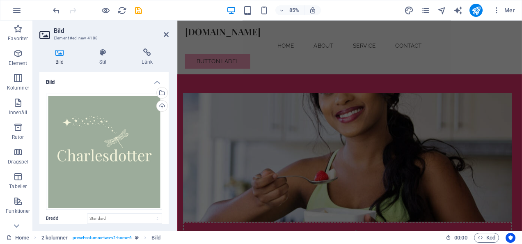
drag, startPoint x: 522, startPoint y: 179, endPoint x: 137, endPoint y: 48, distance: 406.6
type input "439"
select select "px"
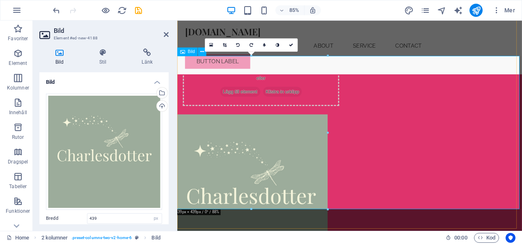
scroll to position [116, 0]
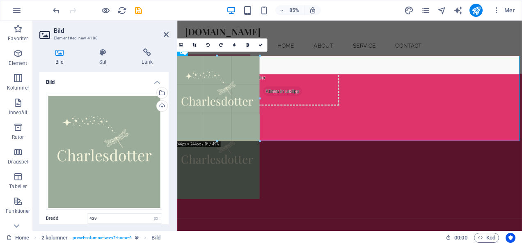
drag, startPoint x: 329, startPoint y: 211, endPoint x: 231, endPoint y: 130, distance: 126.6
type input "244"
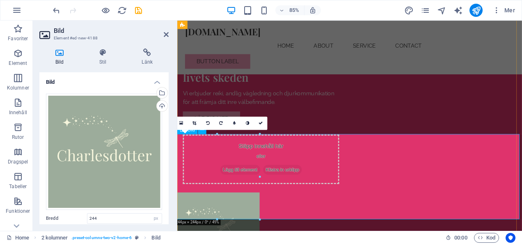
scroll to position [23, 0]
click at [386, 142] on div "Energi och närvaro för alla livets skeden Vi erbjuder reiki, andlig vägledning …" at bounding box center [380, 171] width 406 height 349
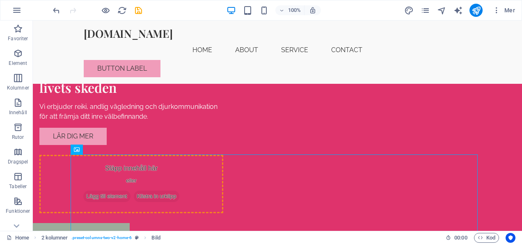
drag, startPoint x: 155, startPoint y: 180, endPoint x: 376, endPoint y: 85, distance: 240.6
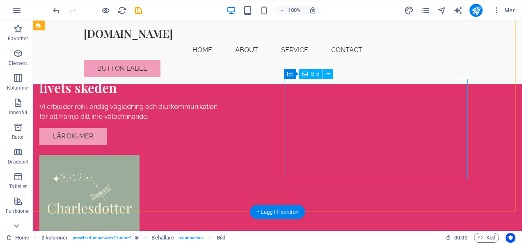
scroll to position [0, 0]
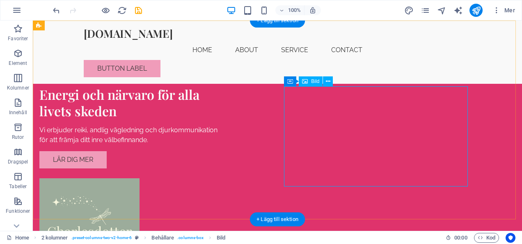
click at [223, 178] on figure at bounding box center [131, 228] width 184 height 100
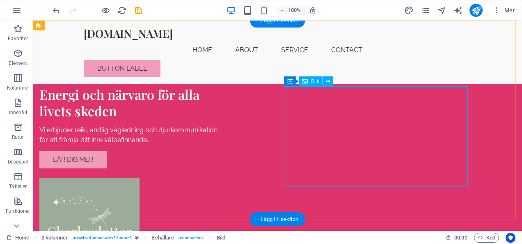
select select "px"
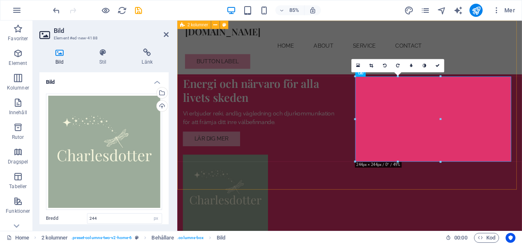
click at [414, 200] on div "Energi och närvaro för alla livets skeden Vi erbjuder reiki, andlig vägledning …" at bounding box center [380, 166] width 406 height 291
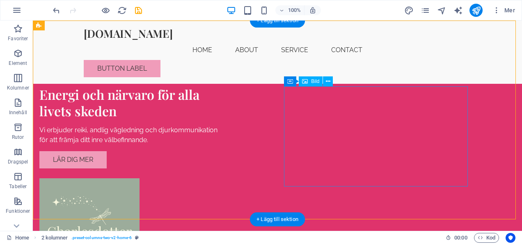
click at [223, 178] on figure at bounding box center [131, 228] width 184 height 100
select select "px"
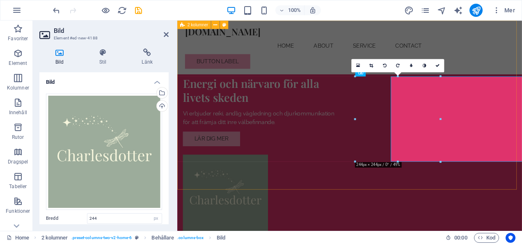
click at [385, 198] on div "Energi och närvaro för alla livets skeden Vi erbjuder reiki, andlig vägledning …" at bounding box center [380, 166] width 406 height 291
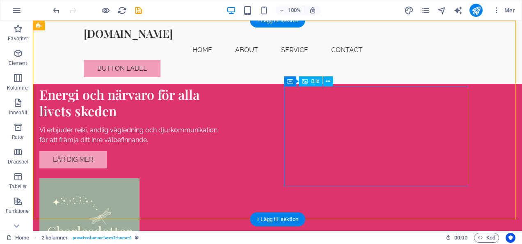
click at [223, 178] on figure at bounding box center [131, 228] width 184 height 100
select select "px"
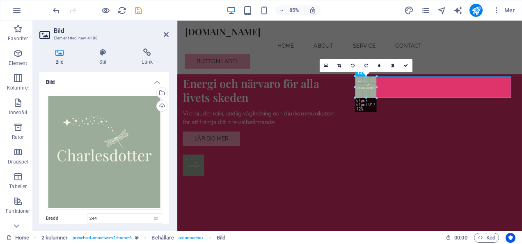
drag, startPoint x: 442, startPoint y: 163, endPoint x: 218, endPoint y: 79, distance: 239.0
type input "61"
click at [384, 201] on button at bounding box center [388, 197] width 8 height 8
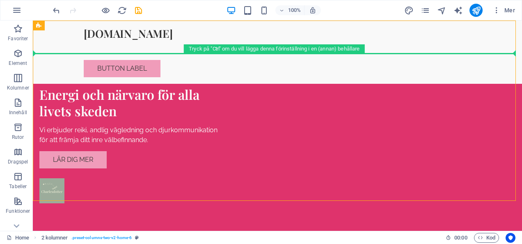
drag, startPoint x: 302, startPoint y: 101, endPoint x: 48, endPoint y: 37, distance: 261.8
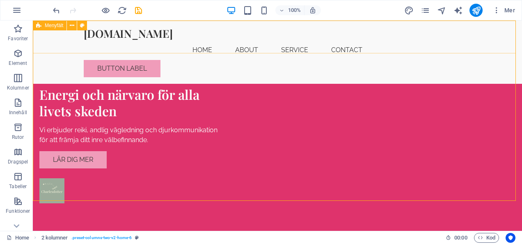
drag, startPoint x: 294, startPoint y: 98, endPoint x: 64, endPoint y: 39, distance: 237.6
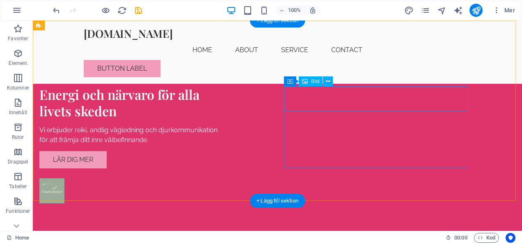
click at [223, 178] on figure at bounding box center [131, 190] width 184 height 25
select select "px"
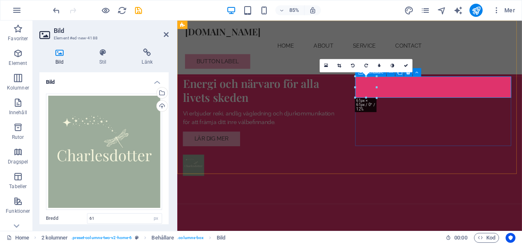
click at [368, 178] on div at bounding box center [276, 190] width 184 height 25
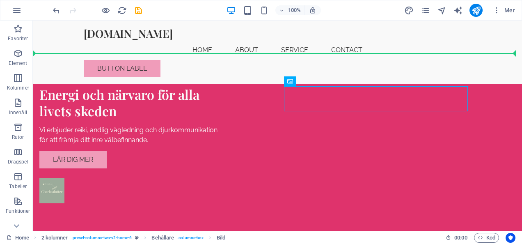
drag, startPoint x: 297, startPoint y: 101, endPoint x: 56, endPoint y: 40, distance: 248.6
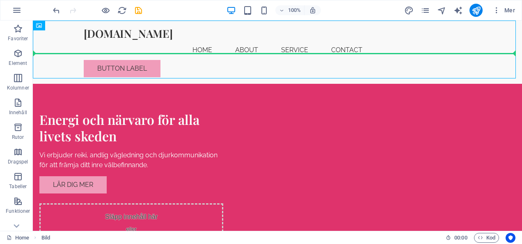
drag, startPoint x: 46, startPoint y: 63, endPoint x: 49, endPoint y: 39, distance: 24.9
drag, startPoint x: 49, startPoint y: 69, endPoint x: 50, endPoint y: 40, distance: 29.6
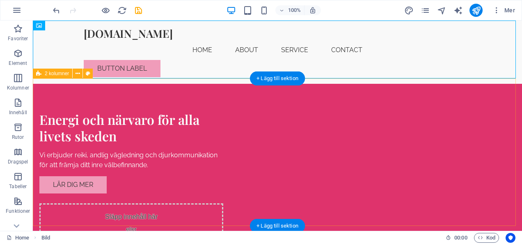
click at [123, 95] on div "Energi och närvaro för alla livets skeden Vi erbjuder reiki, andlig vägledning …" at bounding box center [278, 186] width 490 height 216
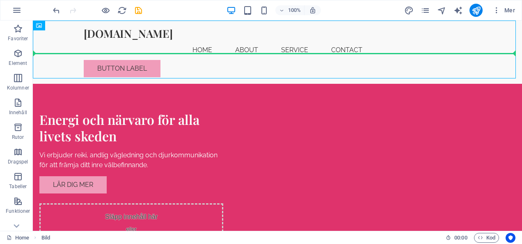
drag, startPoint x: 51, startPoint y: 58, endPoint x: 48, endPoint y: 44, distance: 14.2
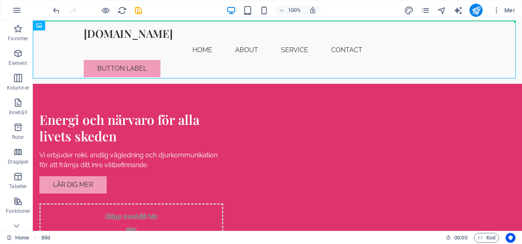
drag, startPoint x: 50, startPoint y: 59, endPoint x: 50, endPoint y: 36, distance: 22.6
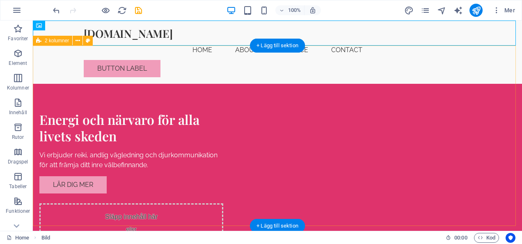
click at [55, 78] on div "Energi och närvaro för alla livets skeden Vi erbjuder reiki, andlig vägledning …" at bounding box center [278, 170] width 490 height 249
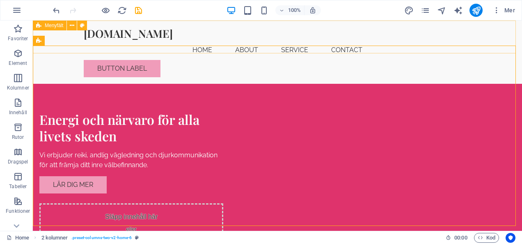
click at [67, 48] on div "[DOMAIN_NAME] Menu Home About Service Contact Button label" at bounding box center [278, 52] width 490 height 63
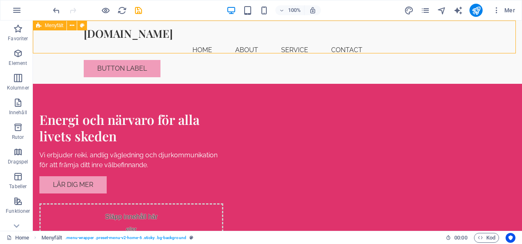
click at [50, 37] on div "[DOMAIN_NAME] Menu Home About Service Contact Button label" at bounding box center [278, 52] width 490 height 63
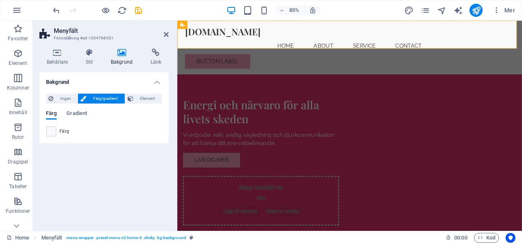
click at [50, 37] on icon at bounding box center [45, 34] width 12 height 12
click at [166, 35] on icon at bounding box center [166, 34] width 5 height 7
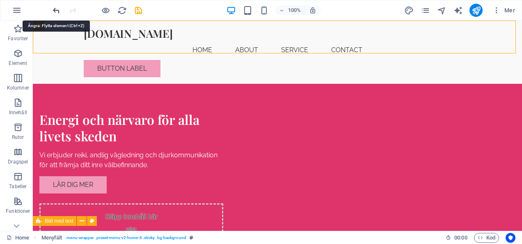
click at [57, 7] on icon "undo" at bounding box center [56, 10] width 9 height 9
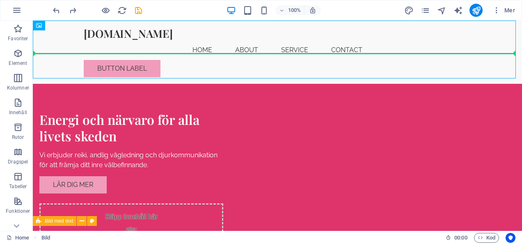
drag, startPoint x: 49, startPoint y: 70, endPoint x: 50, endPoint y: 41, distance: 28.8
drag, startPoint x: 50, startPoint y: 70, endPoint x: 51, endPoint y: 38, distance: 31.6
drag, startPoint x: 47, startPoint y: 66, endPoint x: 46, endPoint y: 38, distance: 27.9
drag, startPoint x: 47, startPoint y: 68, endPoint x: 43, endPoint y: 42, distance: 26.3
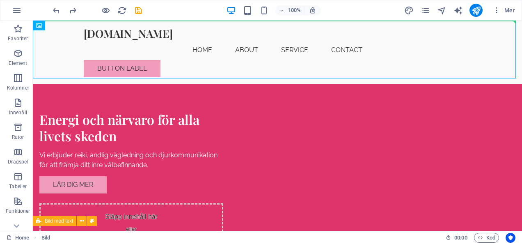
drag, startPoint x: 48, startPoint y: 60, endPoint x: 47, endPoint y: 36, distance: 24.2
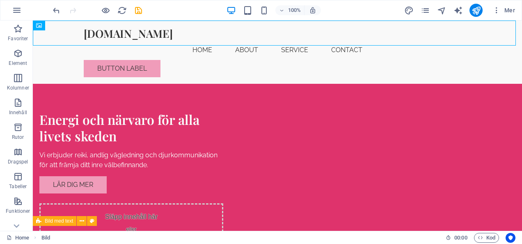
click at [49, 49] on div "[DOMAIN_NAME] Menu Home About Service Contact Button label" at bounding box center [278, 52] width 490 height 63
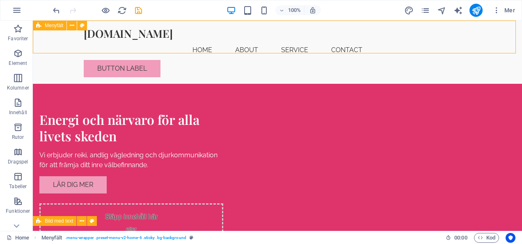
click at [42, 26] on div "Menyfält" at bounding box center [50, 26] width 34 height 10
click at [38, 25] on icon at bounding box center [38, 26] width 5 height 10
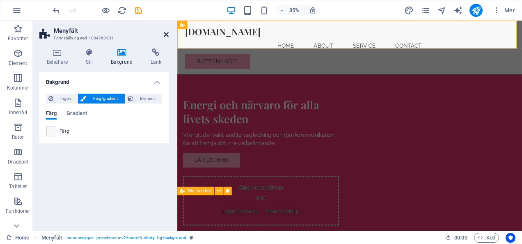
click at [166, 36] on icon at bounding box center [166, 34] width 5 height 7
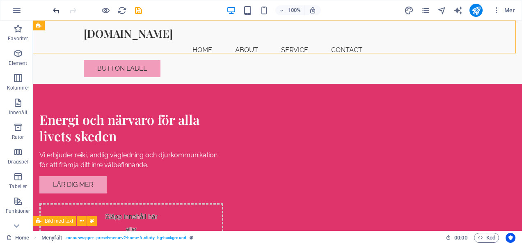
click at [60, 11] on icon "undo" at bounding box center [56, 10] width 9 height 9
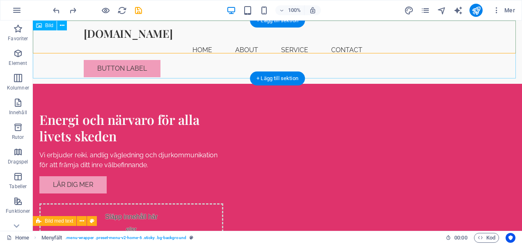
click at [45, 70] on figure at bounding box center [278, 50] width 490 height 58
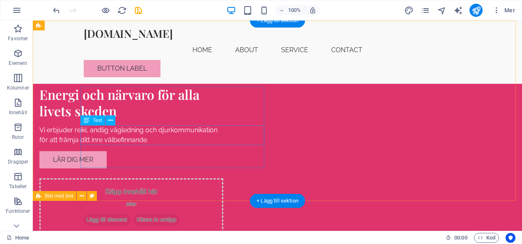
click at [166, 134] on div "Vi erbjuder reiki, andlig vägledning och djurkommunikation för att främja ditt …" at bounding box center [131, 135] width 184 height 20
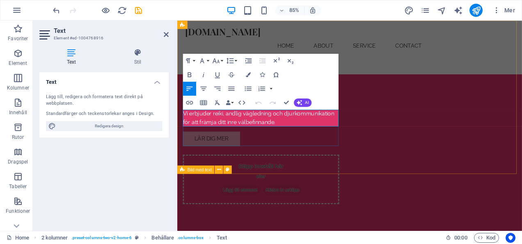
click at [283, 136] on span "Vi erbjuder reiki, andlig vägledning och djurkommunikation för att främja ditt …" at bounding box center [273, 135] width 178 height 18
click at [304, 140] on p "Vi erbjuder reiki, andlig vägledning och djurkommunikation för att främja ditt …" at bounding box center [276, 135] width 184 height 20
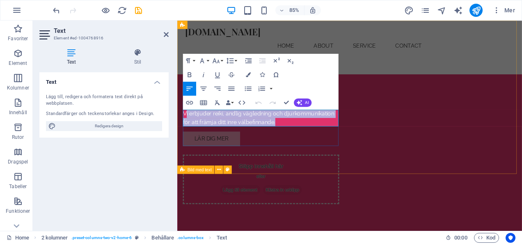
drag, startPoint x: 304, startPoint y: 140, endPoint x: 186, endPoint y: 134, distance: 118.4
click at [186, 134] on p "Vi erbjuder reiki, andlig vägledning och djurkommunikation för att främja ditt …" at bounding box center [276, 135] width 184 height 20
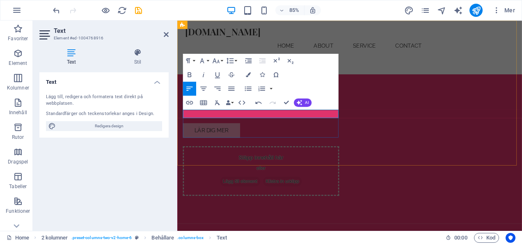
click at [253, 131] on p "​" at bounding box center [276, 130] width 184 height 10
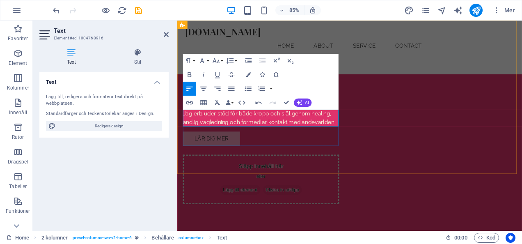
click at [253, 131] on span "Jag erbjuder stöd för både kropp och själ genom healing, andlig vägledning och …" at bounding box center [273, 135] width 179 height 18
click at [319, 165] on div "Lär dig mer" at bounding box center [276, 159] width 184 height 17
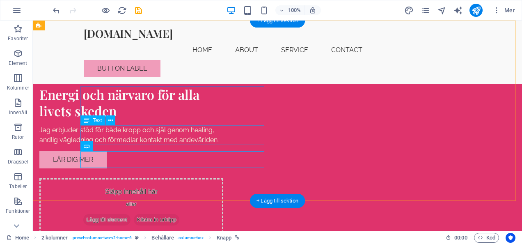
click at [207, 134] on div "Jag erbjuder stöd för både kropp och själ genom healing, andlig vägledning och …" at bounding box center [131, 135] width 184 height 20
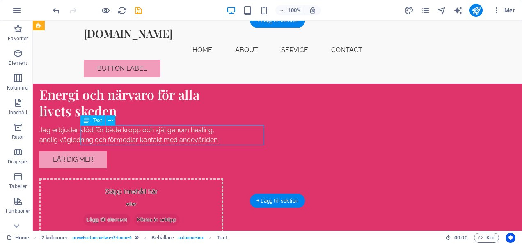
click at [207, 134] on div "Jag erbjuder stöd för både kropp och själ genom healing, andlig vägledning och …" at bounding box center [131, 135] width 184 height 20
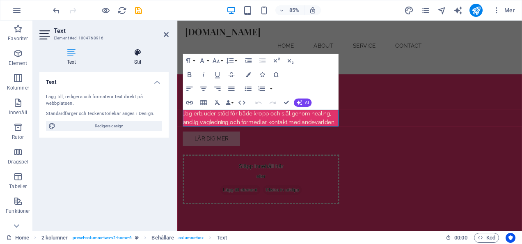
click at [141, 58] on h4 "Stil" at bounding box center [138, 56] width 62 height 17
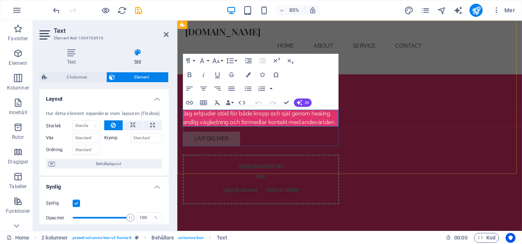
click at [240, 133] on span "Jag erbjuder stöd för både kropp och själ genom healing, andlig vägledning och …" at bounding box center [273, 135] width 179 height 18
click at [183, 129] on div "Energi och närvaro för alla livets skeden Jag erbjuder stöd för både kropp och …" at bounding box center [380, 145] width 406 height 249
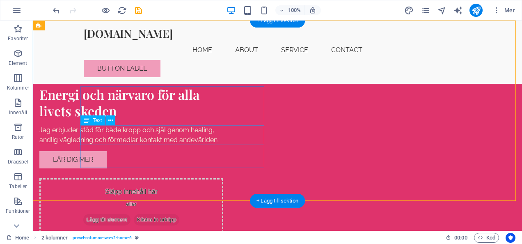
click at [223, 141] on div "Jag erbjuder stöd för både kropp och själ genom healing, andlig vägledning och …" at bounding box center [131, 135] width 184 height 20
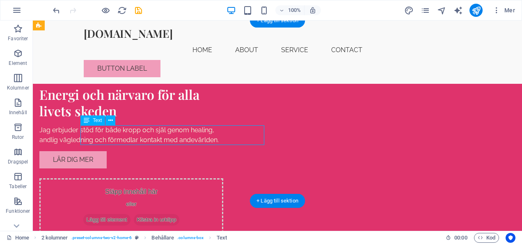
click at [223, 141] on div "Jag erbjuder stöd för både kropp och själ genom healing, andlig vägledning och …" at bounding box center [131, 135] width 184 height 20
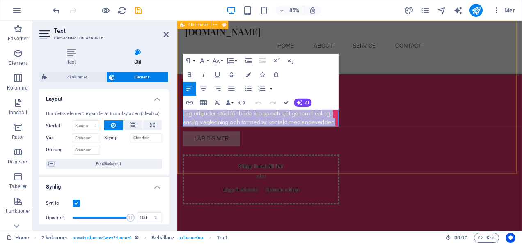
drag, startPoint x: 365, startPoint y: 141, endPoint x: 181, endPoint y: 125, distance: 185.2
click at [181, 125] on div "Energi och närvaro för alla livets skeden Jag erbjuder stöd för både kropp och …" at bounding box center [380, 145] width 406 height 249
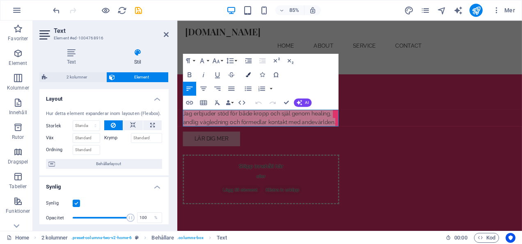
click at [247, 76] on icon "button" at bounding box center [248, 74] width 5 height 5
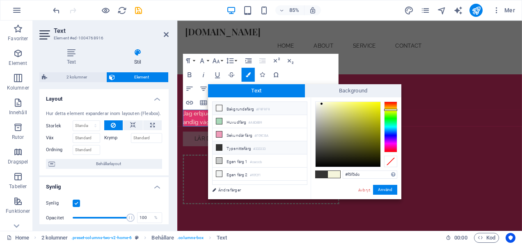
click at [221, 107] on icon at bounding box center [219, 108] width 6 height 6
type input "#f9f9f9"
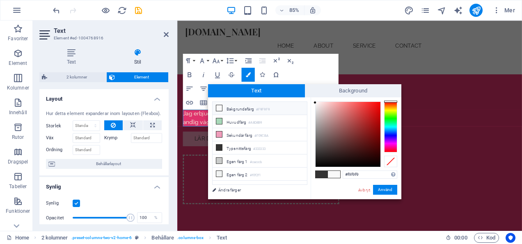
click at [220, 107] on icon at bounding box center [219, 108] width 6 height 6
click at [385, 193] on button "Använd" at bounding box center [385, 190] width 24 height 10
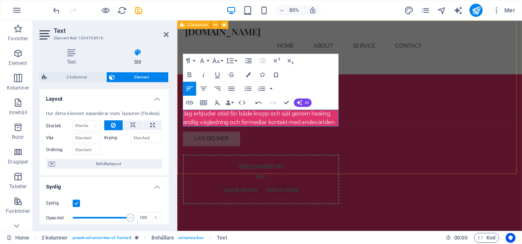
click at [354, 194] on div "Energi och närvaro för alla livets skeden Jag erbjuder stöd för både kropp och …" at bounding box center [380, 145] width 406 height 249
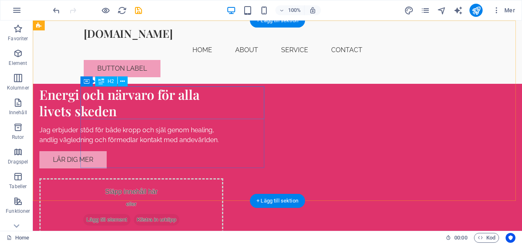
click at [176, 109] on div "Energi och närvaro för alla livets skeden" at bounding box center [131, 102] width 184 height 33
click at [223, 99] on div "Energi och närvaro för alla livets skeden" at bounding box center [131, 102] width 184 height 33
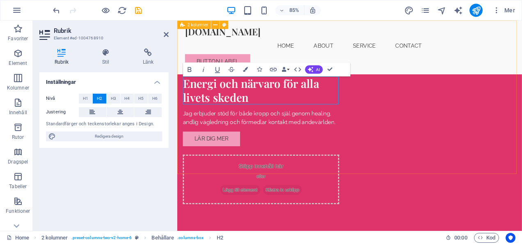
click at [367, 101] on h2 "Energi och närvaro för alla livets skeden" at bounding box center [276, 102] width 184 height 33
click at [369, 103] on div "Energi och närvaro för alla livets skeden Jag erbjuder stöd för både kropp och …" at bounding box center [380, 145] width 406 height 249
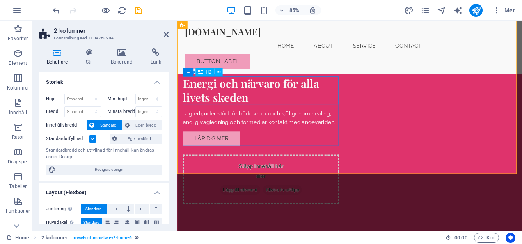
click at [333, 100] on div "Energi och närvaro för alla livets skeden" at bounding box center [276, 102] width 184 height 33
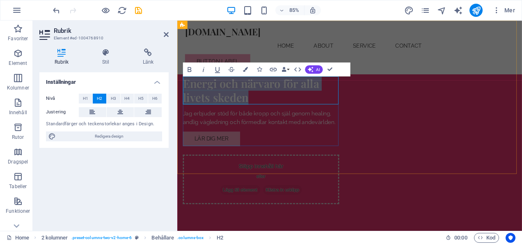
click at [333, 100] on span "Energi och närvaro för alla livets skeden" at bounding box center [264, 102] width 160 height 34
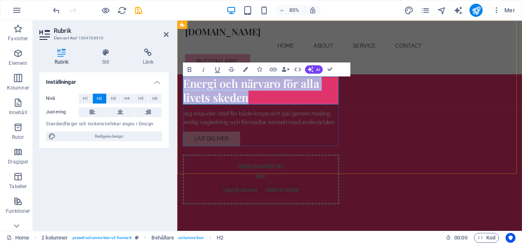
click at [333, 100] on span "Energi och närvaro för alla livets skeden" at bounding box center [264, 102] width 160 height 34
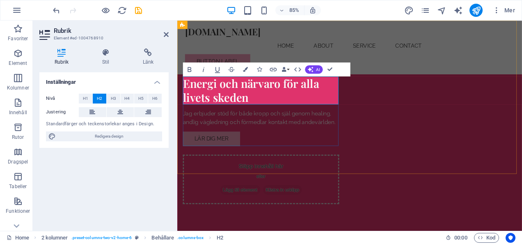
click at [337, 101] on span "Energi och närvaro för alla livets skeden" at bounding box center [264, 102] width 160 height 34
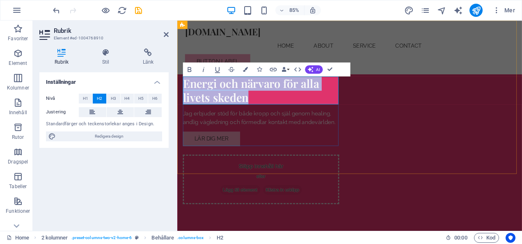
click at [337, 101] on span "Energi och närvaro för alla livets skeden" at bounding box center [264, 102] width 160 height 34
click at [351, 110] on h2 "Energi och närvaro för alla livets skeden" at bounding box center [276, 102] width 184 height 33
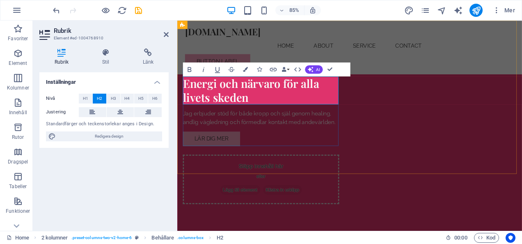
click at [194, 109] on span "Energi och närvaro för alla livets skeden" at bounding box center [264, 102] width 160 height 34
click at [195, 103] on div "Spacer" at bounding box center [196, 100] width 27 height 8
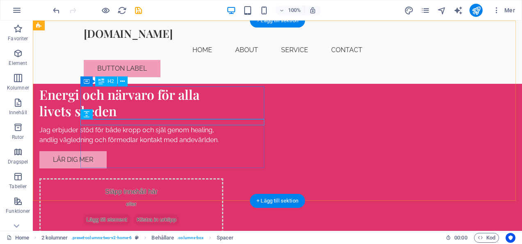
click at [223, 112] on div "Energi och närvaro för alla livets skeden" at bounding box center [131, 102] width 184 height 33
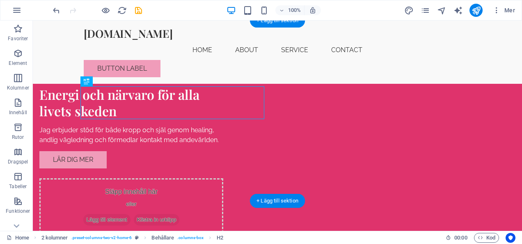
drag, startPoint x: 263, startPoint y: 113, endPoint x: 214, endPoint y: 99, distance: 50.4
click at [214, 99] on div "Energi och närvaro för alla livets skeden" at bounding box center [131, 102] width 184 height 33
click at [223, 101] on div "Energi och närvaro för alla livets skeden" at bounding box center [131, 102] width 184 height 33
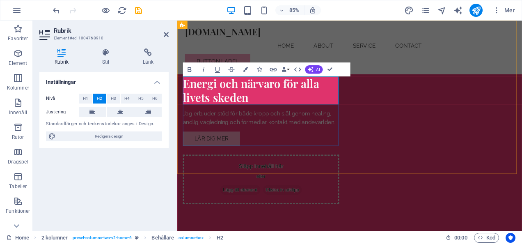
click at [266, 116] on h2 "Energi och närvaro för alla livets skeden" at bounding box center [276, 102] width 184 height 33
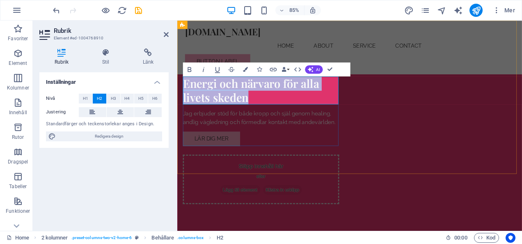
click at [266, 116] on h2 "Energi och närvaro för alla livets skeden" at bounding box center [276, 102] width 184 height 33
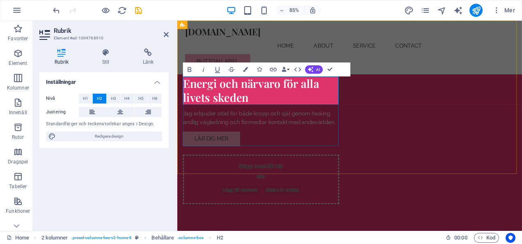
click at [266, 116] on h2 "Energi och närvaro för alla livets skeden" at bounding box center [276, 102] width 184 height 33
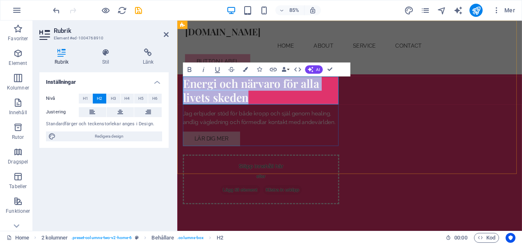
drag, startPoint x: 398, startPoint y: 101, endPoint x: 187, endPoint y: 95, distance: 210.8
click at [187, 95] on h2 "Energi och närvaro för alla livets skeden" at bounding box center [276, 102] width 184 height 33
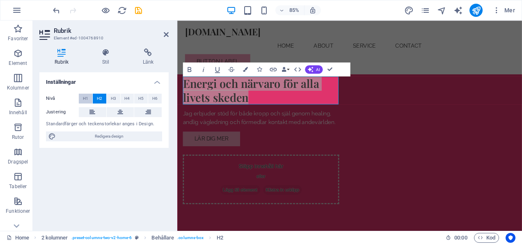
click at [85, 99] on span "H1" at bounding box center [85, 99] width 5 height 10
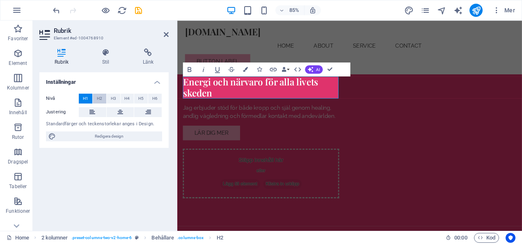
click at [101, 98] on span "H2" at bounding box center [99, 99] width 5 height 10
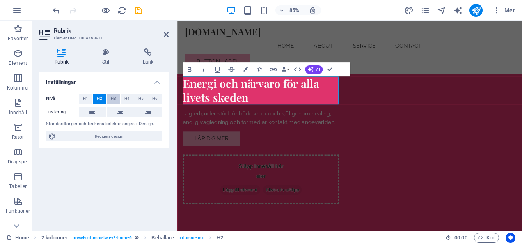
click at [115, 98] on span "H3" at bounding box center [113, 99] width 5 height 10
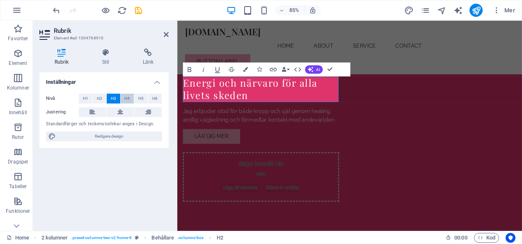
click at [131, 98] on button "H4" at bounding box center [128, 99] width 14 height 10
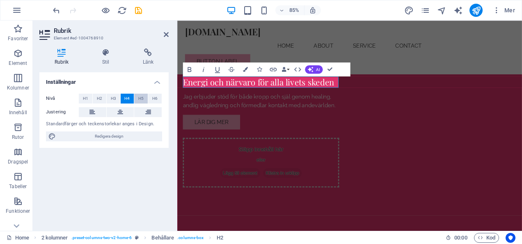
click at [147, 97] on button "H5" at bounding box center [141, 99] width 14 height 10
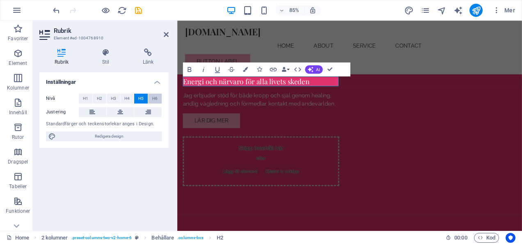
click at [151, 97] on button "H6" at bounding box center [155, 99] width 14 height 10
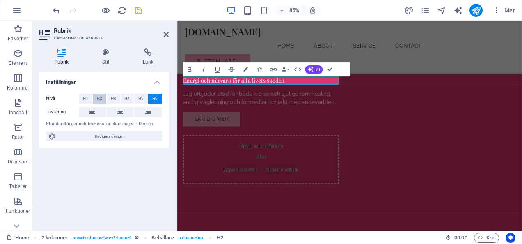
click at [101, 99] on span "H2" at bounding box center [99, 99] width 5 height 10
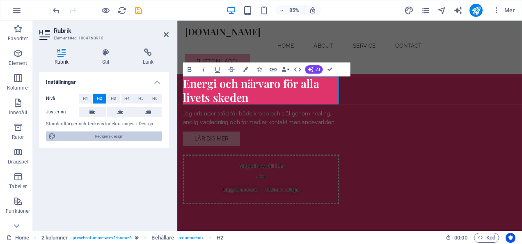
click at [116, 134] on span "Redigera design" at bounding box center [108, 136] width 101 height 10
select select "rem"
select select "200"
select select "px"
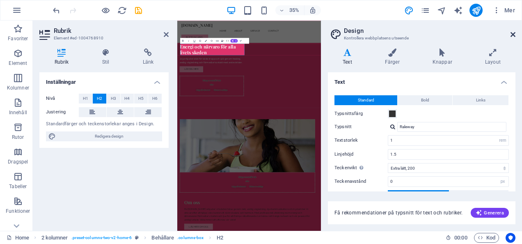
click at [515, 35] on icon at bounding box center [513, 34] width 5 height 7
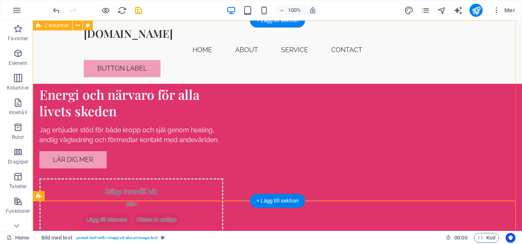
click at [294, 175] on div "Energi och närvaro för alla livets skeden Jag erbjuder stöd för både kropp och …" at bounding box center [278, 145] width 490 height 249
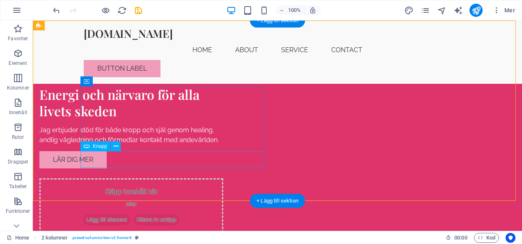
click at [116, 154] on div "Lär dig mer" at bounding box center [131, 159] width 184 height 17
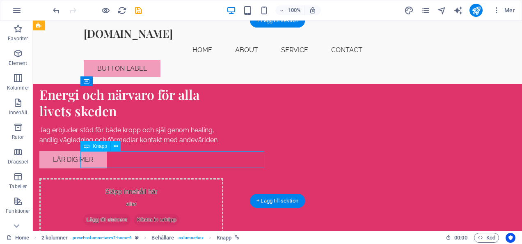
click at [116, 154] on div "Lär dig mer" at bounding box center [131, 159] width 184 height 17
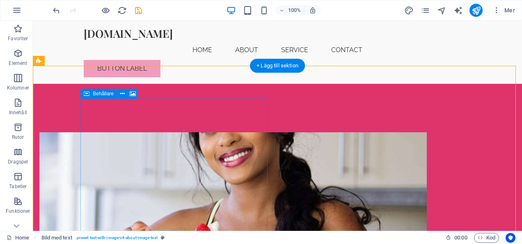
scroll to position [176, 0]
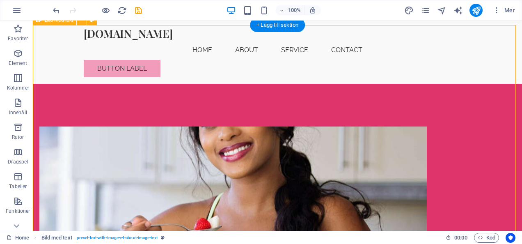
click at [226, 163] on figure at bounding box center [233, 203] width 388 height 152
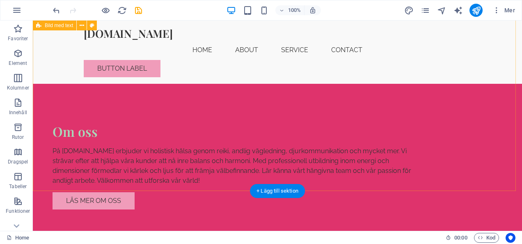
scroll to position [212, 0]
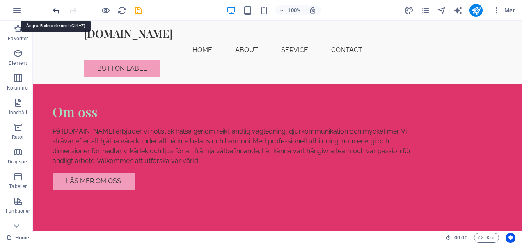
click at [60, 13] on icon "undo" at bounding box center [56, 10] width 9 height 9
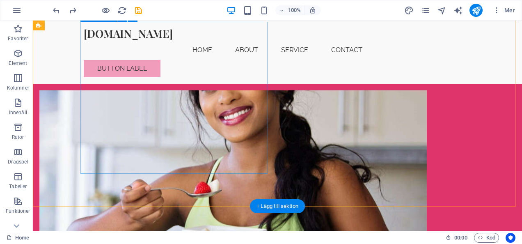
click at [154, 95] on figure at bounding box center [233, 166] width 388 height 152
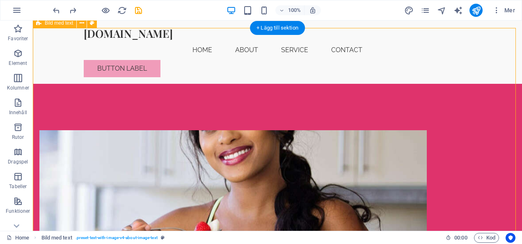
scroll to position [173, 0]
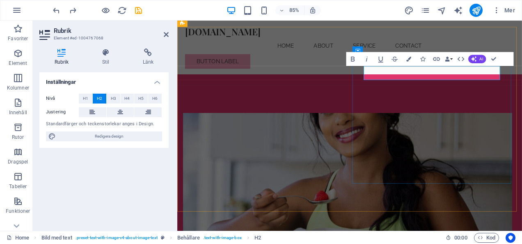
drag, startPoint x: 457, startPoint y: 85, endPoint x: 450, endPoint y: 83, distance: 7.2
drag, startPoint x: 450, startPoint y: 83, endPoint x: 442, endPoint y: 77, distance: 10.4
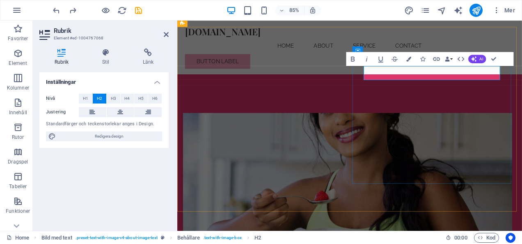
drag, startPoint x: 456, startPoint y: 81, endPoint x: 401, endPoint y: 78, distance: 54.3
click at [408, 58] on icon "button" at bounding box center [409, 59] width 5 height 5
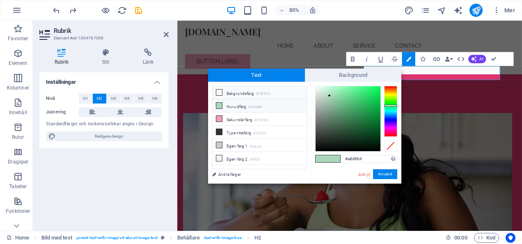
click at [215, 92] on li "Bakgrundsfärg #F9F9F9" at bounding box center [260, 92] width 94 height 13
type input "#f9f9f9"
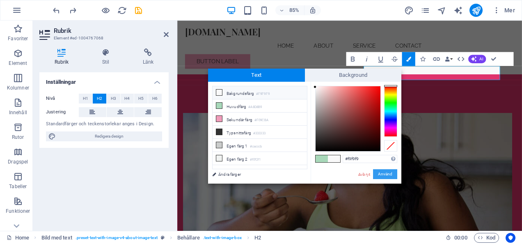
click at [389, 173] on button "Använd" at bounding box center [385, 174] width 24 height 10
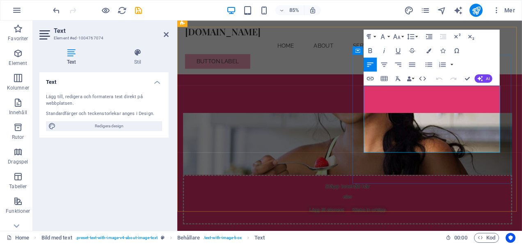
drag, startPoint x: 527, startPoint y: 167, endPoint x: 397, endPoint y: 102, distance: 144.6
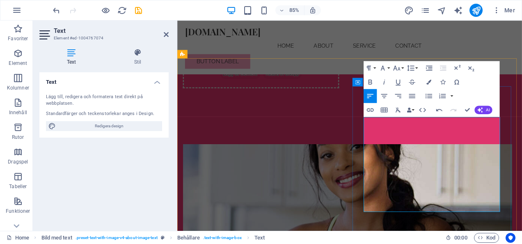
scroll to position [136, 0]
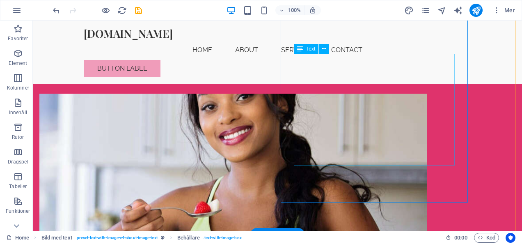
scroll to position [216, 0]
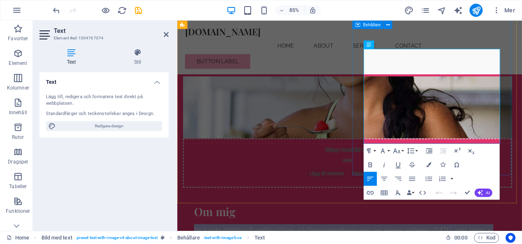
drag, startPoint x: 524, startPoint y: 164, endPoint x: 394, endPoint y: 62, distance: 165.0
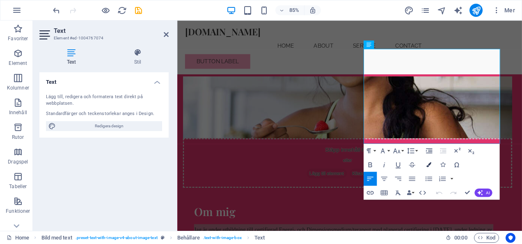
click at [432, 166] on button "Colors" at bounding box center [429, 165] width 13 height 14
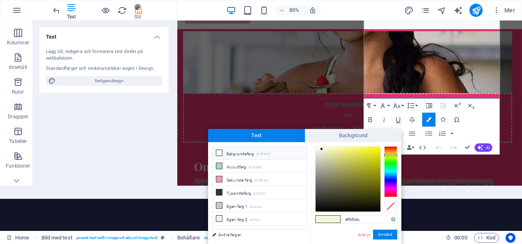
click at [218, 152] on icon at bounding box center [219, 153] width 6 height 6
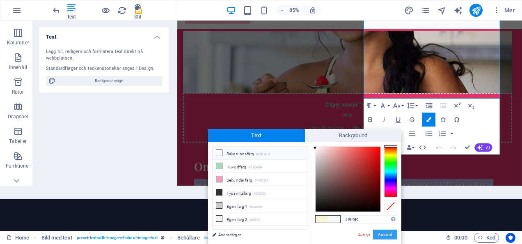
click at [391, 236] on button "Använd" at bounding box center [385, 235] width 24 height 10
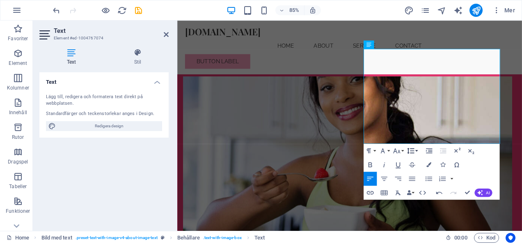
click at [414, 153] on icon "button" at bounding box center [410, 151] width 7 height 6
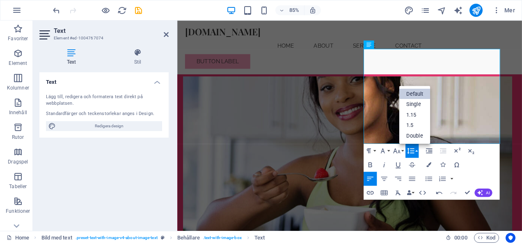
click at [411, 92] on link "Default" at bounding box center [415, 94] width 31 height 11
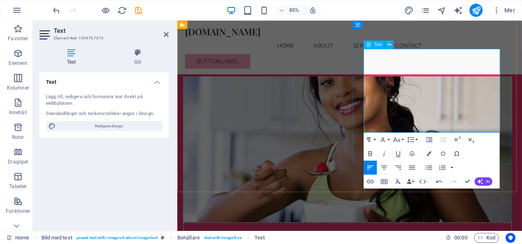
drag, startPoint x: 527, startPoint y: 144, endPoint x: 400, endPoint y: 113, distance: 131.0
click at [430, 151] on icon "button" at bounding box center [429, 153] width 5 height 5
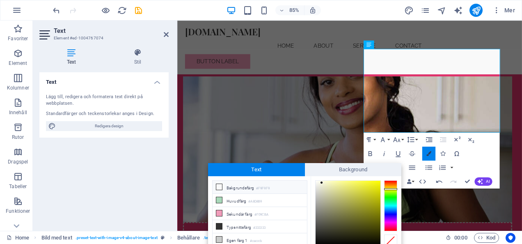
scroll to position [34, 0]
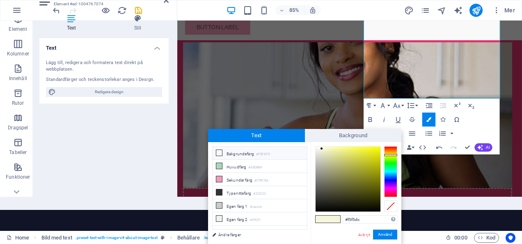
click at [217, 150] on icon at bounding box center [219, 153] width 6 height 6
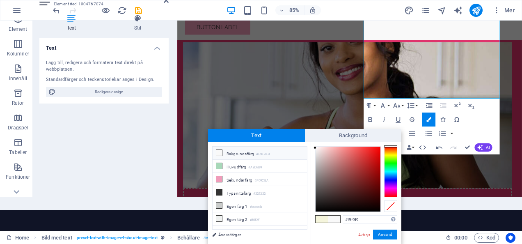
click at [222, 153] on span at bounding box center [219, 153] width 7 height 7
click at [389, 235] on button "Använd" at bounding box center [385, 235] width 24 height 10
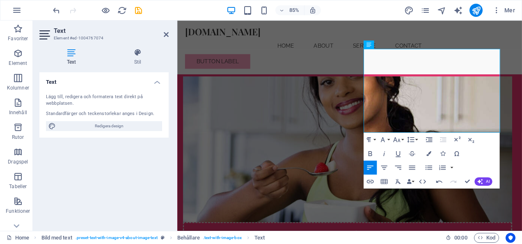
scroll to position [0, 0]
drag, startPoint x: 401, startPoint y: 117, endPoint x: 392, endPoint y: 119, distance: 8.9
click at [429, 153] on icon "button" at bounding box center [429, 153] width 5 height 5
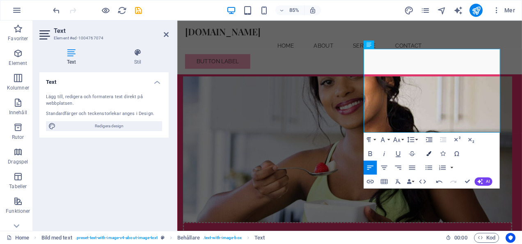
scroll to position [34, 0]
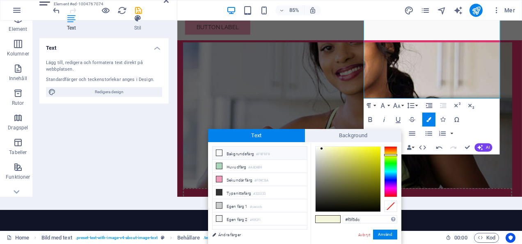
click at [219, 153] on icon at bounding box center [219, 153] width 6 height 6
type input "#f9f9f9"
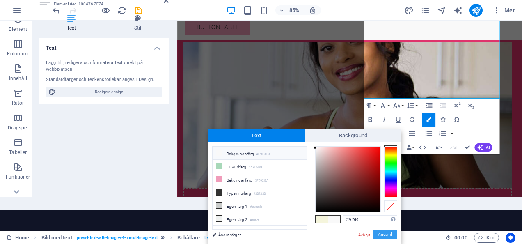
click at [388, 233] on button "Använd" at bounding box center [385, 235] width 24 height 10
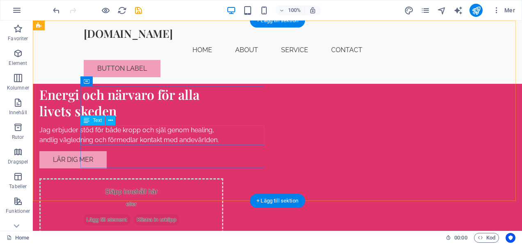
click at [201, 144] on div "Jag erbjuder stöd för både kropp och själ genom healing, andlig vägledning och …" at bounding box center [131, 135] width 184 height 20
click at [204, 137] on div "Jag erbjuder stöd för både kropp och själ genom healing, andlig vägledning och …" at bounding box center [131, 135] width 184 height 20
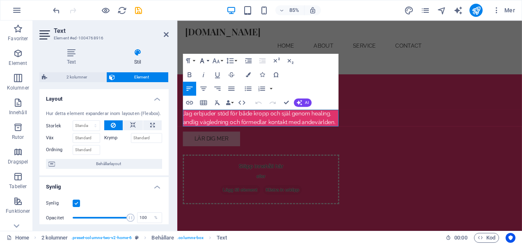
drag, startPoint x: 207, startPoint y: 61, endPoint x: 200, endPoint y: 59, distance: 6.4
click at [200, 59] on icon "button" at bounding box center [202, 61] width 8 height 8
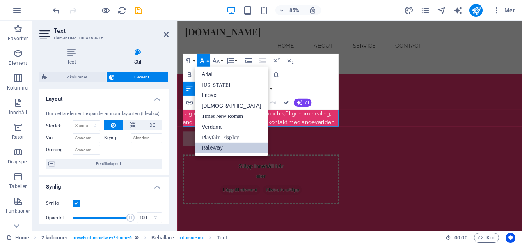
click at [306, 73] on div "Paragraph Format Normal Heading 1 Heading 2 Heading 3 Heading 4 Heading 5 Headi…" at bounding box center [261, 82] width 156 height 56
click at [306, 82] on div "Paragraph Format Normal Heading 1 Heading 2 Heading 3 Heading 4 Heading 5 Headi…" at bounding box center [261, 82] width 156 height 56
click at [215, 58] on icon "button" at bounding box center [216, 61] width 8 height 8
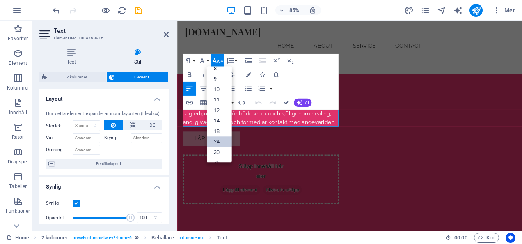
scroll to position [7, 0]
click at [222, 117] on link "14" at bounding box center [219, 120] width 25 height 11
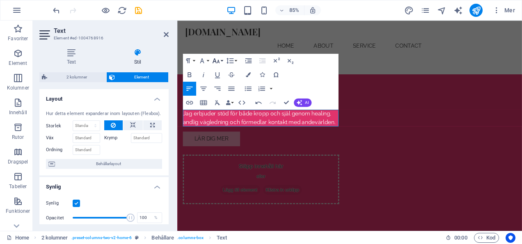
click at [220, 58] on icon "button" at bounding box center [216, 61] width 8 height 8
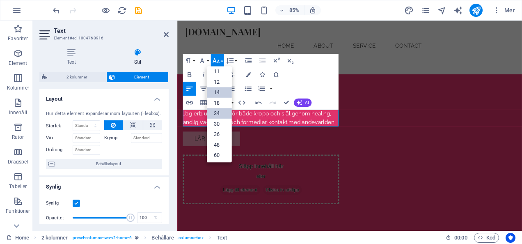
scroll to position [33, 0]
click at [220, 109] on link "18" at bounding box center [219, 109] width 25 height 11
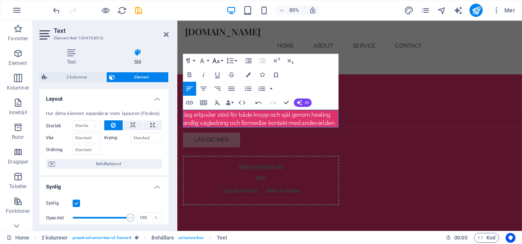
click at [219, 58] on icon "button" at bounding box center [216, 61] width 8 height 8
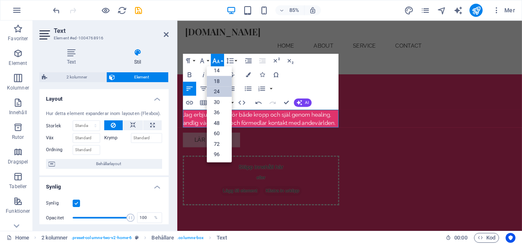
scroll to position [66, 0]
click at [219, 92] on link "24" at bounding box center [219, 92] width 25 height 11
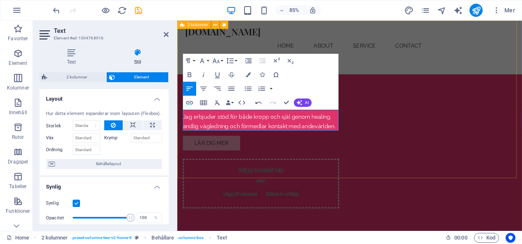
click at [347, 190] on div "Energi och närvaro för alla livets skeden ​ Jag erbjuder stöd för både kropp oc…" at bounding box center [380, 148] width 406 height 254
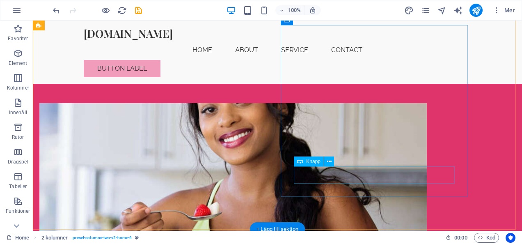
scroll to position [209, 0]
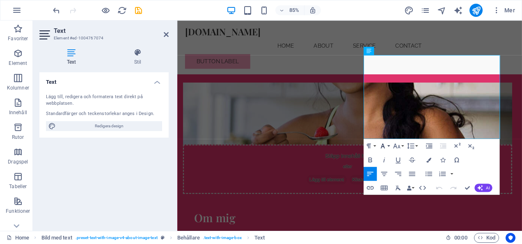
click at [387, 146] on icon "button" at bounding box center [383, 146] width 8 height 8
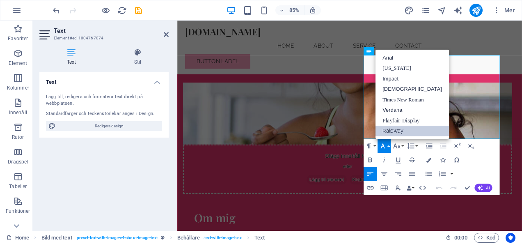
click at [393, 134] on link "Raleway" at bounding box center [413, 131] width 74 height 11
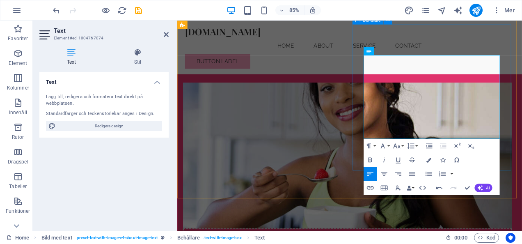
drag, startPoint x: 517, startPoint y: 155, endPoint x: 396, endPoint y: 64, distance: 151.4
click at [391, 147] on button "Font Family" at bounding box center [384, 146] width 13 height 14
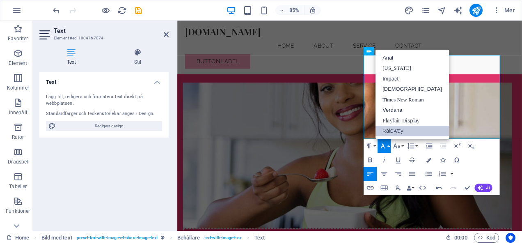
scroll to position [0, 0]
click at [403, 128] on link "Raleway" at bounding box center [413, 131] width 74 height 11
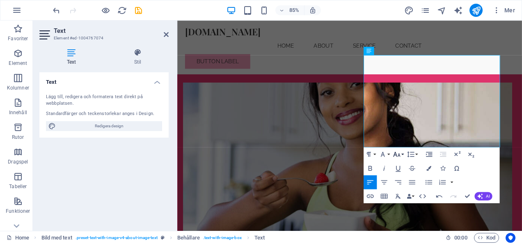
click at [401, 155] on icon "button" at bounding box center [397, 154] width 8 height 8
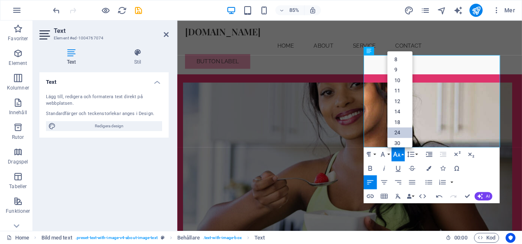
scroll to position [3, 0]
click at [402, 129] on link "24" at bounding box center [400, 130] width 25 height 11
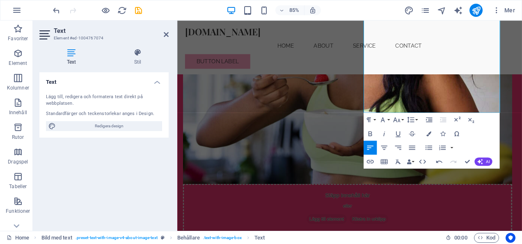
scroll to position [391, 0]
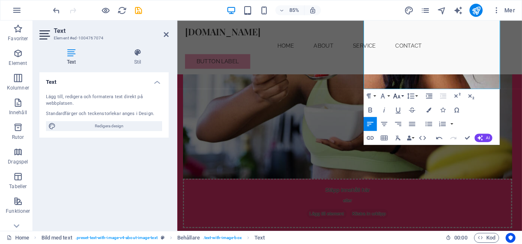
click at [396, 99] on icon "button" at bounding box center [397, 96] width 8 height 8
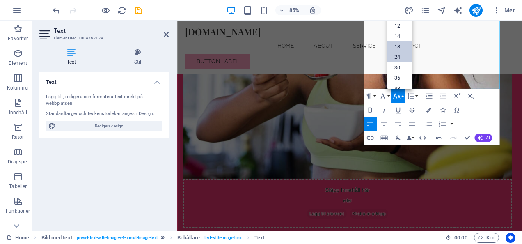
click at [397, 45] on link "18" at bounding box center [400, 46] width 25 height 11
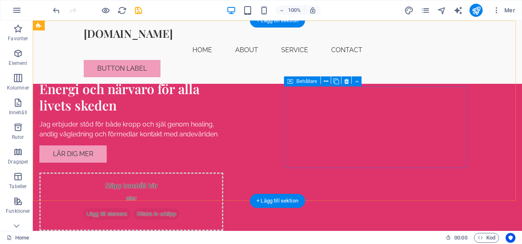
scroll to position [0, 0]
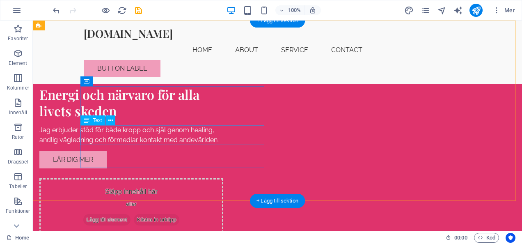
click at [223, 138] on div "Jag erbjuder stöd för både kropp och själ genom healing, andlig vägledning och …" at bounding box center [131, 135] width 184 height 20
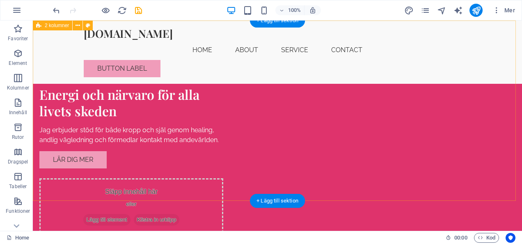
click at [175, 188] on div "Energi och närvaro för alla livets skeden Jag erbjuder stöd för både kropp och …" at bounding box center [278, 145] width 490 height 249
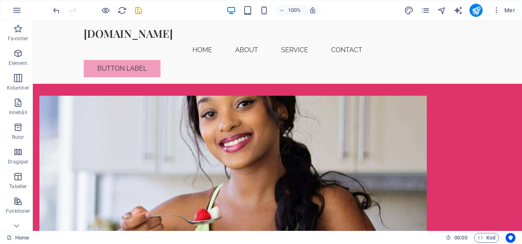
scroll to position [203, 0]
